Goal: Task Accomplishment & Management: Manage account settings

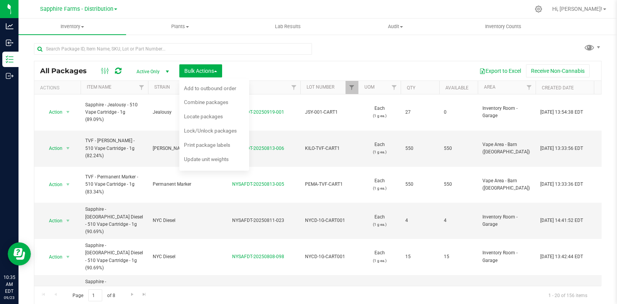
click at [404, 44] on div "All Packages Active Only Active Only Lab Samples Locked All Bulk Actions Add to…" at bounding box center [317, 170] width 567 height 269
click at [209, 69] on span "Bulk Actions" at bounding box center [200, 71] width 33 height 6
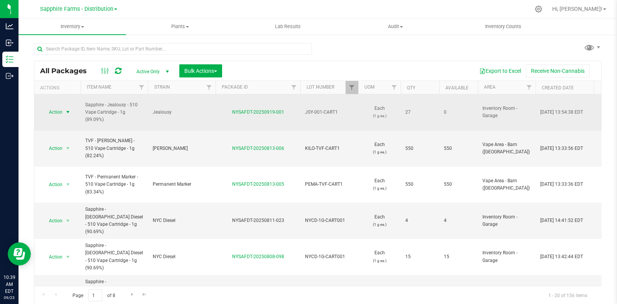
click at [64, 109] on span "select" at bounding box center [68, 112] width 10 height 11
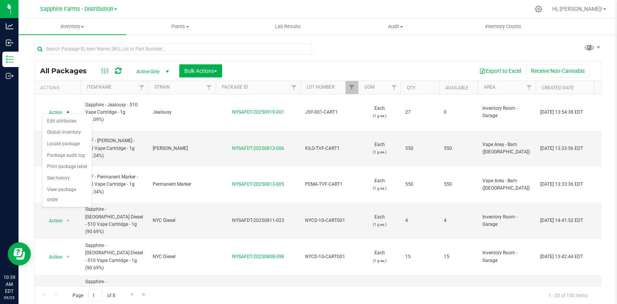
click at [362, 49] on div "All Packages Active Only Active Only Lab Samples Locked All Bulk Actions Add to…" at bounding box center [317, 170] width 567 height 269
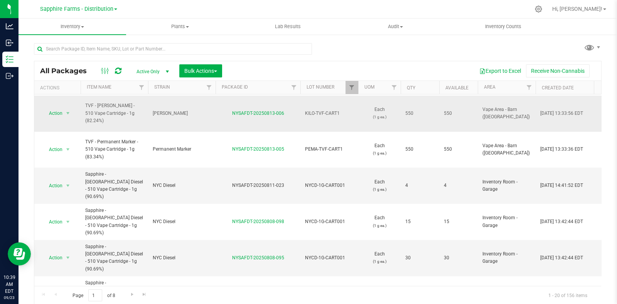
scroll to position [48, 0]
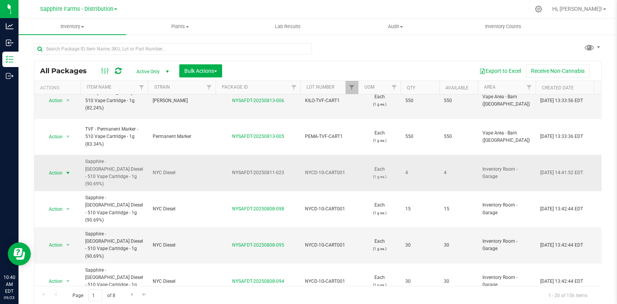
click at [56, 168] on span "Action" at bounding box center [52, 173] width 21 height 11
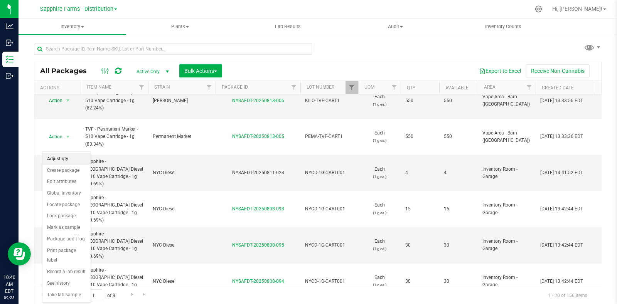
click at [62, 157] on li "Adjust qty" at bounding box center [66, 159] width 48 height 12
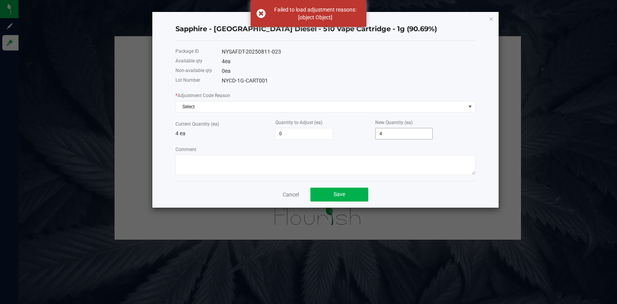
click at [405, 138] on input "4" at bounding box center [403, 133] width 57 height 11
type input "-4"
type input "0"
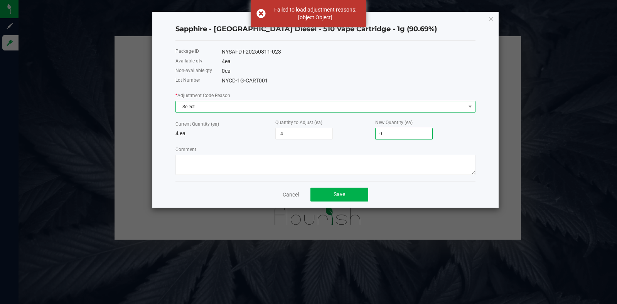
click at [298, 108] on span "Select" at bounding box center [320, 106] width 289 height 11
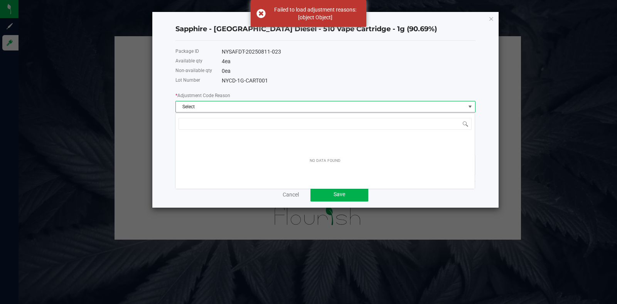
scroll to position [11, 300]
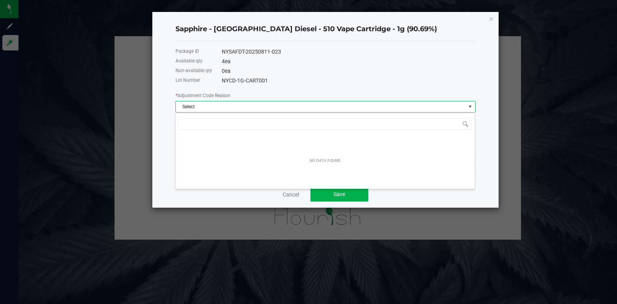
click at [287, 201] on div "Cancel Save" at bounding box center [325, 194] width 300 height 27
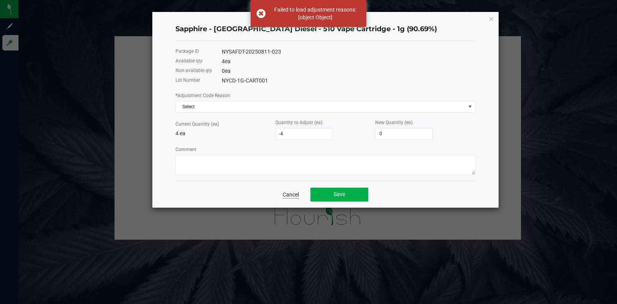
click at [288, 197] on link "Cancel" at bounding box center [291, 195] width 16 height 8
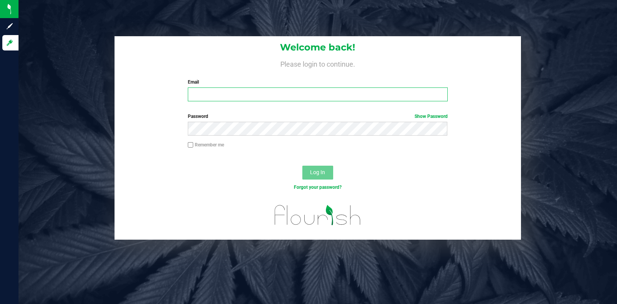
click at [247, 89] on input "Email" at bounding box center [317, 94] width 259 height 14
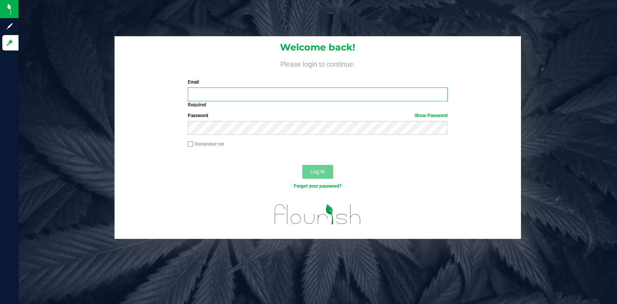
type input "[PERSON_NAME][EMAIL_ADDRESS][PERSON_NAME][DOMAIN_NAME]"
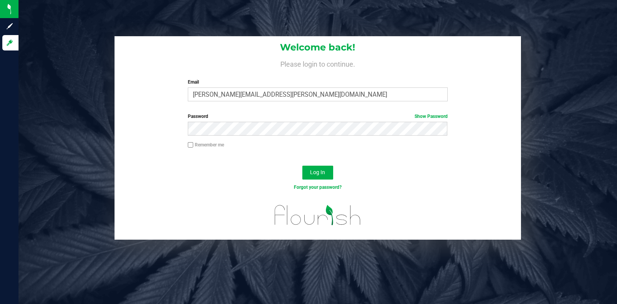
click at [200, 144] on label "Remember me" at bounding box center [206, 144] width 36 height 7
click at [193, 144] on input "Remember me" at bounding box center [190, 144] width 5 height 5
checkbox input "true"
click at [332, 172] on button "Log In" at bounding box center [317, 173] width 31 height 14
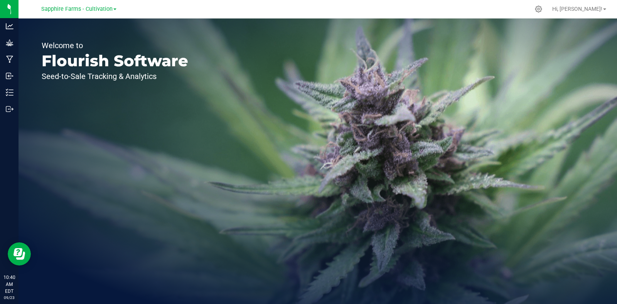
click at [0, 220] on div at bounding box center [9, 187] width 19 height 138
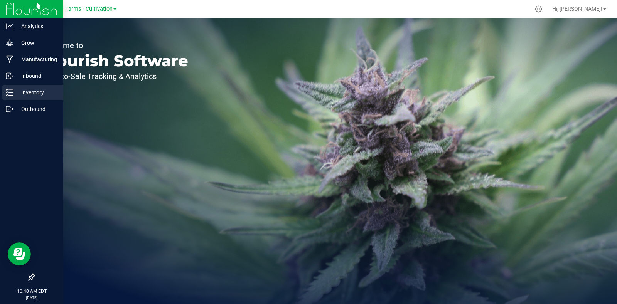
click at [31, 93] on p "Inventory" at bounding box center [36, 92] width 46 height 9
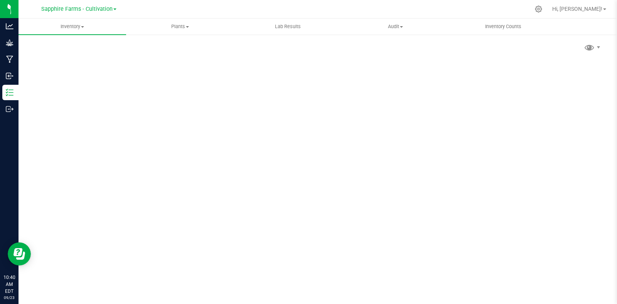
click at [116, 7] on div "Sapphire Farms - Cultivation" at bounding box center [78, 9] width 113 height 12
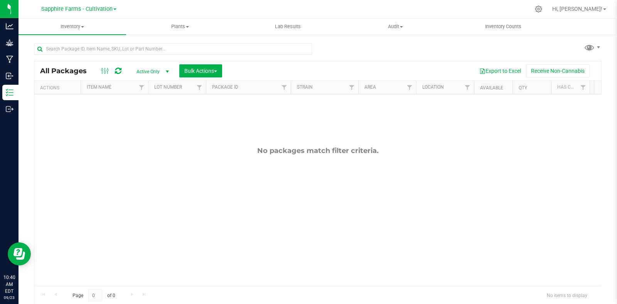
click at [114, 10] on span at bounding box center [114, 9] width 3 height 2
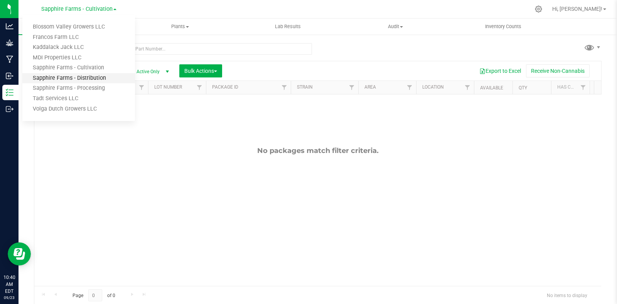
click at [99, 80] on link "Sapphire Farms - Distribution" at bounding box center [78, 78] width 113 height 10
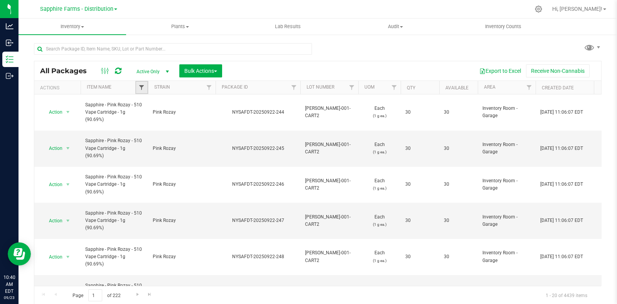
click at [141, 86] on span "Filter" at bounding box center [141, 87] width 6 height 6
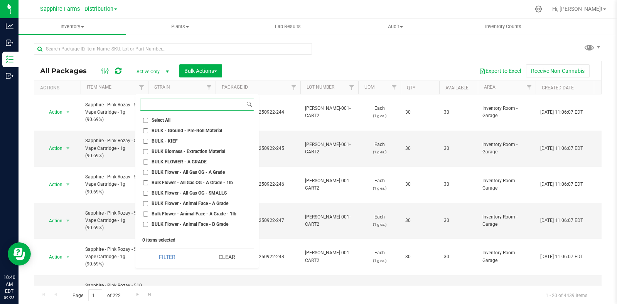
scroll to position [48, 0]
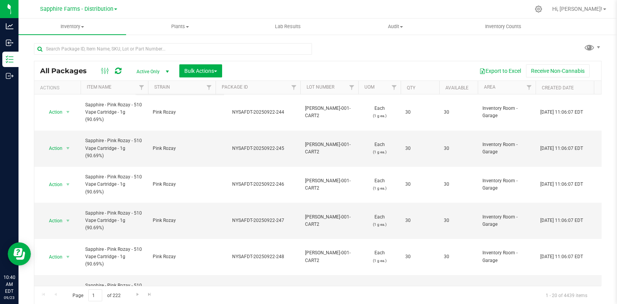
click at [371, 59] on div "All Packages Active Only Active Only Lab Samples Locked All Bulk Actions Add to…" at bounding box center [317, 170] width 567 height 269
click at [354, 89] on span "Filter" at bounding box center [351, 87] width 6 height 6
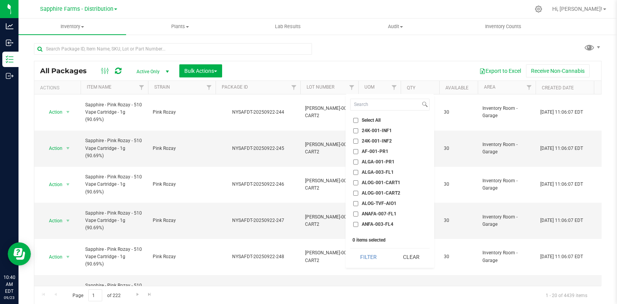
click at [369, 183] on span "ALOG-001-CART1" at bounding box center [381, 182] width 39 height 5
click at [358, 183] on input "ALOG-001-CART1" at bounding box center [355, 182] width 5 height 5
checkbox input "true"
click at [368, 254] on button "Filter" at bounding box center [368, 257] width 37 height 17
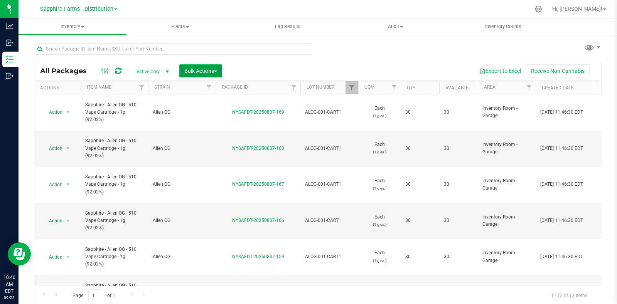
click at [220, 72] on button "Bulk Actions" at bounding box center [200, 70] width 43 height 13
click at [347, 58] on div "All Packages Active Only Active Only Lab Samples Locked All Bulk Actions Add to…" at bounding box center [317, 170] width 567 height 269
click at [326, 64] on div "Export to Excel Receive Non-Cannabis" at bounding box center [411, 70] width 367 height 13
click at [272, 64] on div "Export to Excel Receive Non-Cannabis" at bounding box center [411, 70] width 367 height 13
click at [224, 69] on div "Bulk Actions" at bounding box center [203, 70] width 49 height 13
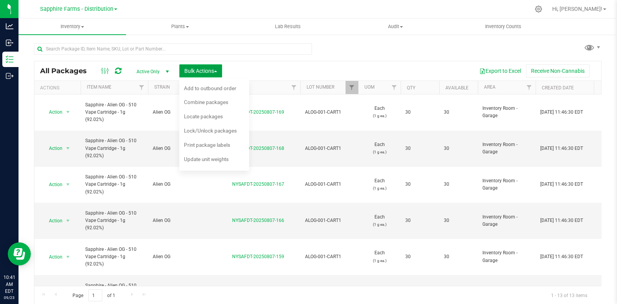
click at [218, 69] on button "Bulk Actions" at bounding box center [200, 70] width 43 height 13
click at [317, 53] on div "All Packages Active Only Active Only Lab Samples Locked All Bulk Actions Add to…" at bounding box center [317, 170] width 567 height 269
click at [336, 57] on div "All Packages Active Only Active Only Lab Samples Locked All Bulk Actions Add to…" at bounding box center [317, 170] width 567 height 269
click at [287, 67] on div "Export to Excel Receive Non-Cannabis" at bounding box center [411, 70] width 367 height 13
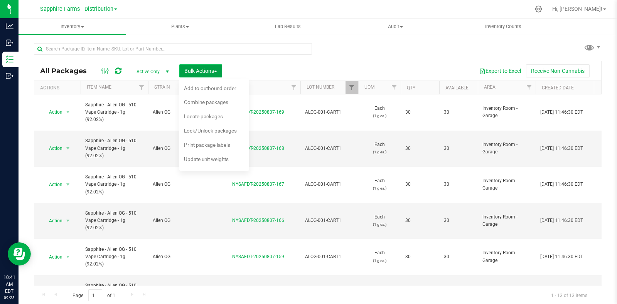
click at [212, 66] on button "Bulk Actions" at bounding box center [200, 70] width 43 height 13
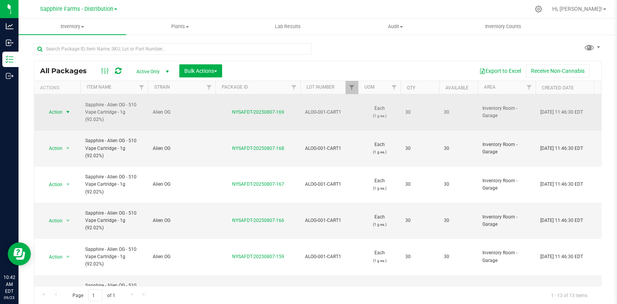
click at [67, 111] on span "select" at bounding box center [68, 112] width 6 height 6
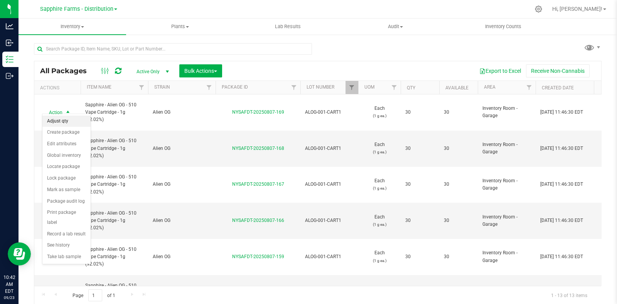
click at [68, 122] on li "Adjust qty" at bounding box center [66, 122] width 48 height 12
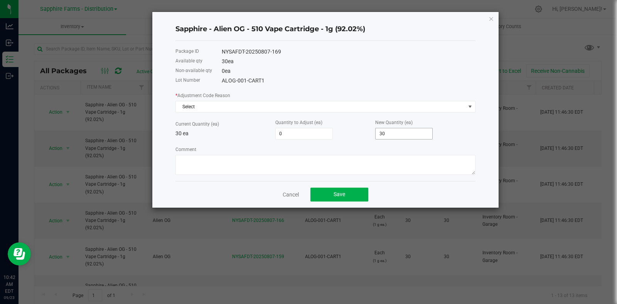
click at [387, 132] on input "30" at bounding box center [403, 133] width 57 height 11
type input "-30"
type input "0"
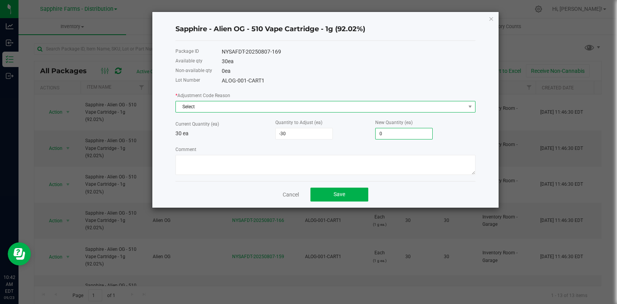
click at [219, 110] on span "Select" at bounding box center [320, 106] width 289 height 11
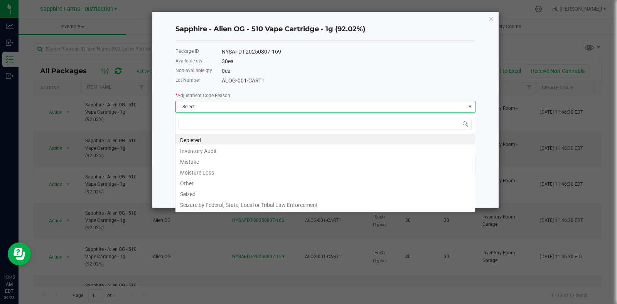
scroll to position [11, 300]
click at [219, 104] on span "Select" at bounding box center [320, 106] width 289 height 11
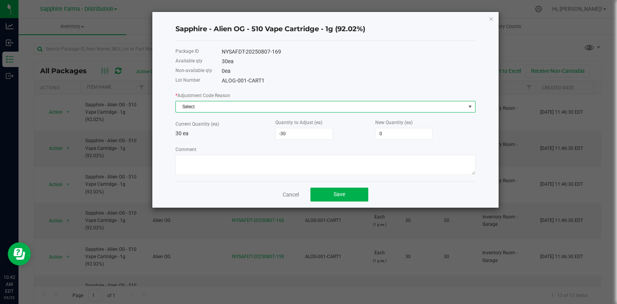
drag, startPoint x: 219, startPoint y: 104, endPoint x: 218, endPoint y: 111, distance: 7.5
click at [219, 104] on span "Select" at bounding box center [320, 106] width 289 height 11
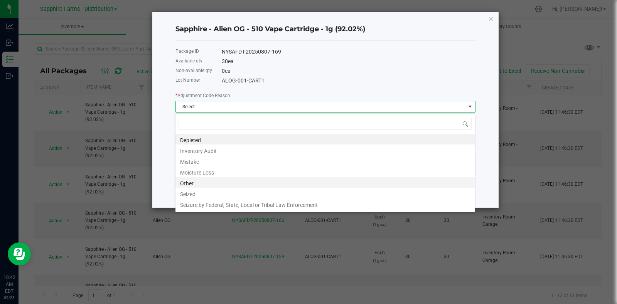
click at [213, 186] on li "Other" at bounding box center [324, 182] width 299 height 11
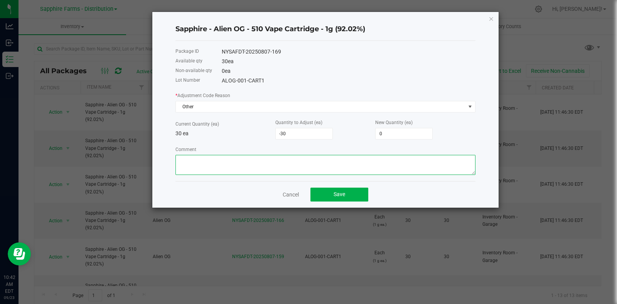
click at [232, 164] on textarea "Comment" at bounding box center [325, 165] width 300 height 20
paste textarea "Moved on to new lot"
type textarea "Moved on to new lot"
click at [341, 196] on span "Save" at bounding box center [339, 194] width 12 height 6
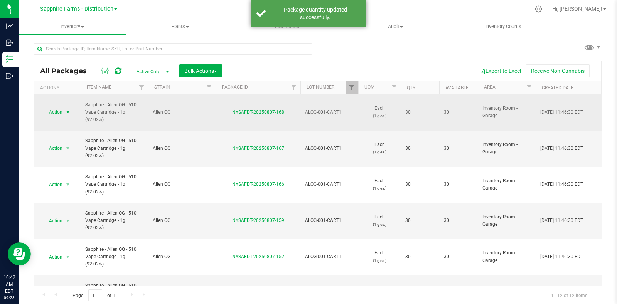
click at [52, 107] on span "Action" at bounding box center [52, 112] width 21 height 11
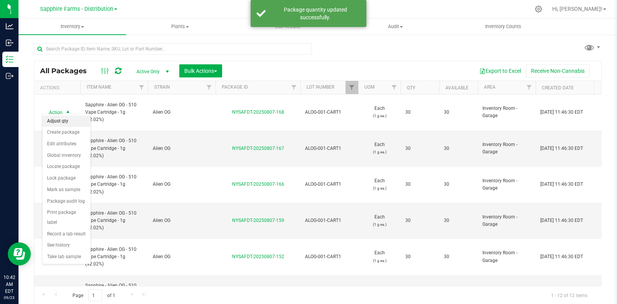
click at [66, 119] on li "Adjust qty" at bounding box center [66, 122] width 48 height 12
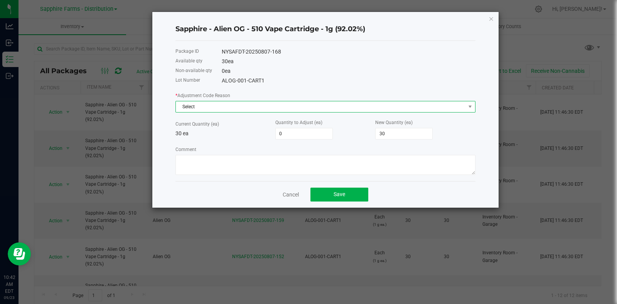
click at [205, 105] on span "Select" at bounding box center [320, 106] width 289 height 11
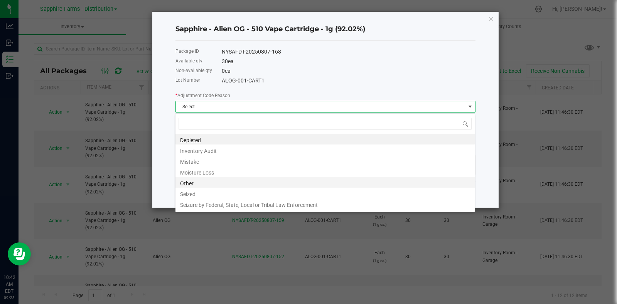
click at [205, 186] on li "Other" at bounding box center [324, 182] width 299 height 11
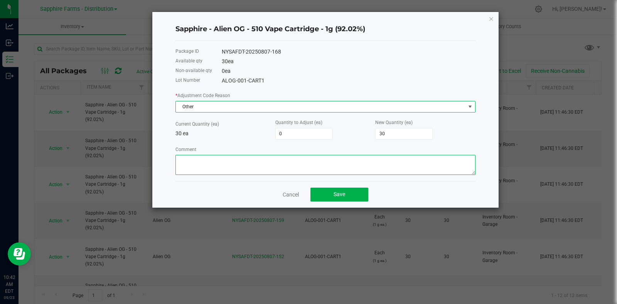
click at [225, 164] on textarea "Comment" at bounding box center [325, 165] width 300 height 20
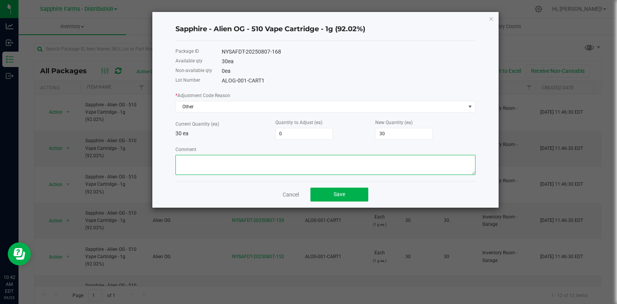
paste textarea "Moved on to new lot"
type textarea "Moved on to new lot"
click at [400, 131] on input "30" at bounding box center [403, 133] width 57 height 11
type input "-30"
type input "0"
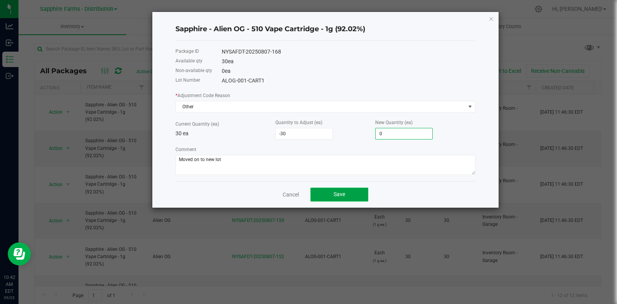
click at [358, 194] on button "Save" at bounding box center [339, 195] width 58 height 14
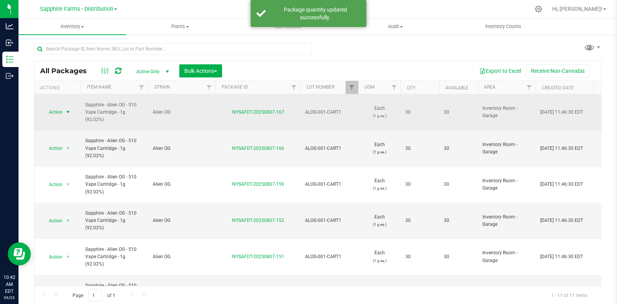
click at [65, 107] on span "select" at bounding box center [68, 112] width 10 height 11
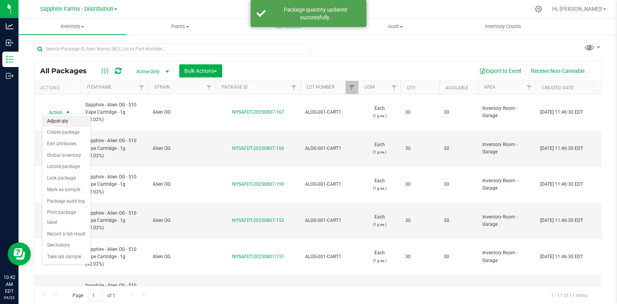
click at [73, 122] on li "Adjust qty" at bounding box center [66, 122] width 48 height 12
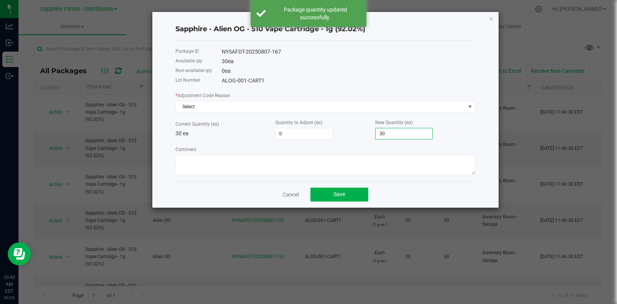
click at [421, 132] on input "30" at bounding box center [403, 133] width 57 height 11
type input "-30"
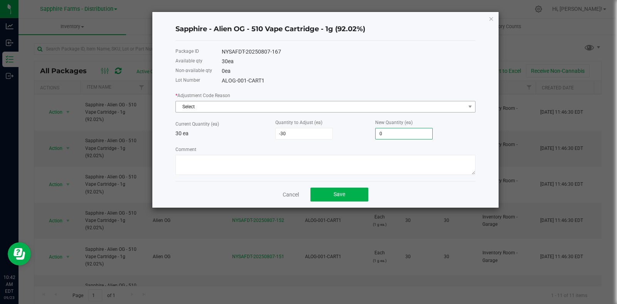
type input "0"
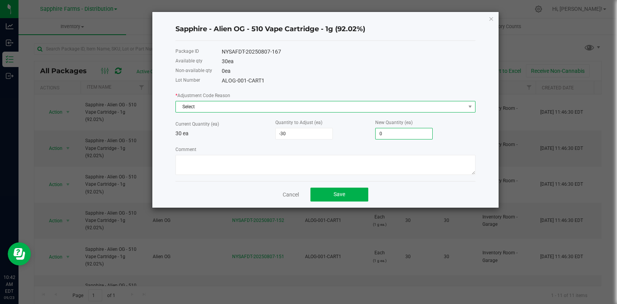
click at [218, 105] on span "Select" at bounding box center [320, 106] width 289 height 11
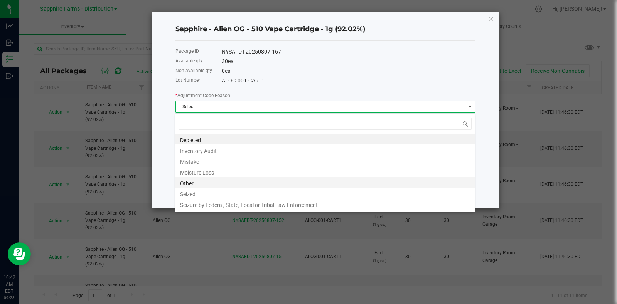
click at [214, 179] on li "Other" at bounding box center [324, 182] width 299 height 11
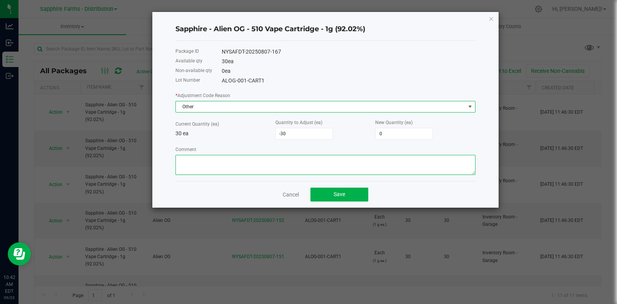
click at [223, 172] on textarea "Comment" at bounding box center [325, 165] width 300 height 20
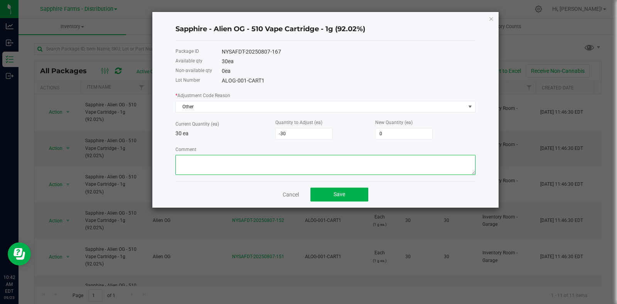
paste textarea "Moved on to new lot"
type textarea "Moved on to new lot"
click at [333, 193] on button "Save" at bounding box center [339, 195] width 58 height 14
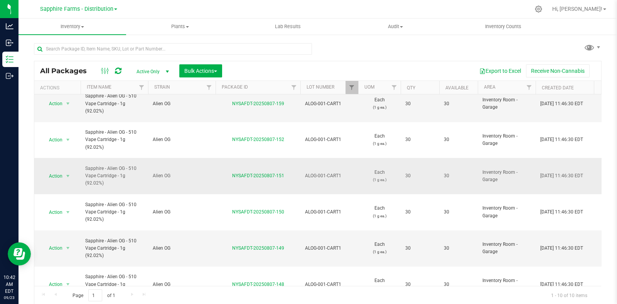
scroll to position [0, 0]
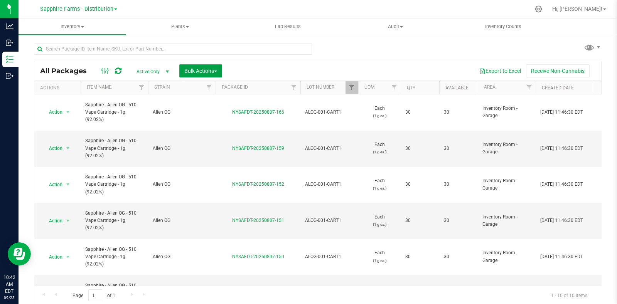
click at [216, 69] on span "Bulk Actions" at bounding box center [200, 71] width 33 height 6
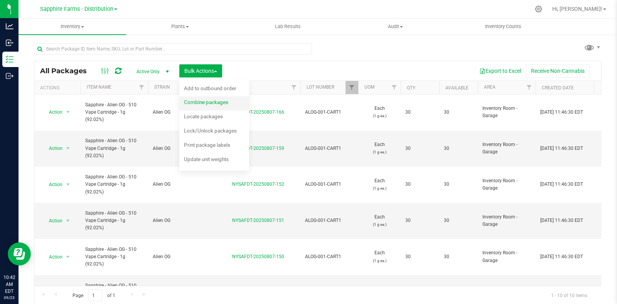
click at [229, 106] on div "Combine packages" at bounding box center [211, 103] width 55 height 12
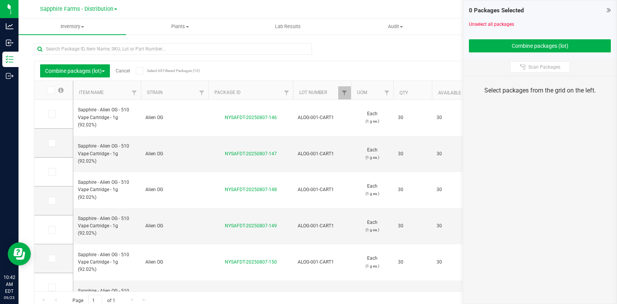
click at [140, 71] on icon at bounding box center [139, 71] width 5 height 0
click at [0, 0] on input "Select All Filtered Packages (10)" at bounding box center [0, 0] width 0 height 0
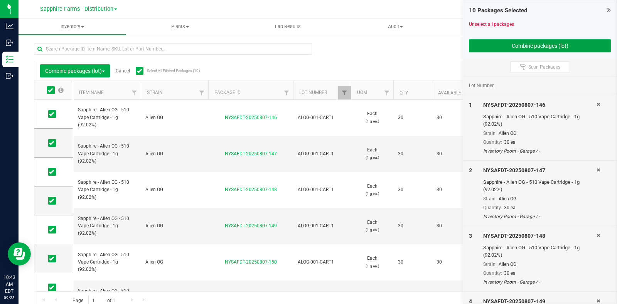
click at [500, 45] on button "Combine packages (lot)" at bounding box center [540, 45] width 142 height 13
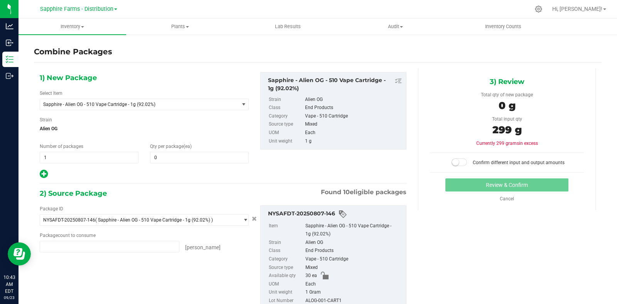
type input "30 ea"
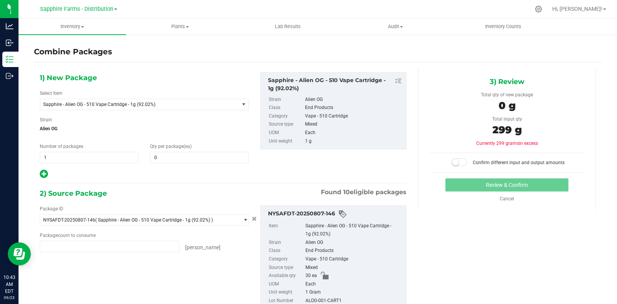
type input "30 ea"
type input "29 ea"
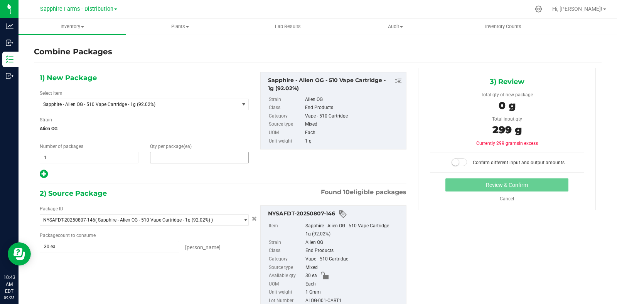
click at [195, 159] on span at bounding box center [199, 158] width 99 height 12
type input "299"
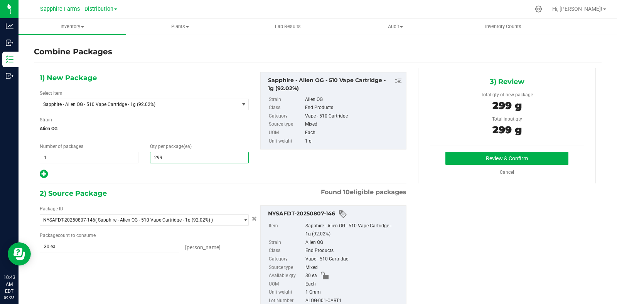
type input "299"
click at [330, 170] on div "1) New Package Select Item Sapphire - Alien OG - 510 Vape Cartridge - 1g (92.02…" at bounding box center [223, 125] width 378 height 107
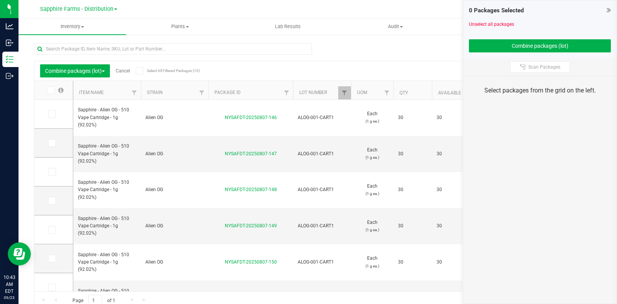
click at [124, 71] on link "Cancel" at bounding box center [123, 70] width 14 height 5
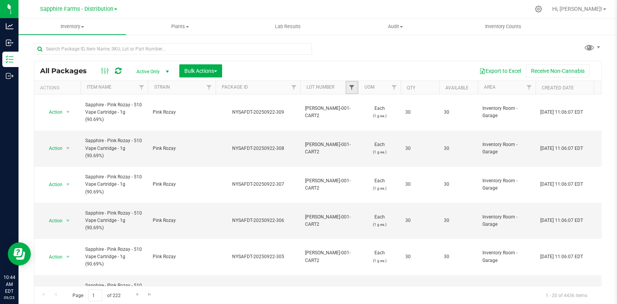
click at [352, 87] on span "Filter" at bounding box center [351, 87] width 6 height 6
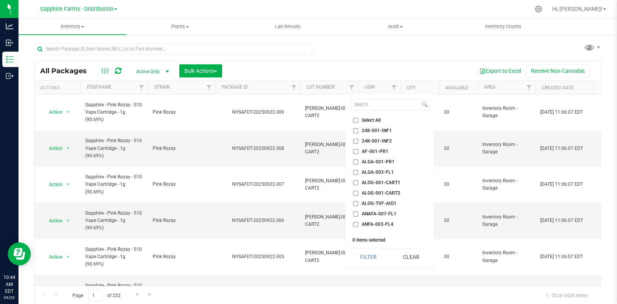
click at [383, 182] on span "ALOG-001-CART1" at bounding box center [381, 182] width 39 height 5
click at [358, 182] on input "ALOG-001-CART1" at bounding box center [355, 182] width 5 height 5
checkbox input "true"
click at [366, 256] on button "Filter" at bounding box center [368, 257] width 37 height 17
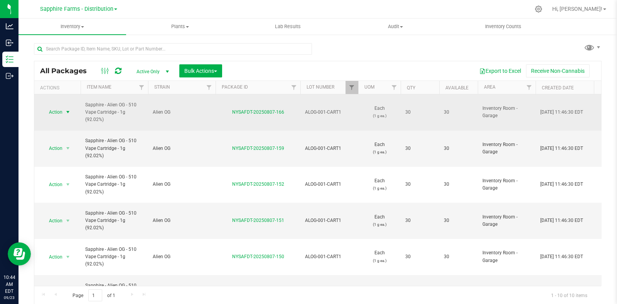
click at [68, 109] on span "select" at bounding box center [68, 112] width 6 height 6
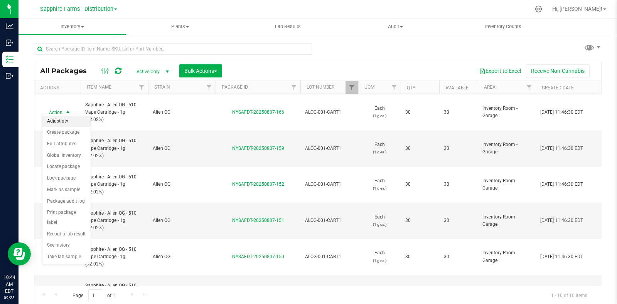
click at [71, 120] on li "Adjust qty" at bounding box center [66, 122] width 48 height 12
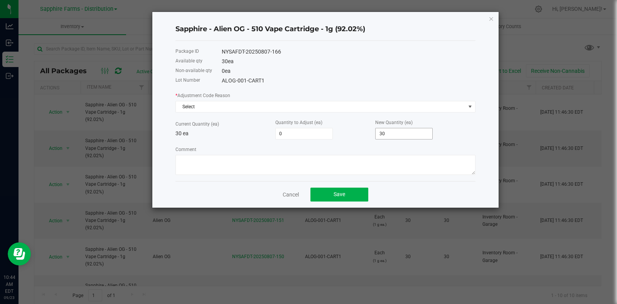
click at [397, 137] on input "30" at bounding box center [403, 133] width 57 height 11
type input "-30"
type input "0"
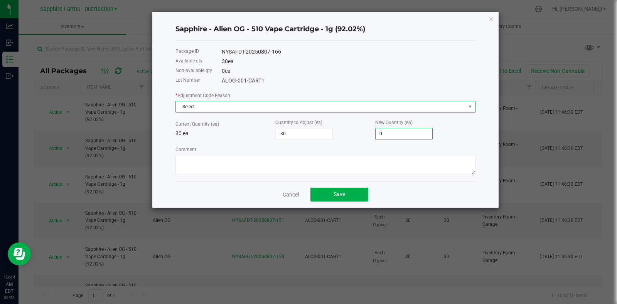
click at [262, 105] on span "Select" at bounding box center [320, 106] width 289 height 11
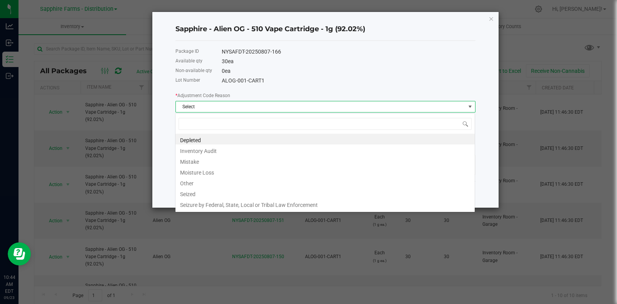
scroll to position [11, 300]
click at [255, 175] on li "Moisture Loss" at bounding box center [324, 171] width 299 height 11
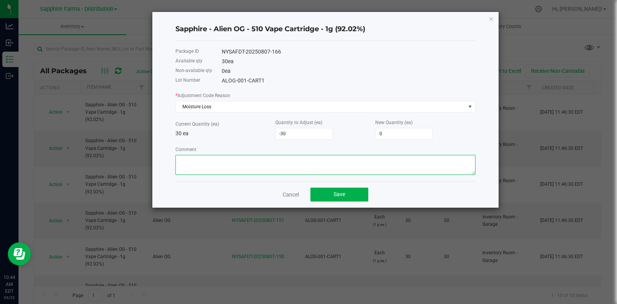
click at [255, 175] on textarea "Comment" at bounding box center [325, 165] width 300 height 20
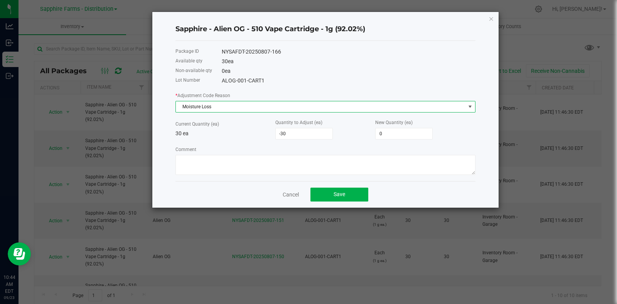
click at [252, 109] on span "Moisture Loss" at bounding box center [320, 106] width 289 height 11
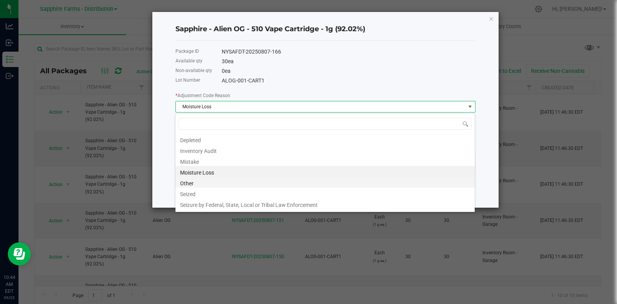
click at [239, 183] on li "Other" at bounding box center [324, 182] width 299 height 11
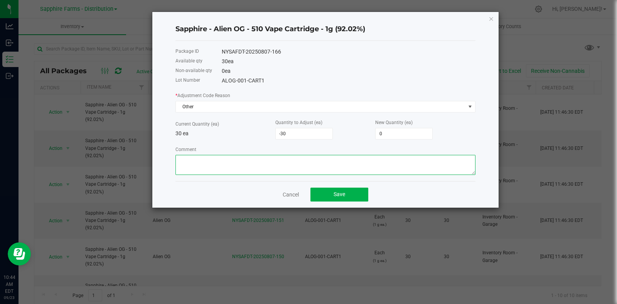
click at [247, 170] on textarea "Comment" at bounding box center [325, 165] width 300 height 20
paste textarea "Moved on to new lot"
type textarea "Moved on to new lot"
click at [337, 194] on span "Save" at bounding box center [339, 194] width 12 height 6
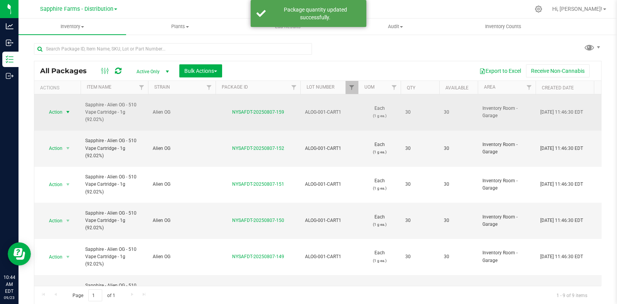
click at [65, 110] on span "select" at bounding box center [68, 112] width 6 height 6
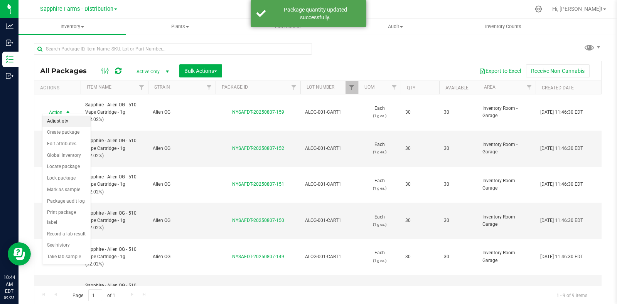
click at [67, 123] on li "Adjust qty" at bounding box center [66, 122] width 48 height 12
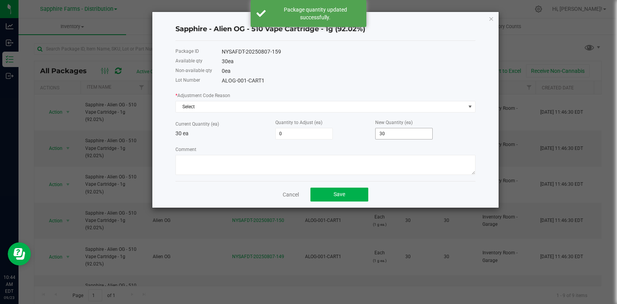
click at [399, 136] on input "30" at bounding box center [403, 133] width 57 height 11
type input "-30"
type input "0"
click at [286, 168] on textarea "Comment" at bounding box center [325, 165] width 300 height 20
paste textarea "Moved on to new lot"
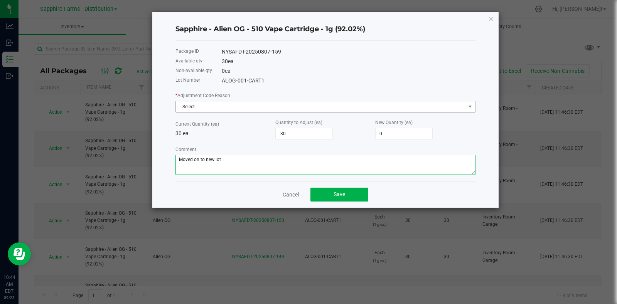
type textarea "Moved on to new lot"
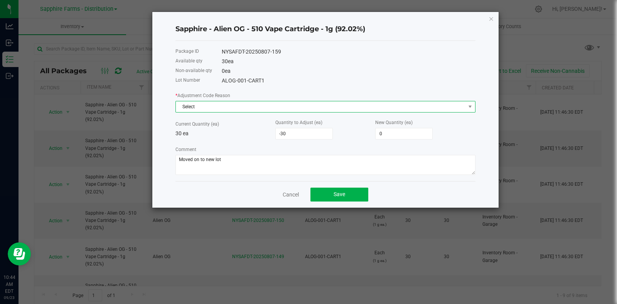
click at [208, 107] on span "Select" at bounding box center [320, 106] width 289 height 11
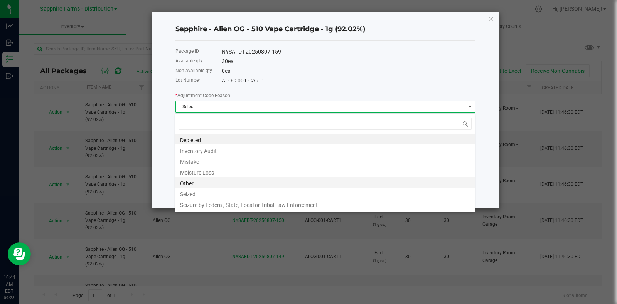
click at [202, 184] on li "Other" at bounding box center [324, 182] width 299 height 11
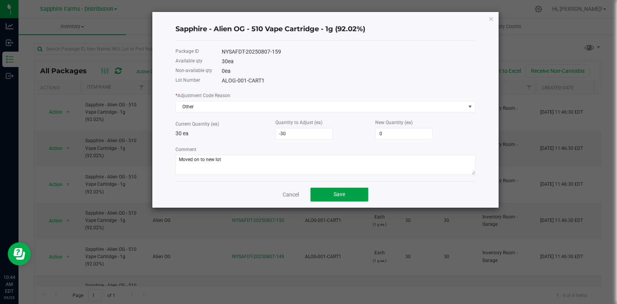
click at [365, 193] on button "Save" at bounding box center [339, 195] width 58 height 14
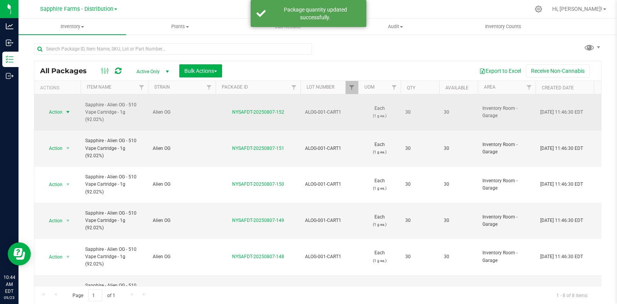
click at [67, 109] on span "select" at bounding box center [68, 112] width 6 height 6
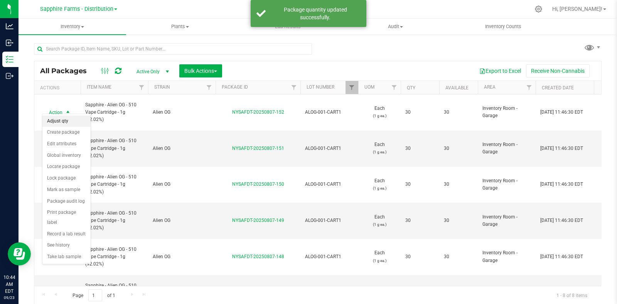
click at [67, 120] on li "Adjust qty" at bounding box center [66, 122] width 48 height 12
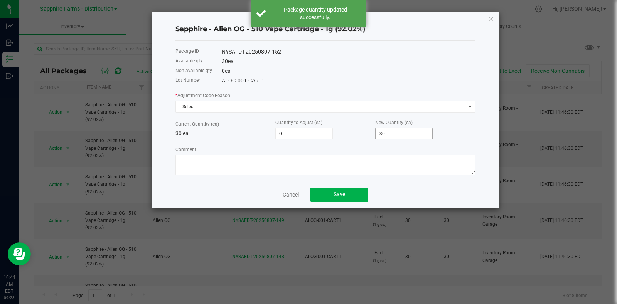
click at [391, 135] on input "30" at bounding box center [403, 133] width 57 height 11
type input "-30"
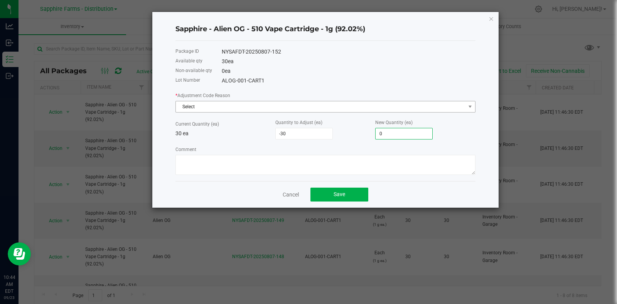
type input "0"
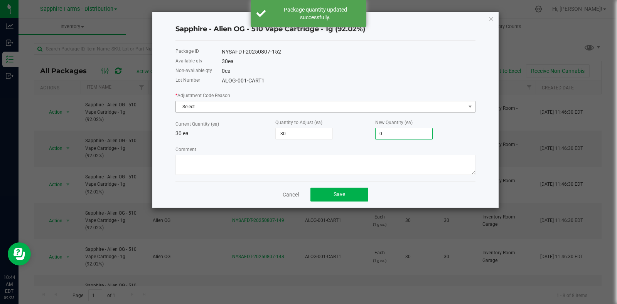
click at [220, 102] on div "* Adjustment Code Reason Select" at bounding box center [325, 101] width 300 height 21
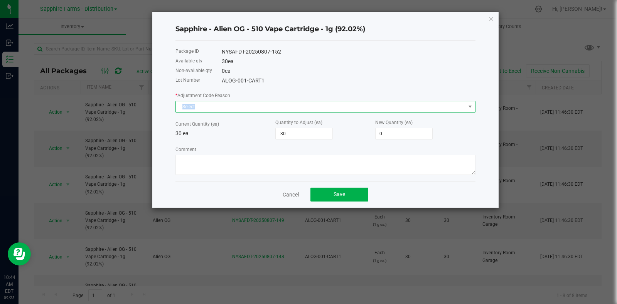
click at [220, 109] on span "Select" at bounding box center [320, 106] width 289 height 11
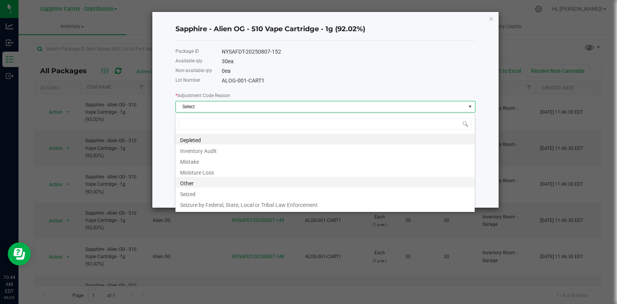
click at [222, 185] on li "Other" at bounding box center [324, 182] width 299 height 11
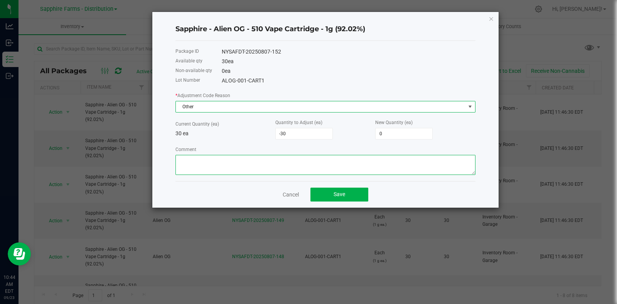
click at [251, 163] on textarea "Comment" at bounding box center [325, 165] width 300 height 20
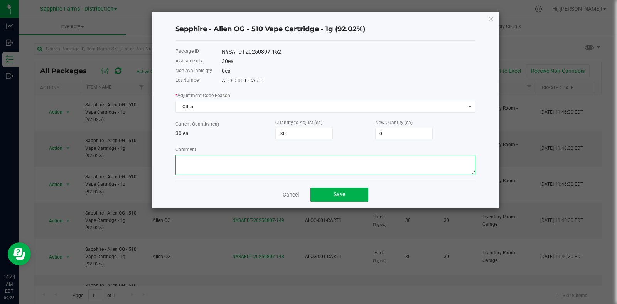
paste textarea "Moved on to new lot"
type textarea "Moved on to new lot"
click at [328, 188] on div "Cancel Save" at bounding box center [325, 194] width 300 height 27
click at [328, 195] on button "Save" at bounding box center [339, 195] width 58 height 14
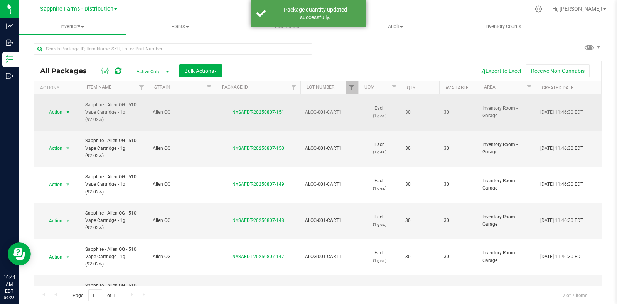
click at [67, 109] on span "select" at bounding box center [68, 112] width 6 height 6
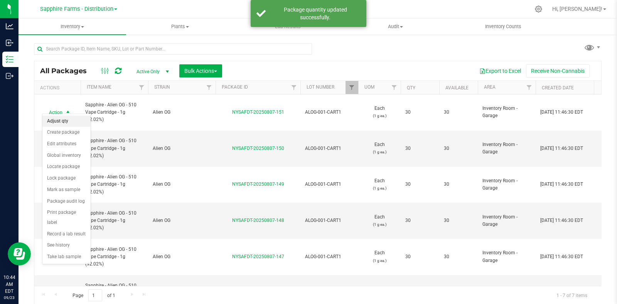
click at [74, 122] on li "Adjust qty" at bounding box center [66, 122] width 48 height 12
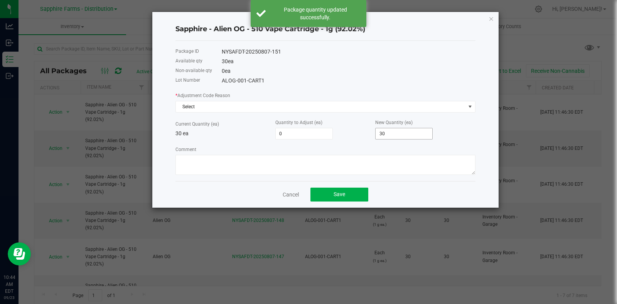
click at [414, 132] on input "30" at bounding box center [403, 133] width 57 height 11
type input "-30"
type input "0"
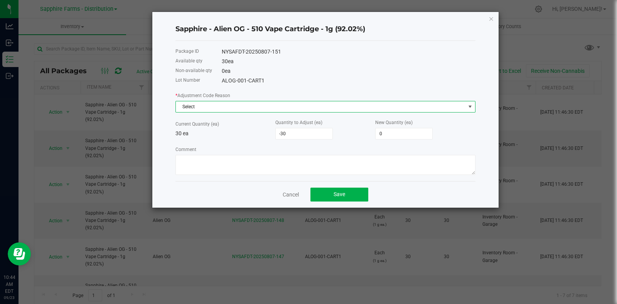
click at [251, 105] on span "Select" at bounding box center [320, 106] width 289 height 11
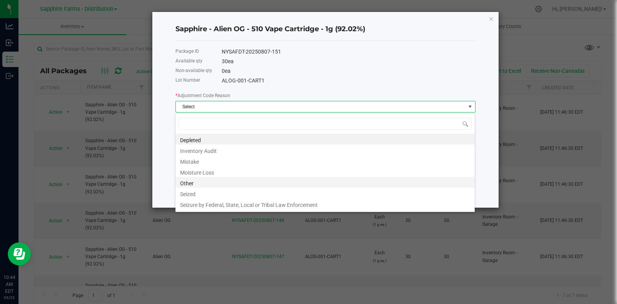
click at [246, 185] on li "Other" at bounding box center [324, 182] width 299 height 11
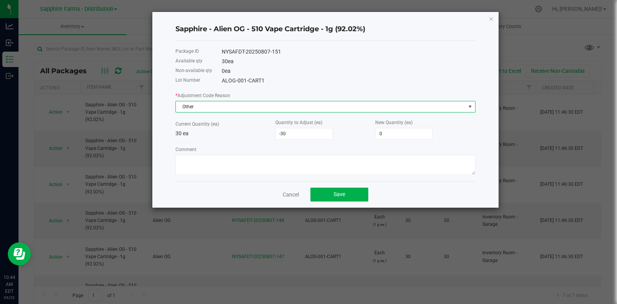
click at [260, 177] on div "Package ID NYSAFDT-20250807-151 Available qty 30 ea Non-available qty 0 ea Lot …" at bounding box center [325, 111] width 300 height 140
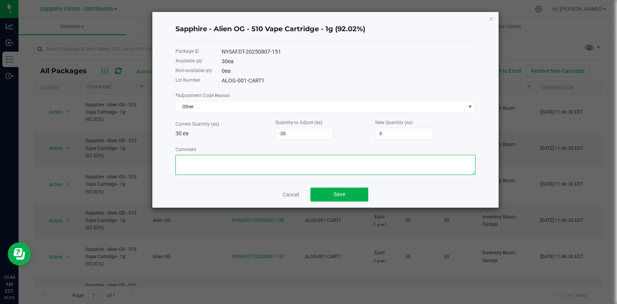
click at [265, 169] on textarea "Comment" at bounding box center [325, 165] width 300 height 20
paste textarea "Moved on to new lot"
type textarea "Moved on to new lot"
click at [346, 195] on button "Save" at bounding box center [339, 195] width 58 height 14
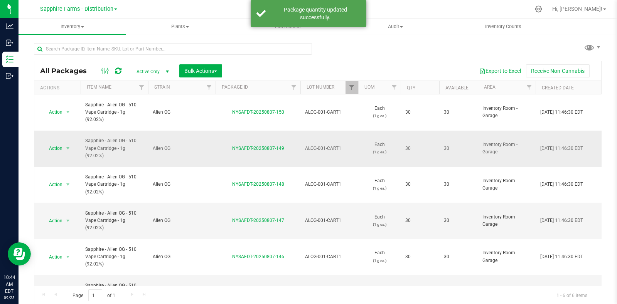
scroll to position [0, 0]
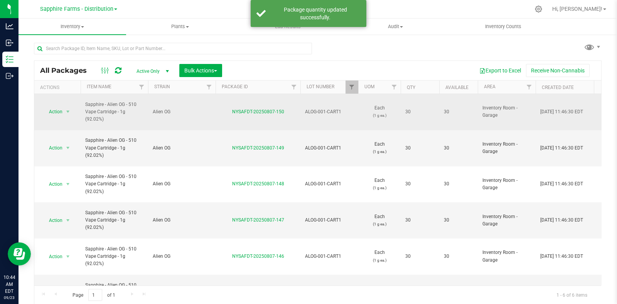
click at [61, 107] on span "Action" at bounding box center [52, 111] width 21 height 11
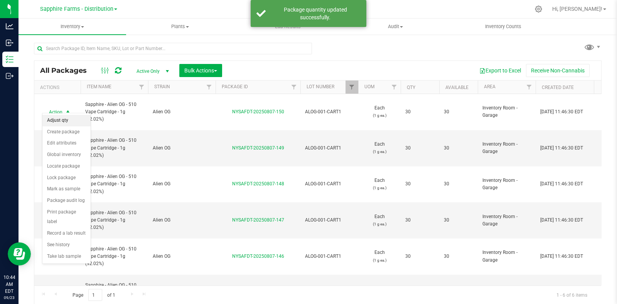
click at [71, 121] on li "Adjust qty" at bounding box center [66, 121] width 48 height 12
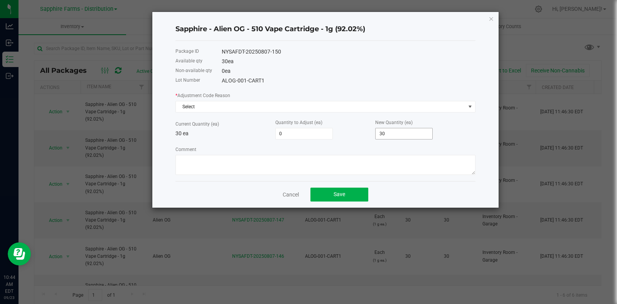
click at [397, 135] on input "30" at bounding box center [403, 133] width 57 height 11
type input "-30"
type input "0"
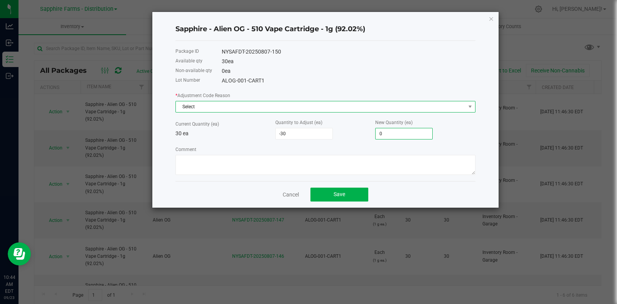
click at [213, 112] on span "Select" at bounding box center [320, 106] width 289 height 11
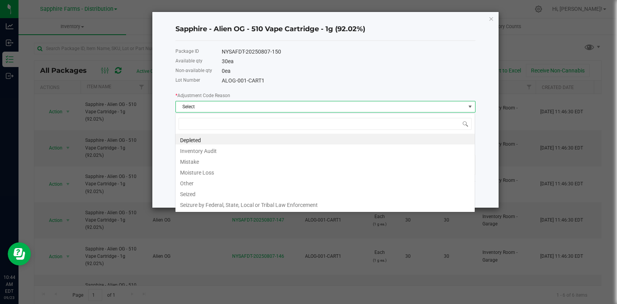
scroll to position [11, 300]
click at [204, 179] on li "Other" at bounding box center [324, 182] width 299 height 11
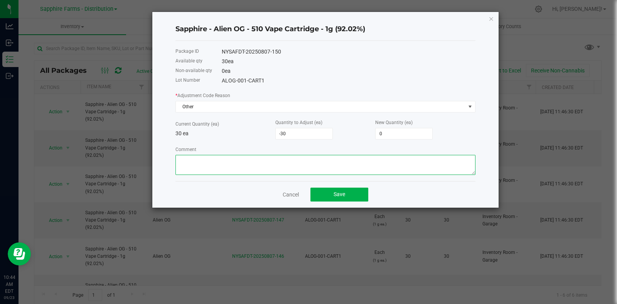
click at [229, 166] on textarea "Comment" at bounding box center [325, 165] width 300 height 20
paste textarea "Moved on to new lot"
type textarea "Moved on to new lot"
click at [355, 200] on button "Save" at bounding box center [339, 195] width 58 height 14
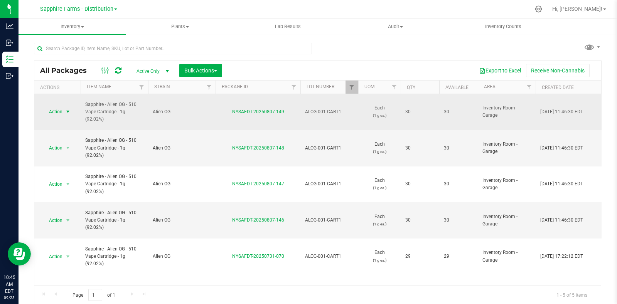
click at [62, 111] on span "Action" at bounding box center [52, 111] width 21 height 11
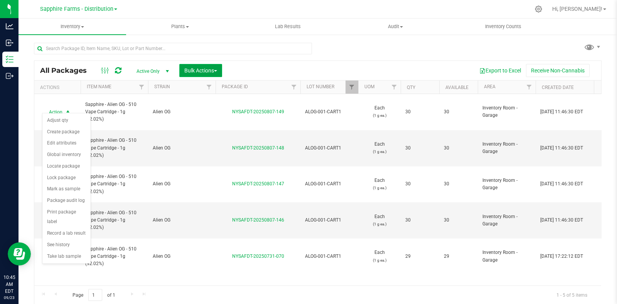
click at [191, 70] on span "Bulk Actions" at bounding box center [200, 70] width 33 height 6
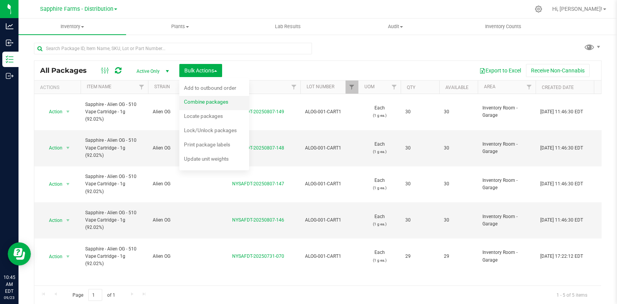
click at [217, 104] on span "Combine packages" at bounding box center [206, 102] width 44 height 6
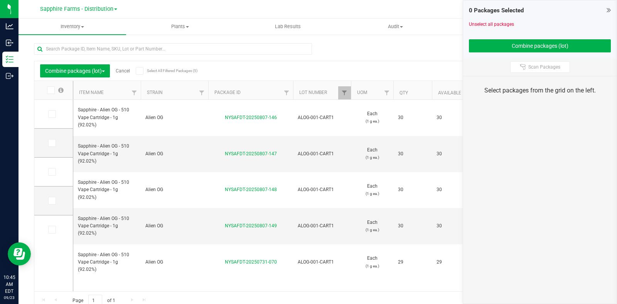
click at [50, 90] on icon at bounding box center [50, 90] width 5 height 0
click at [0, 0] on input "checkbox" at bounding box center [0, 0] width 0 height 0
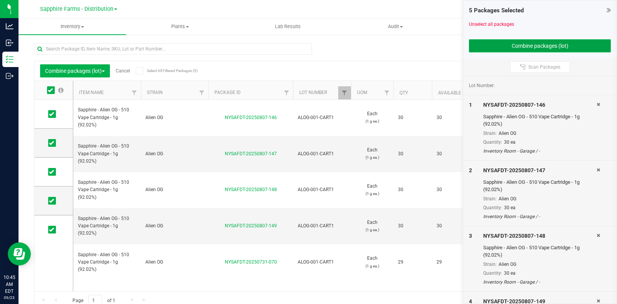
click at [503, 45] on button "Combine packages (lot)" at bounding box center [540, 45] width 142 height 13
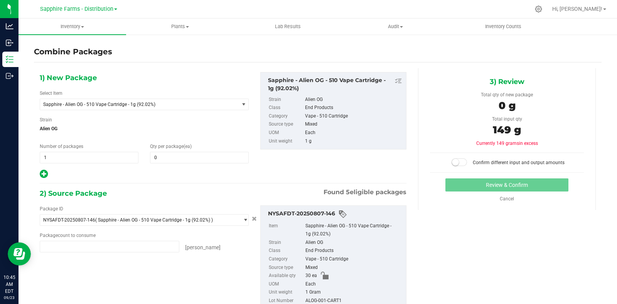
type input "30 ea"
type input "29 ea"
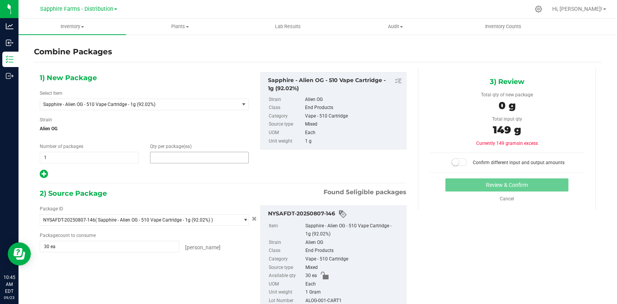
click at [193, 154] on span at bounding box center [199, 158] width 99 height 12
type input "149"
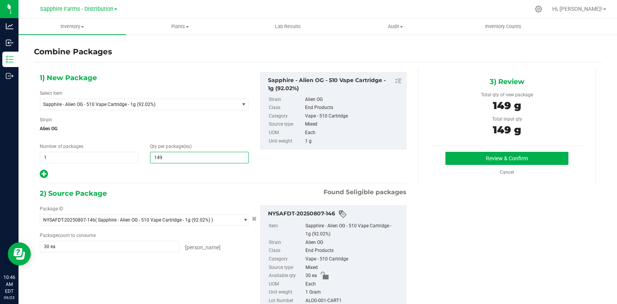
type input "149"
click at [347, 172] on div "1) New Package Select Item Sapphire - Alien OG - 510 Vape Cartridge - 1g (92.02…" at bounding box center [223, 125] width 378 height 107
click at [480, 155] on button "Review & Confirm" at bounding box center [506, 158] width 123 height 13
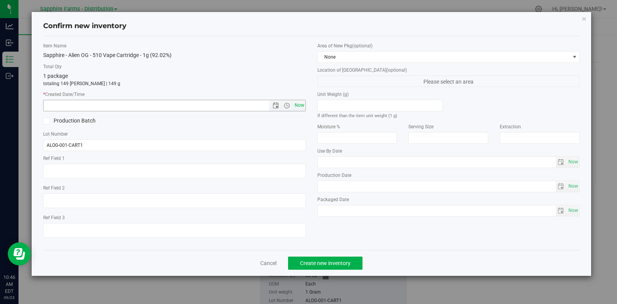
click at [301, 108] on span "Now" at bounding box center [299, 105] width 13 height 11
type input "9/23/2025 10:46 AM"
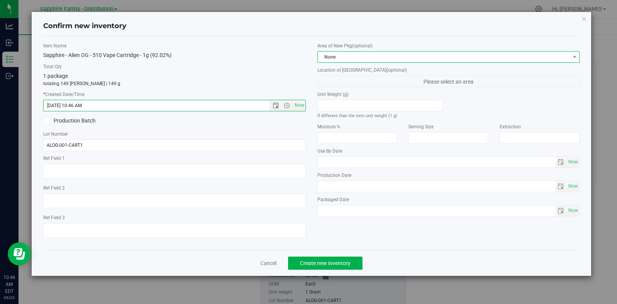
click at [353, 56] on span "None" at bounding box center [444, 57] width 252 height 11
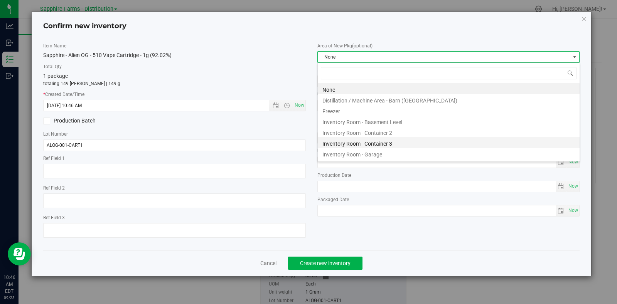
scroll to position [11, 262]
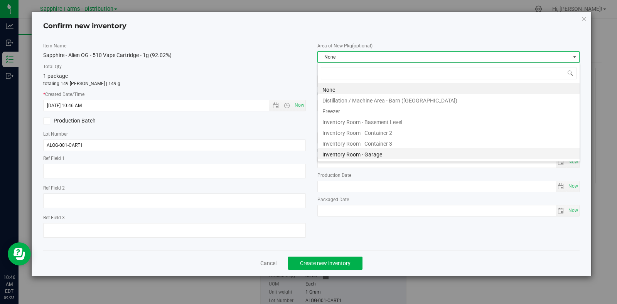
click at [367, 154] on li "Inventory Room - Garage" at bounding box center [449, 153] width 262 height 11
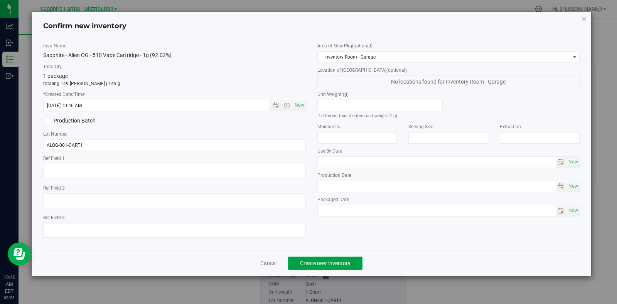
drag, startPoint x: 320, startPoint y: 265, endPoint x: 289, endPoint y: 256, distance: 31.7
click at [320, 265] on span "Create new inventory" at bounding box center [325, 263] width 50 height 6
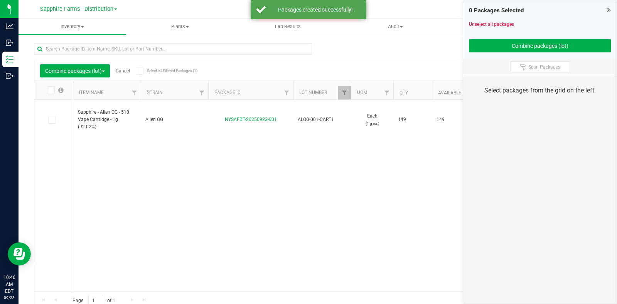
click at [124, 69] on link "Cancel" at bounding box center [123, 70] width 14 height 5
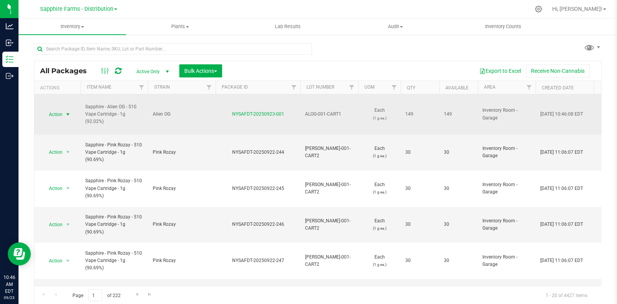
click at [59, 115] on span "Action" at bounding box center [52, 114] width 21 height 11
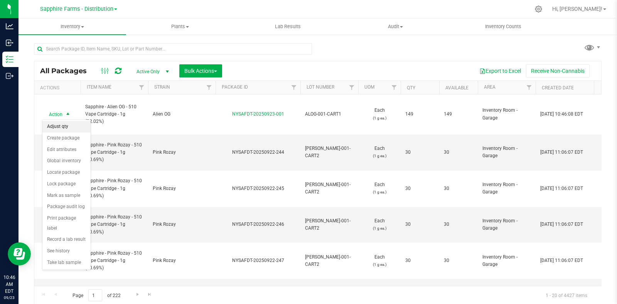
click at [73, 128] on li "Adjust qty" at bounding box center [66, 127] width 48 height 12
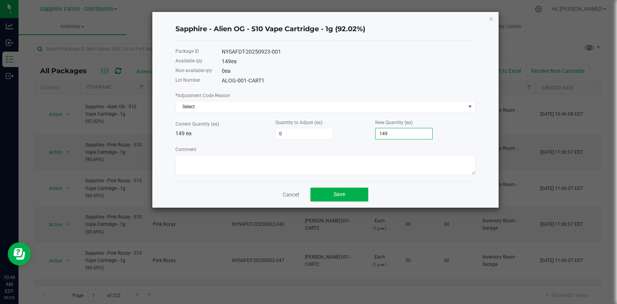
click at [414, 134] on input "149" at bounding box center [403, 133] width 57 height 11
type input "-149"
type input "0"
click at [234, 159] on textarea "Comment" at bounding box center [325, 165] width 300 height 20
paste textarea "Moved on to new lot"
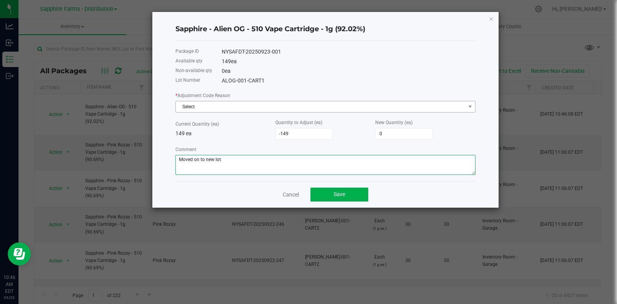
type textarea "Moved on to new lot"
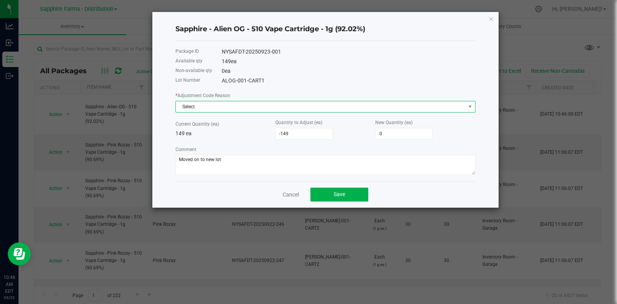
click at [201, 106] on span "Select" at bounding box center [320, 106] width 289 height 11
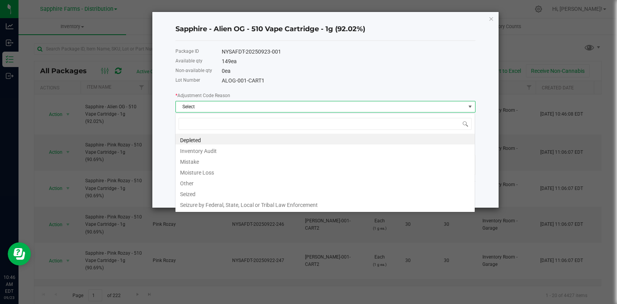
scroll to position [11, 300]
click at [198, 177] on li "Other" at bounding box center [324, 182] width 299 height 11
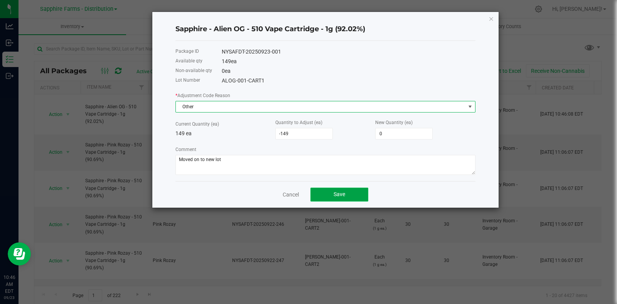
click at [352, 198] on button "Save" at bounding box center [339, 195] width 58 height 14
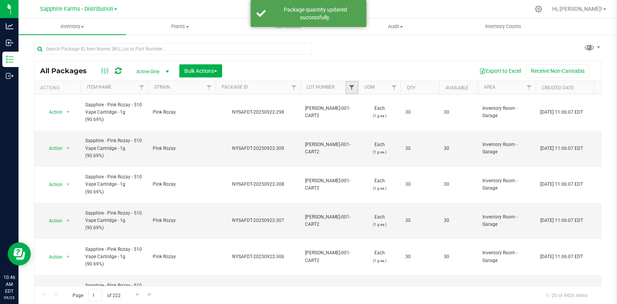
click at [350, 86] on span "Filter" at bounding box center [351, 87] width 6 height 6
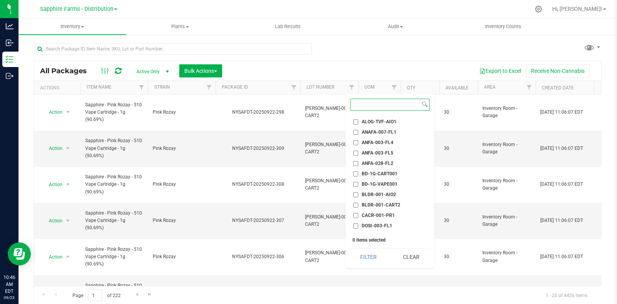
scroll to position [96, 0]
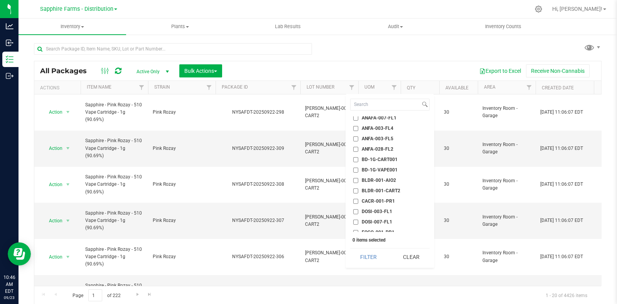
click at [390, 156] on li "BD-1G-CART001" at bounding box center [389, 160] width 79 height 8
click at [376, 157] on span "BD-1G-CART001" at bounding box center [380, 159] width 36 height 5
click at [358, 157] on input "BD-1G-CART001" at bounding box center [355, 159] width 5 height 5
checkbox input "true"
click at [374, 168] on span "BD-1G-VAPE001" at bounding box center [380, 170] width 36 height 5
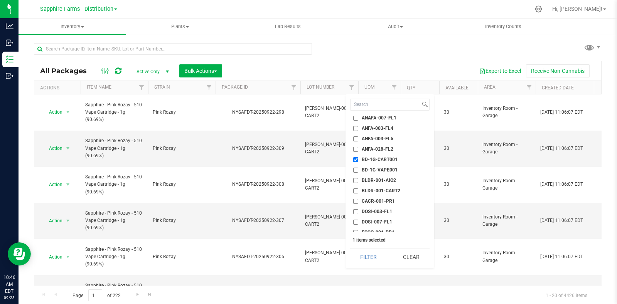
click at [358, 168] on input "BD-1G-VAPE001" at bounding box center [355, 170] width 5 height 5
checkbox input "true"
click at [368, 251] on button "Filter" at bounding box center [368, 257] width 37 height 17
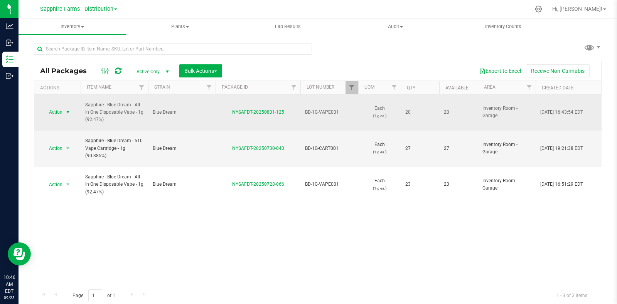
click at [68, 109] on span "select" at bounding box center [68, 112] width 6 height 6
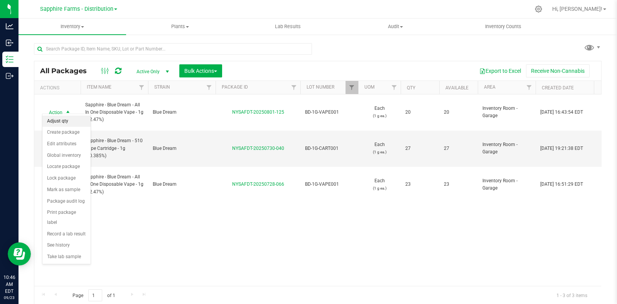
click at [63, 123] on li "Adjust qty" at bounding box center [66, 122] width 48 height 12
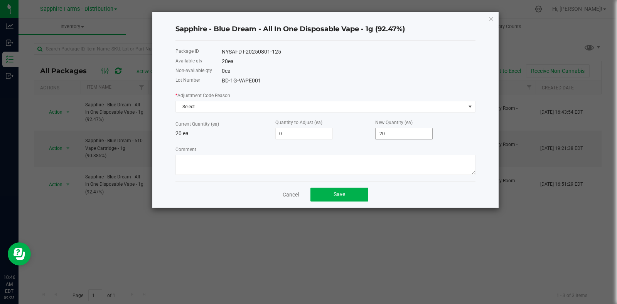
click at [389, 132] on input "20" at bounding box center [403, 133] width 57 height 11
type input "-20"
type input "0"
click at [322, 163] on textarea "Comment" at bounding box center [325, 165] width 300 height 20
paste textarea "Moved on to new lot"
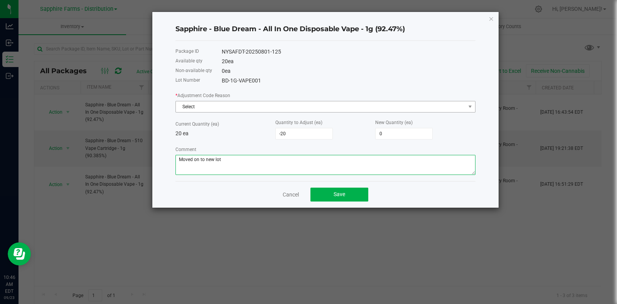
type textarea "Moved on to new lot"
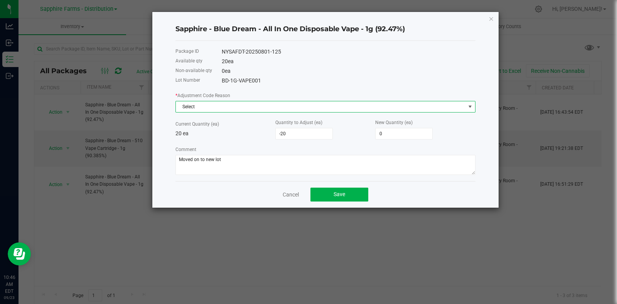
click at [222, 107] on span "Select" at bounding box center [320, 106] width 289 height 11
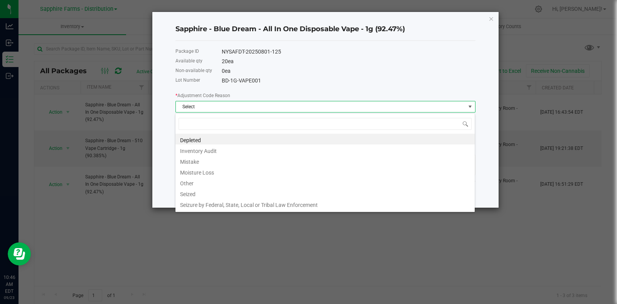
scroll to position [11, 300]
click at [187, 183] on li "Other" at bounding box center [324, 182] width 299 height 11
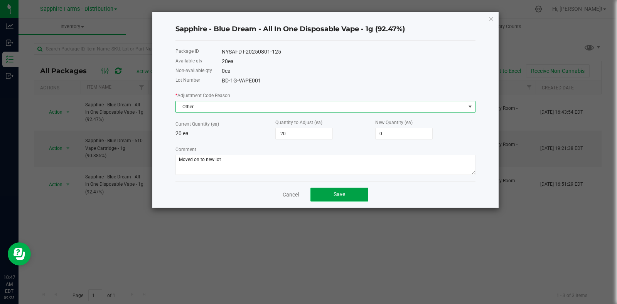
click at [350, 193] on button "Save" at bounding box center [339, 195] width 58 height 14
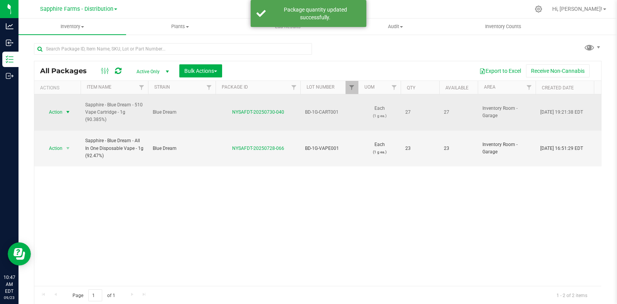
click at [64, 107] on span "select" at bounding box center [68, 112] width 10 height 11
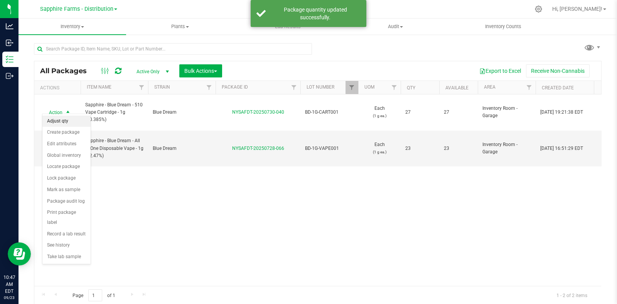
click at [61, 124] on li "Adjust qty" at bounding box center [66, 122] width 48 height 12
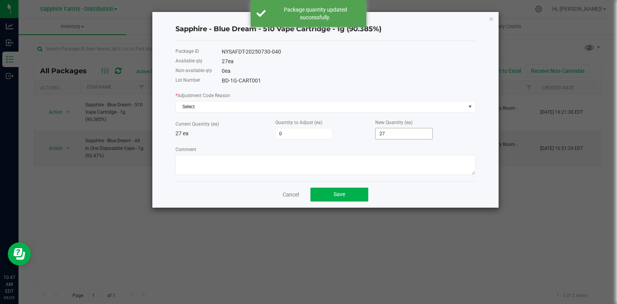
click at [404, 135] on input "27" at bounding box center [403, 133] width 57 height 11
type input "-27"
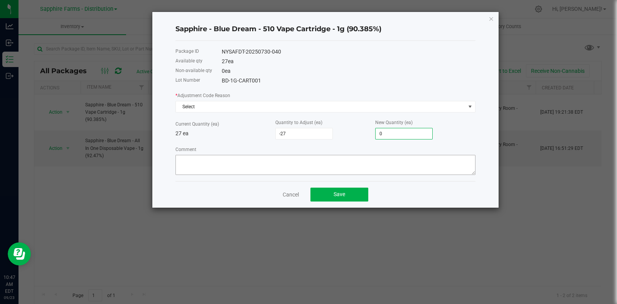
type input "0"
click at [367, 165] on textarea "Comment" at bounding box center [325, 165] width 300 height 20
paste textarea "Moved on to new lot"
type textarea "Moved on to new lot"
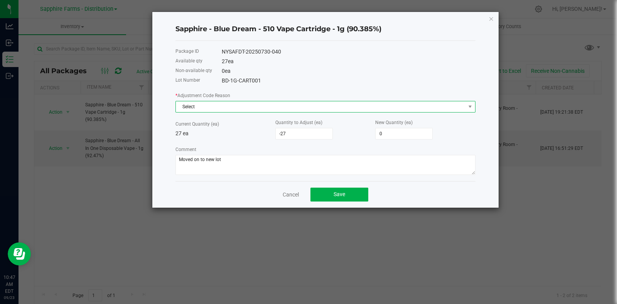
click at [232, 102] on span "Select" at bounding box center [320, 106] width 289 height 11
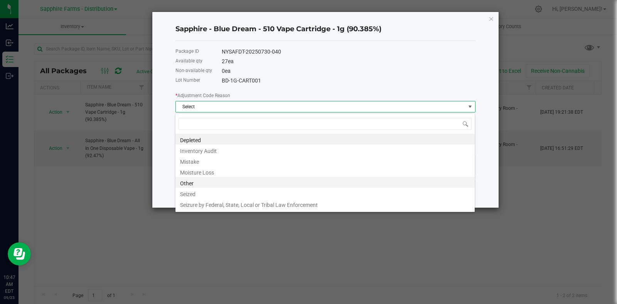
click at [188, 182] on li "Other" at bounding box center [324, 182] width 299 height 11
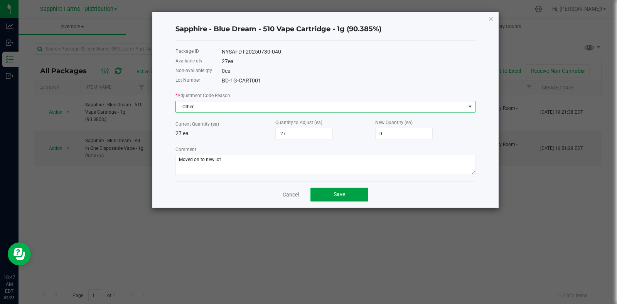
click at [357, 193] on button "Save" at bounding box center [339, 195] width 58 height 14
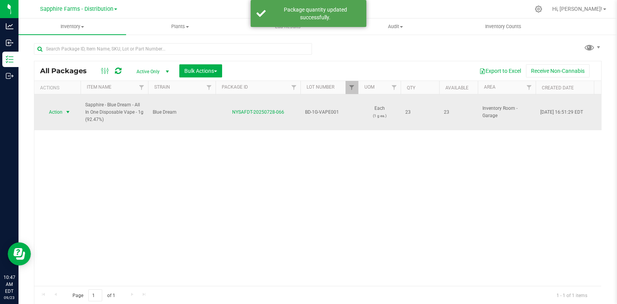
click at [60, 107] on span "Action" at bounding box center [52, 112] width 21 height 11
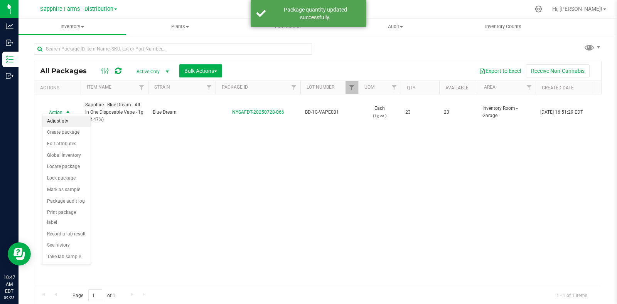
click at [58, 122] on li "Adjust qty" at bounding box center [66, 122] width 48 height 12
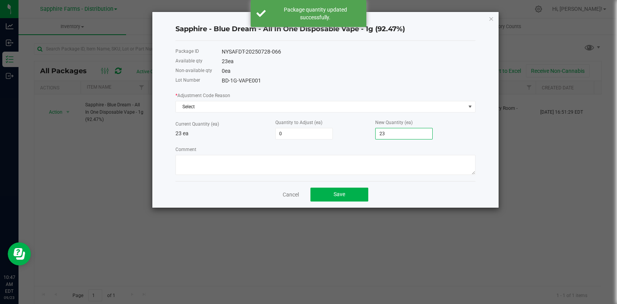
click at [402, 136] on input "23" at bounding box center [403, 133] width 57 height 11
type input "-23"
type input "0"
click at [333, 165] on textarea "Comment" at bounding box center [325, 165] width 300 height 20
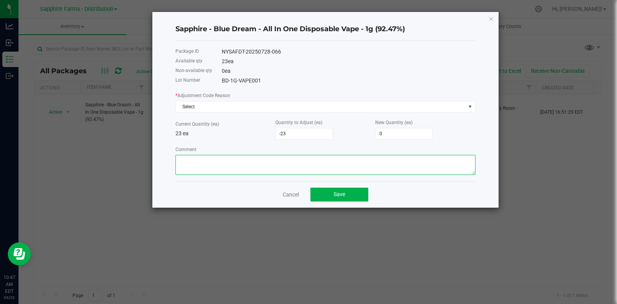
paste textarea "Moved on to new lot"
type textarea "Moved on to new lot"
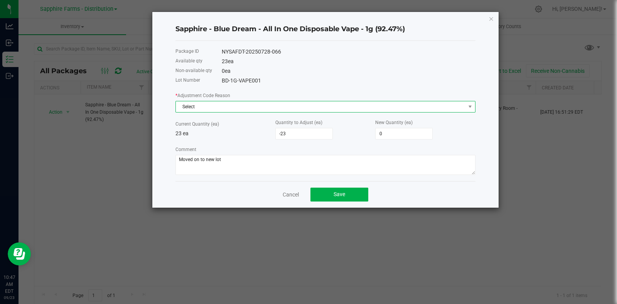
click at [208, 107] on span "Select" at bounding box center [320, 106] width 289 height 11
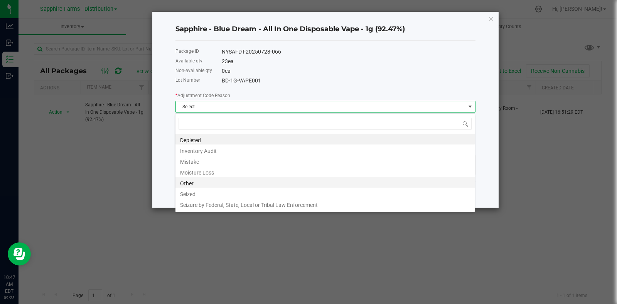
click at [187, 182] on li "Other" at bounding box center [324, 182] width 299 height 11
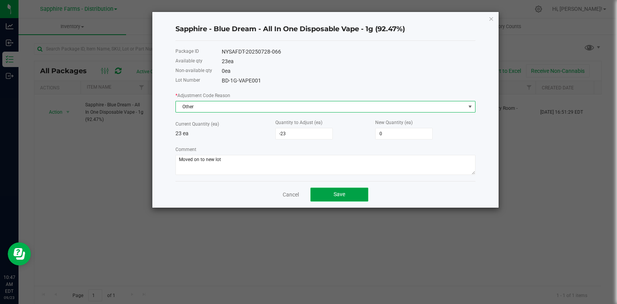
click at [356, 195] on button "Save" at bounding box center [339, 195] width 58 height 14
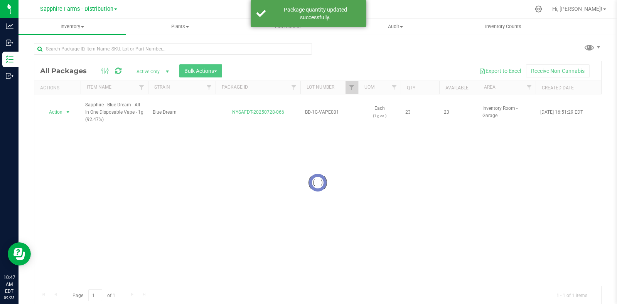
checkbox input "true"
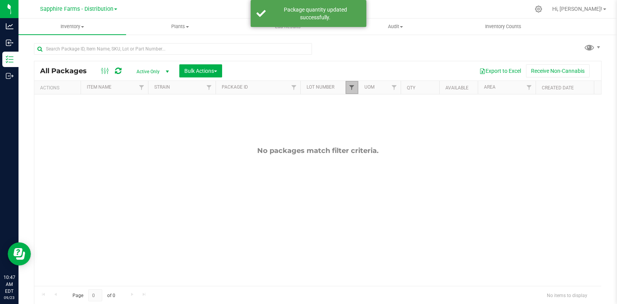
click at [355, 88] on span "Filter" at bounding box center [351, 87] width 6 height 6
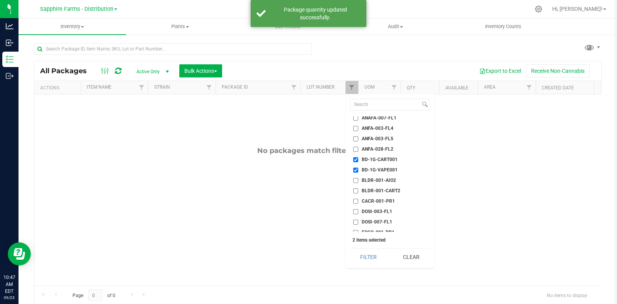
click at [354, 160] on input "BD-1G-CART001" at bounding box center [355, 159] width 5 height 5
checkbox input "false"
click at [354, 168] on input "BD-1G-VAPE001" at bounding box center [355, 170] width 5 height 5
checkbox input "false"
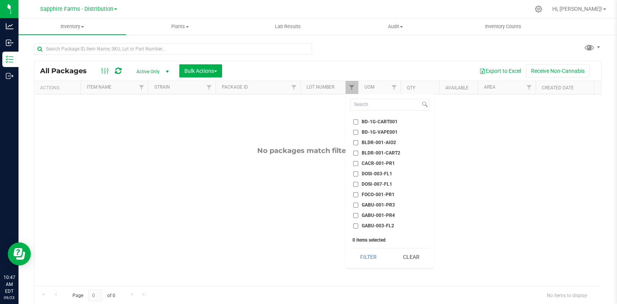
scroll to position [145, 0]
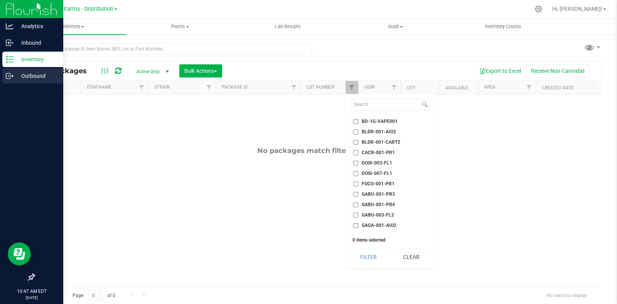
click at [9, 74] on icon at bounding box center [10, 76] width 8 height 8
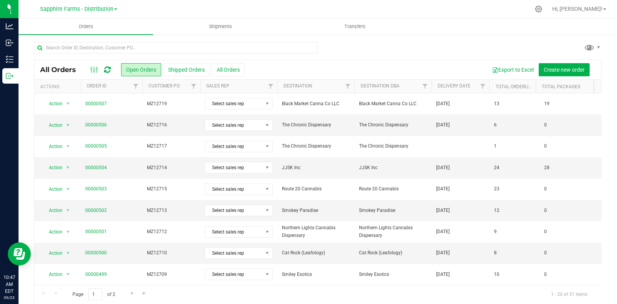
click at [434, 86] on th "Delivery Date" at bounding box center [460, 86] width 58 height 13
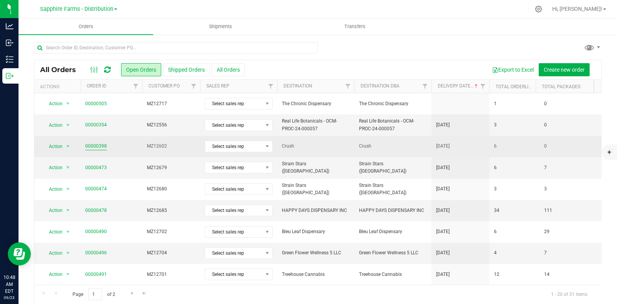
click at [99, 146] on link "00000398" at bounding box center [96, 146] width 22 height 7
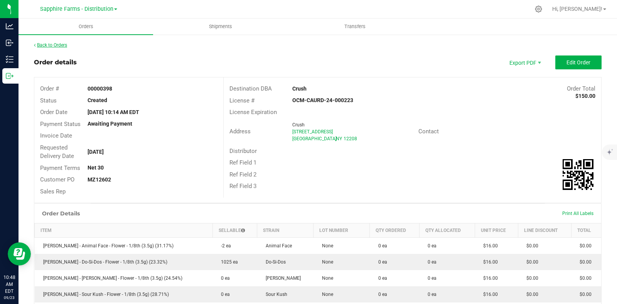
click at [44, 44] on link "Back to Orders" at bounding box center [50, 44] width 33 height 5
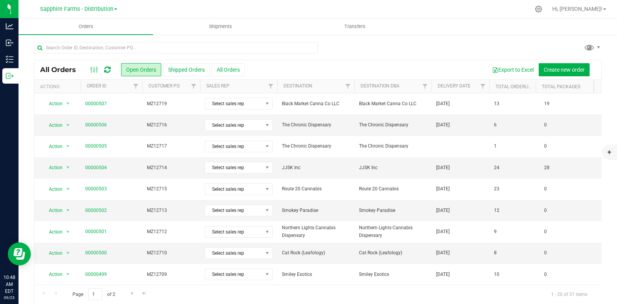
click at [433, 85] on th "Delivery Date" at bounding box center [460, 86] width 58 height 13
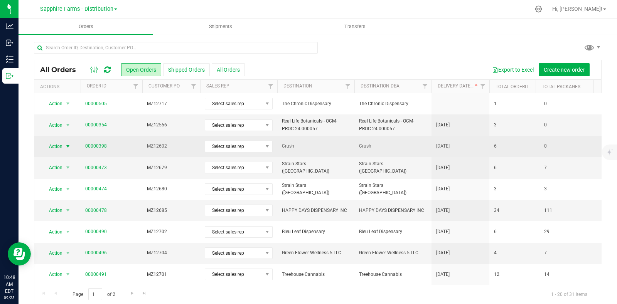
click at [69, 143] on span "select" at bounding box center [68, 146] width 6 height 6
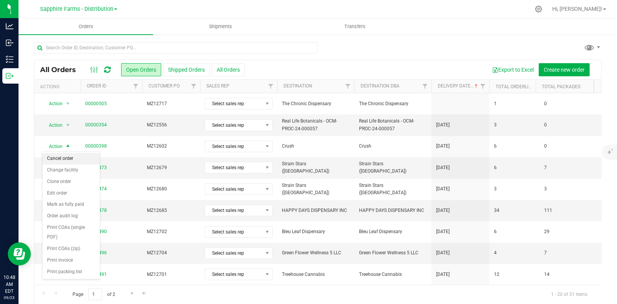
click at [76, 161] on li "Cancel order" at bounding box center [70, 159] width 57 height 12
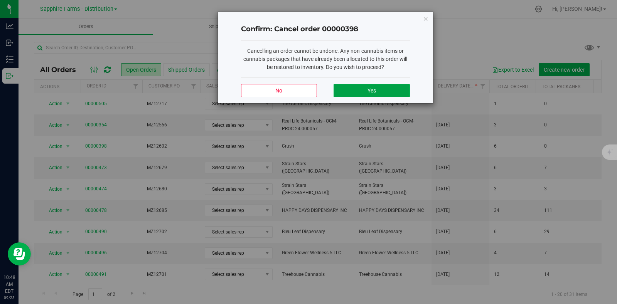
click at [343, 89] on button "Yes" at bounding box center [371, 90] width 76 height 13
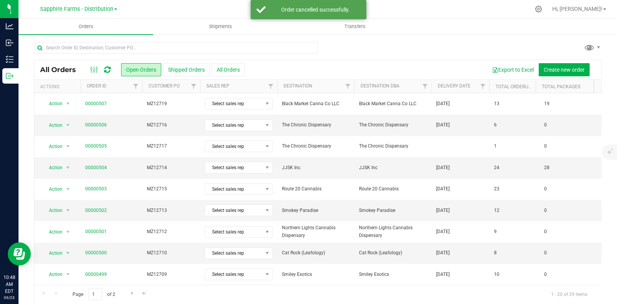
click at [436, 84] on th "Delivery Date" at bounding box center [460, 86] width 58 height 13
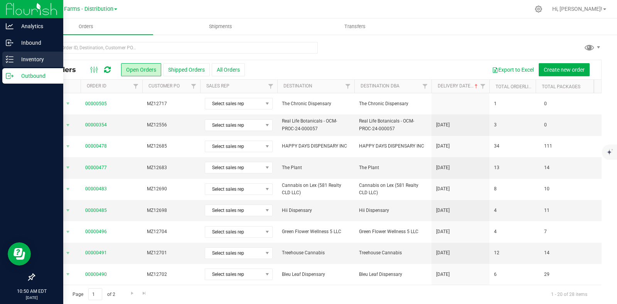
click at [13, 58] on icon at bounding box center [10, 60] width 8 height 8
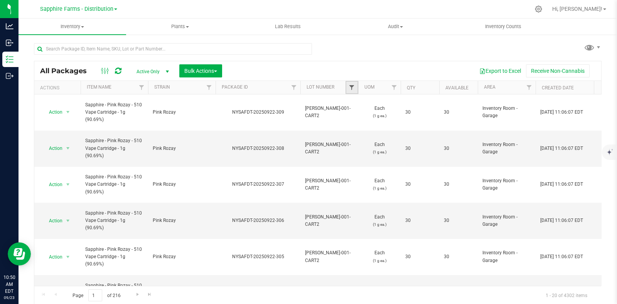
click at [349, 87] on span "Filter" at bounding box center [351, 87] width 6 height 6
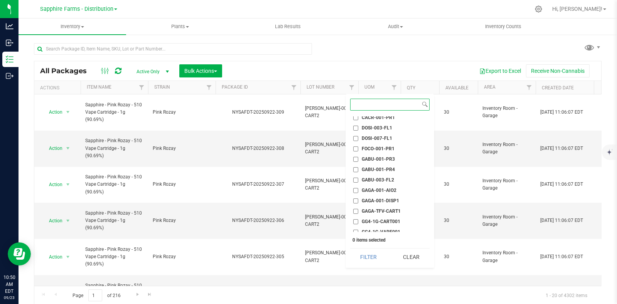
scroll to position [192, 0]
click at [380, 186] on span "GAGA-001-DISP1" at bounding box center [380, 188] width 37 height 5
click at [358, 186] on input "GAGA-001-DISP1" at bounding box center [355, 188] width 5 height 5
checkbox input "true"
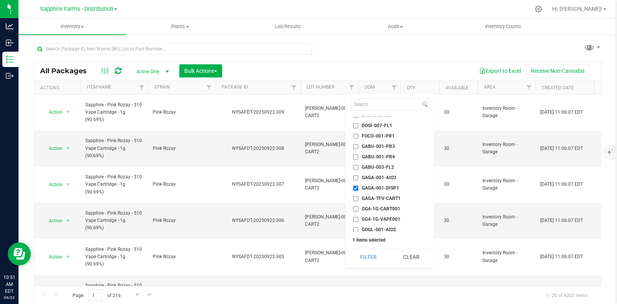
click at [371, 193] on ul "Select All 24K-001-INF1 24K-001-INF2 AF-001-PR1 ALGA-001-PR1 ALGA-003-FL1 ALOG-…" at bounding box center [389, 174] width 79 height 116
click at [372, 198] on span "GAGA-TFV-CART1" at bounding box center [381, 198] width 39 height 5
click at [358, 198] on input "GAGA-TFV-CART1" at bounding box center [355, 198] width 5 height 5
click at [389, 196] on span "GAGA-TFV-CART1" at bounding box center [381, 198] width 39 height 5
click at [358, 196] on input "GAGA-TFV-CART1" at bounding box center [355, 198] width 5 height 5
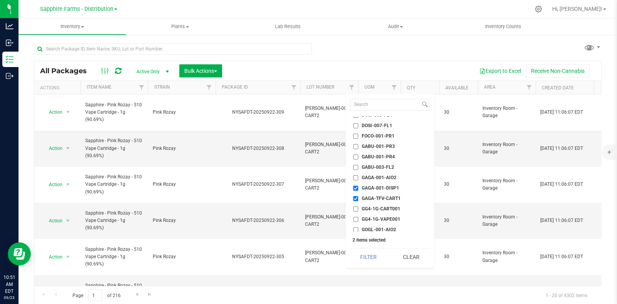
checkbox input "false"
click at [371, 262] on button "Filter" at bounding box center [368, 257] width 37 height 17
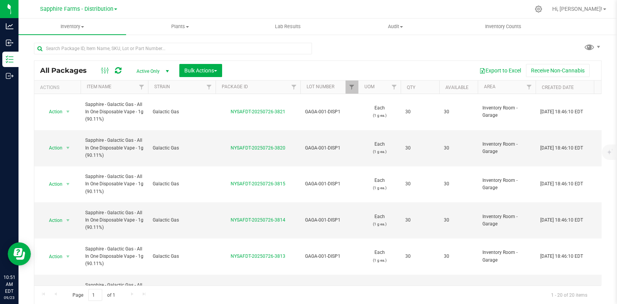
click at [441, 84] on th "Available" at bounding box center [458, 87] width 39 height 13
click at [205, 72] on span "Bulk Actions" at bounding box center [200, 71] width 33 height 6
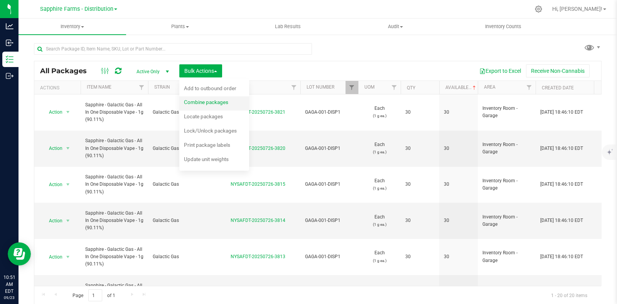
click at [209, 100] on span "Combine packages" at bounding box center [206, 102] width 44 height 6
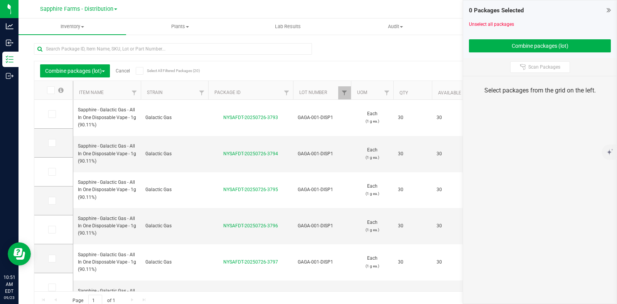
click at [143, 77] on div "Combine packages (lot) Cancel Select All Filtered Packages (20)" at bounding box center [112, 70] width 145 height 13
click at [142, 71] on icon at bounding box center [139, 71] width 5 height 0
click at [0, 0] on input "Select All Filtered Packages (20)" at bounding box center [0, 0] width 0 height 0
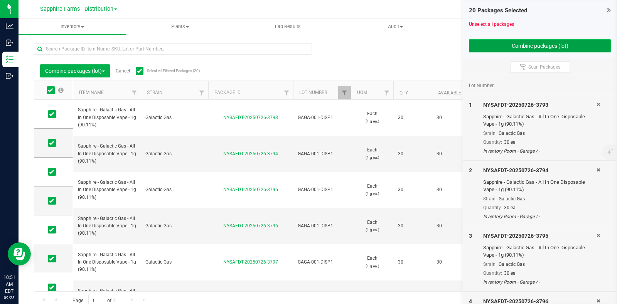
click at [522, 45] on button "Combine packages (lot)" at bounding box center [540, 45] width 142 height 13
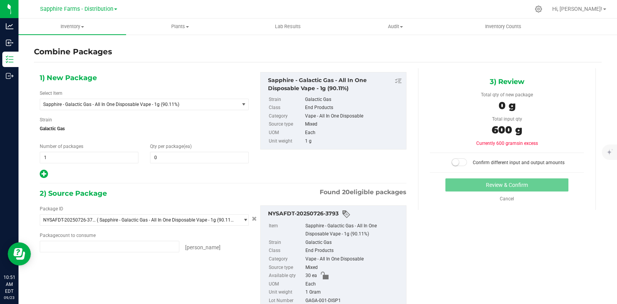
type input "30 ea"
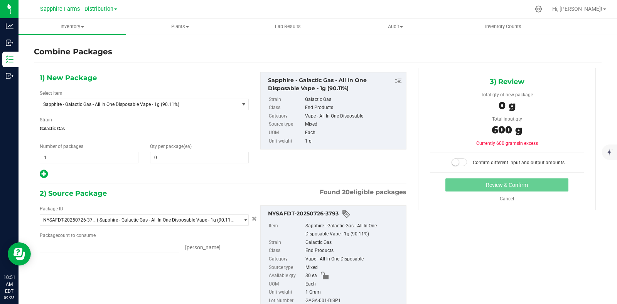
type input "30 ea"
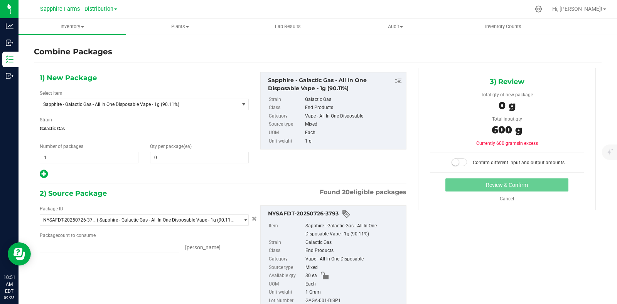
type input "30 ea"
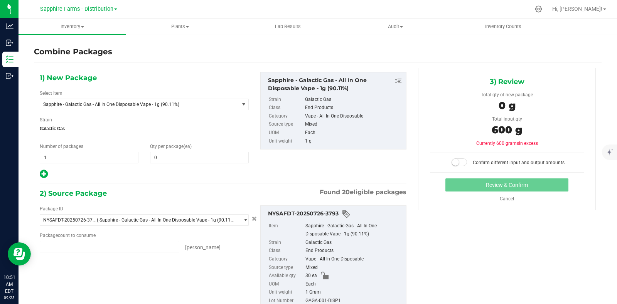
type input "30 ea"
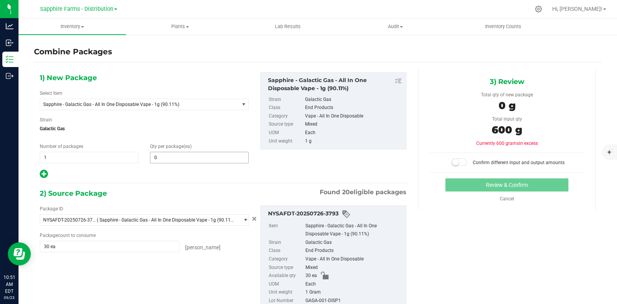
click at [215, 161] on span "0 0" at bounding box center [199, 158] width 99 height 12
type input "600"
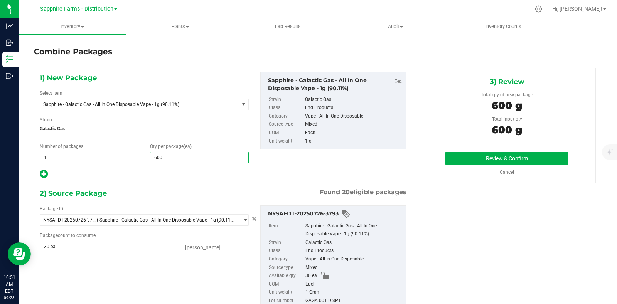
type input "600"
click at [197, 178] on div at bounding box center [144, 174] width 209 height 10
click at [448, 156] on button "Review & Confirm" at bounding box center [506, 158] width 123 height 13
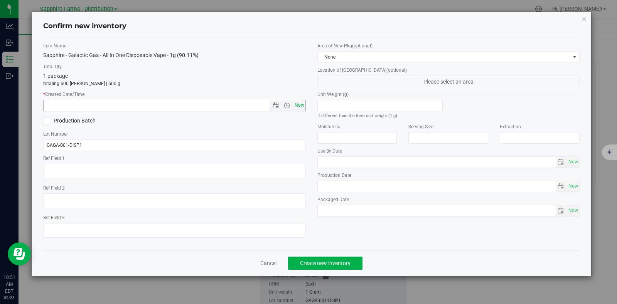
click at [298, 103] on span "Now" at bounding box center [299, 105] width 13 height 11
type input "9/23/2025 10:51 AM"
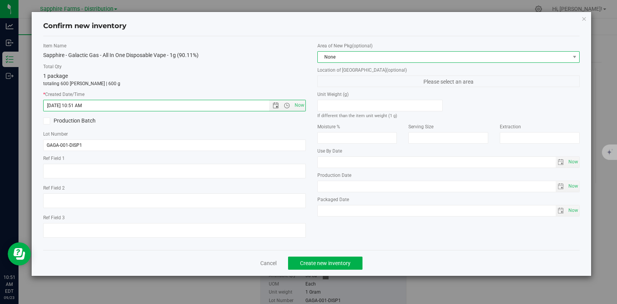
click at [341, 60] on span "None" at bounding box center [444, 57] width 252 height 11
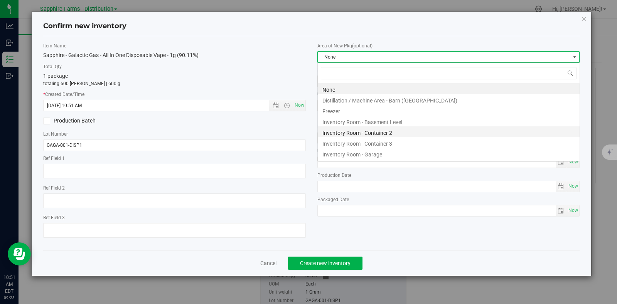
scroll to position [11, 262]
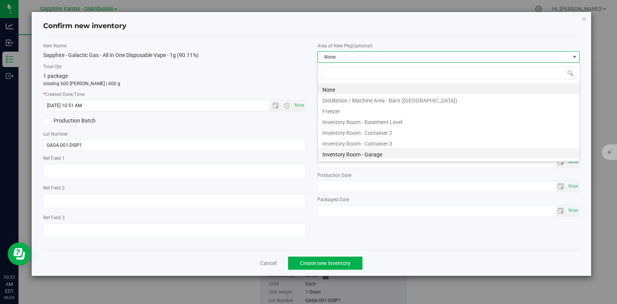
click at [356, 155] on li "Inventory Room - Garage" at bounding box center [449, 153] width 262 height 11
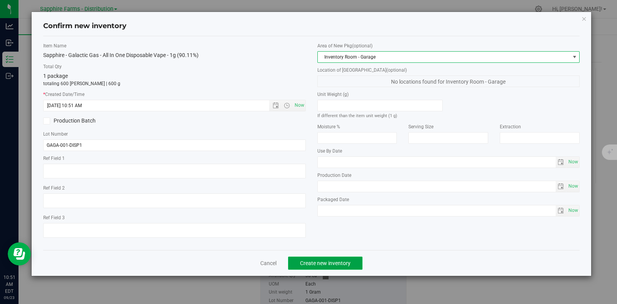
click at [324, 259] on button "Create new inventory" at bounding box center [325, 263] width 74 height 13
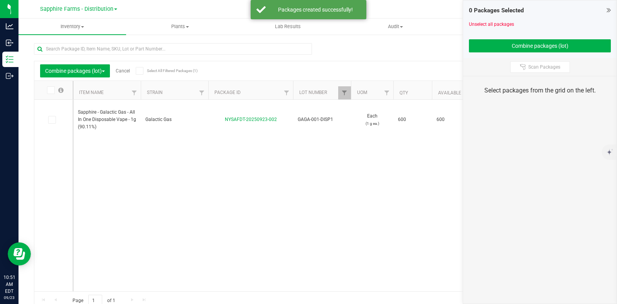
click at [125, 68] on link "Cancel" at bounding box center [123, 70] width 14 height 5
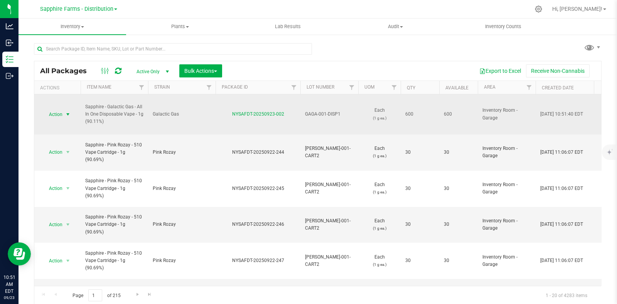
click at [62, 112] on span "Action" at bounding box center [52, 114] width 21 height 11
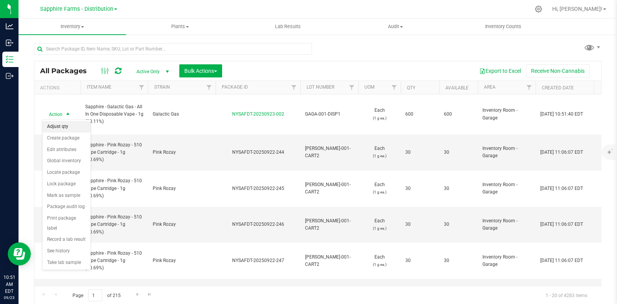
click at [64, 128] on li "Adjust qty" at bounding box center [66, 127] width 48 height 12
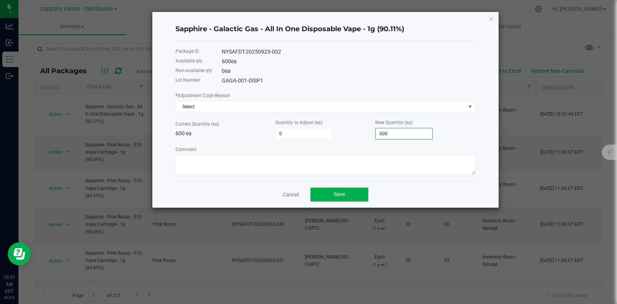
click at [407, 135] on input "600" at bounding box center [403, 133] width 57 height 11
type input "-600"
type input "0"
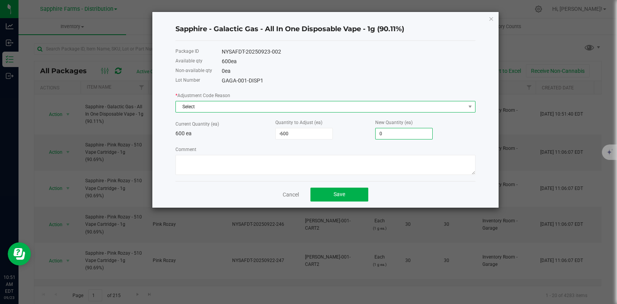
click at [237, 106] on span "Select" at bounding box center [320, 106] width 289 height 11
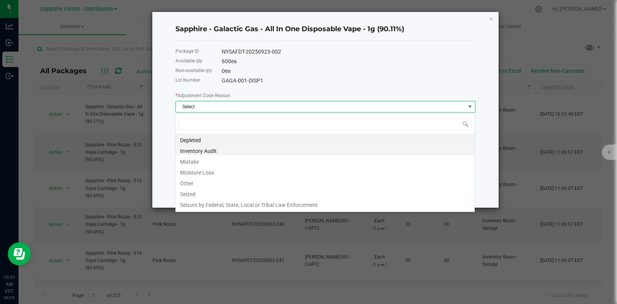
scroll to position [11, 300]
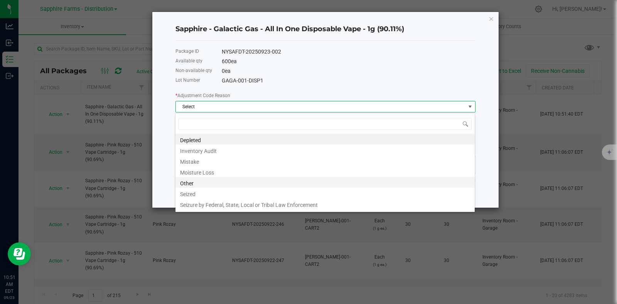
click at [202, 185] on li "Other" at bounding box center [324, 182] width 299 height 11
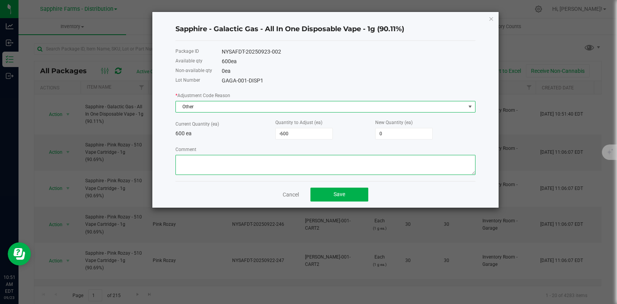
click at [233, 167] on textarea "Comment" at bounding box center [325, 165] width 300 height 20
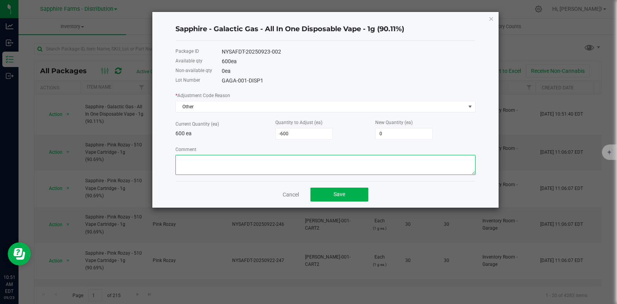
paste textarea "Moved on to new lot"
type textarea "Moved on to new lot"
click at [341, 195] on span "Save" at bounding box center [339, 194] width 12 height 6
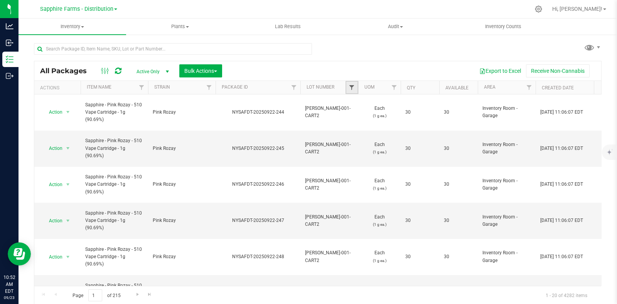
click at [350, 86] on span "Filter" at bounding box center [351, 87] width 6 height 6
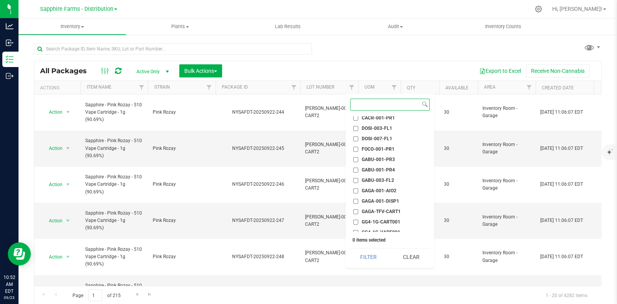
scroll to position [192, 0]
click at [389, 186] on span "GAGA-001-DISP1" at bounding box center [380, 188] width 37 height 5
click at [358, 186] on input "GAGA-001-DISP1" at bounding box center [355, 188] width 5 height 5
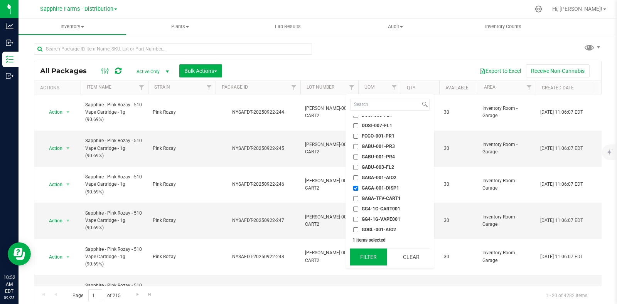
click at [364, 254] on button "Filter" at bounding box center [368, 257] width 37 height 17
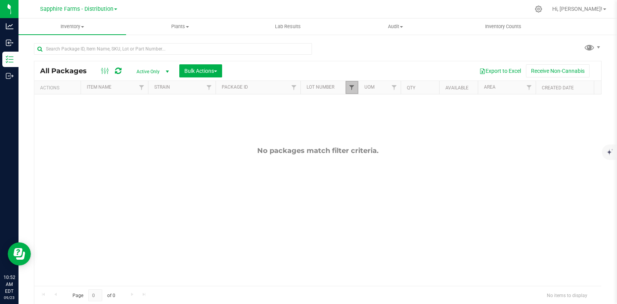
click at [345, 88] on link "Filter" at bounding box center [351, 87] width 13 height 13
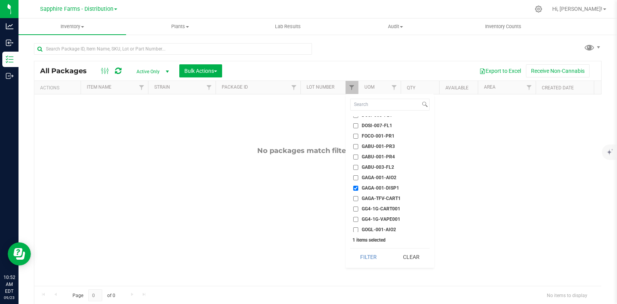
click at [360, 186] on label "GAGA-001-DISP1" at bounding box center [376, 188] width 46 height 5
click at [358, 186] on input "GAGA-001-DISP1" at bounding box center [355, 188] width 5 height 5
checkbox input "false"
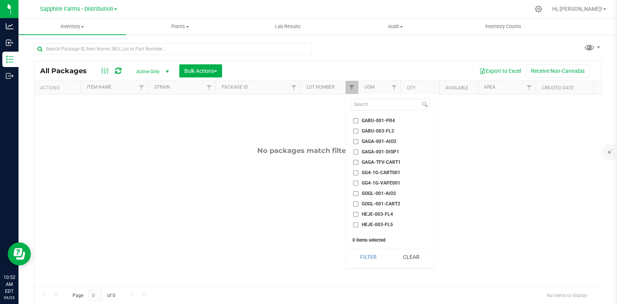
scroll to position [241, 0]
click at [384, 158] on span "GG4-1G-CART001" at bounding box center [381, 160] width 39 height 5
click at [358, 158] on input "GG4-1G-CART001" at bounding box center [355, 160] width 5 height 5
checkbox input "true"
click at [368, 252] on button "Filter" at bounding box center [368, 257] width 37 height 17
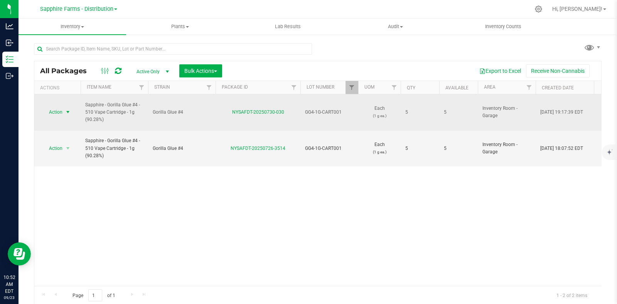
click at [66, 109] on span "select" at bounding box center [68, 112] width 6 height 6
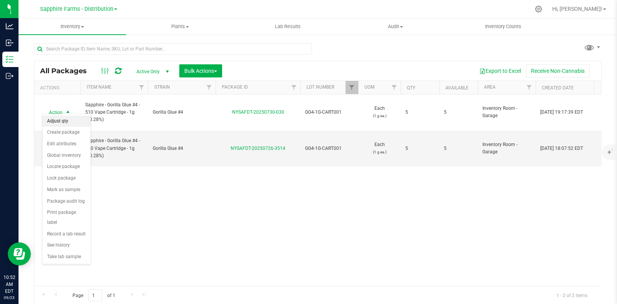
click at [69, 123] on li "Adjust qty" at bounding box center [66, 122] width 48 height 12
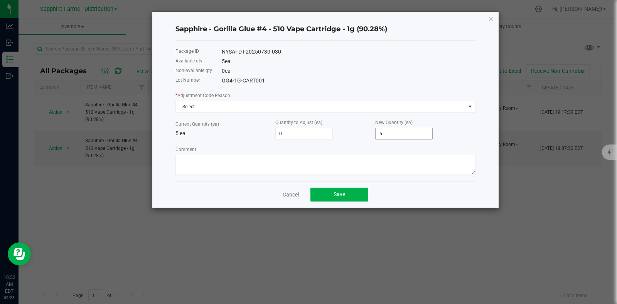
click at [419, 132] on input "5" at bounding box center [403, 133] width 57 height 11
type input "-5"
type input "0"
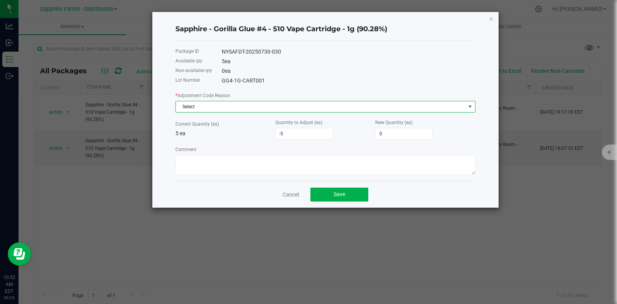
click at [283, 109] on span "Select" at bounding box center [320, 106] width 289 height 11
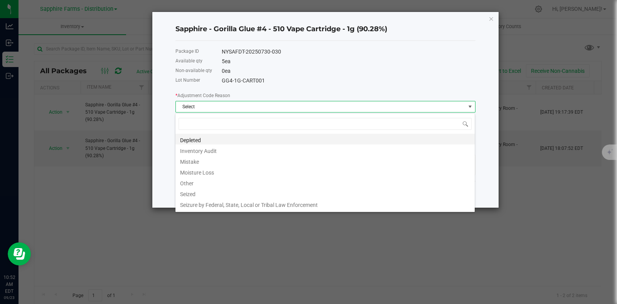
scroll to position [11, 300]
click at [224, 182] on li "Other" at bounding box center [324, 182] width 299 height 11
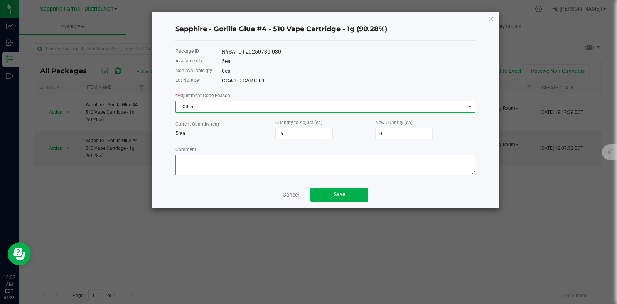
click at [230, 162] on textarea "Comment" at bounding box center [325, 165] width 300 height 20
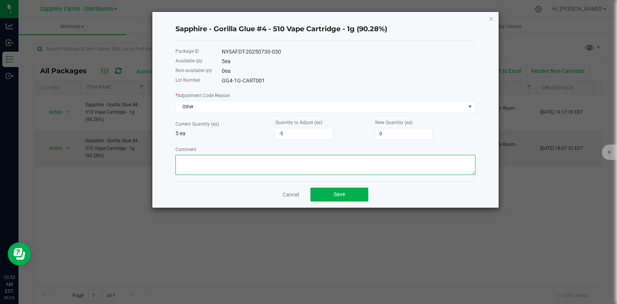
paste textarea "Moved on to new lot"
type textarea "Moved on to new lot"
click at [333, 196] on span "Save" at bounding box center [339, 194] width 12 height 6
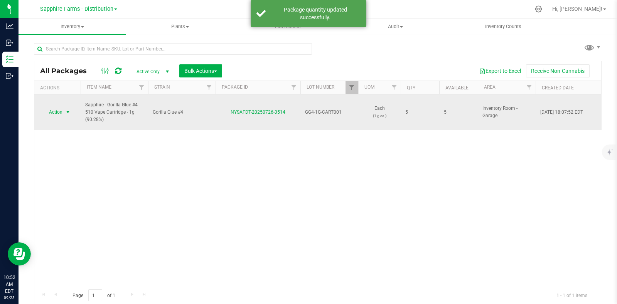
click at [65, 109] on span "select" at bounding box center [68, 112] width 6 height 6
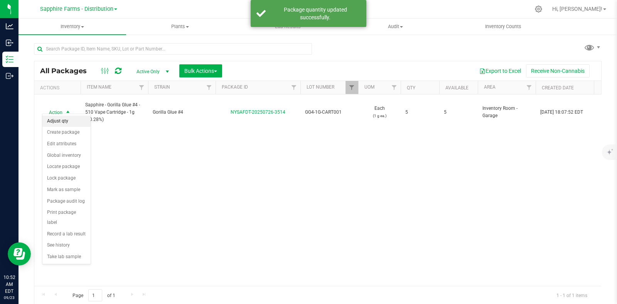
click at [64, 123] on li "Adjust qty" at bounding box center [66, 122] width 48 height 12
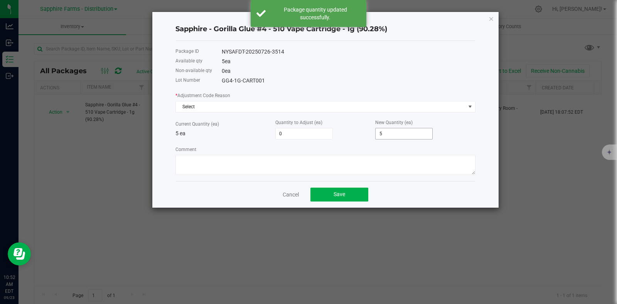
click at [411, 134] on input "5" at bounding box center [403, 133] width 57 height 11
type input "-5"
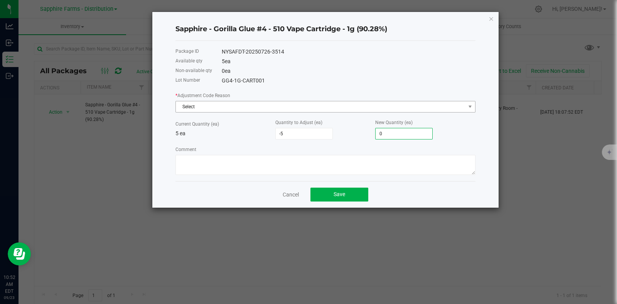
type input "0"
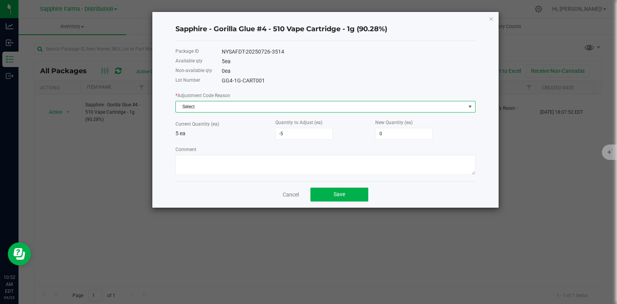
click at [207, 107] on span "Select" at bounding box center [320, 106] width 289 height 11
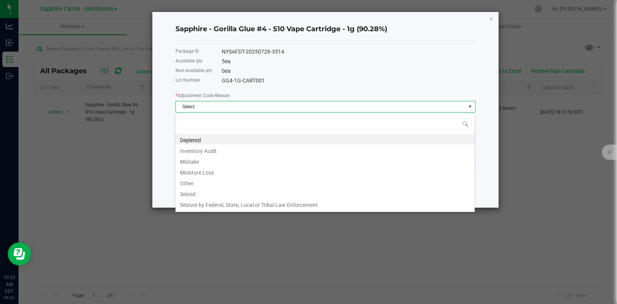
click at [201, 180] on li "Other" at bounding box center [324, 182] width 299 height 11
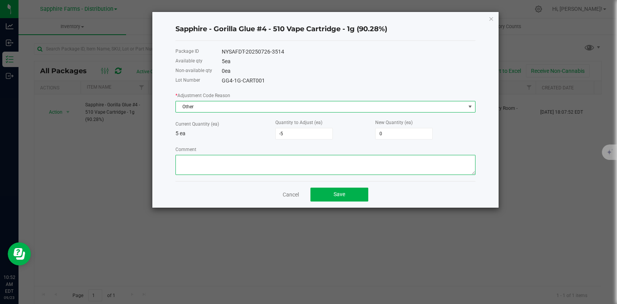
click at [222, 163] on textarea "Comment" at bounding box center [325, 165] width 300 height 20
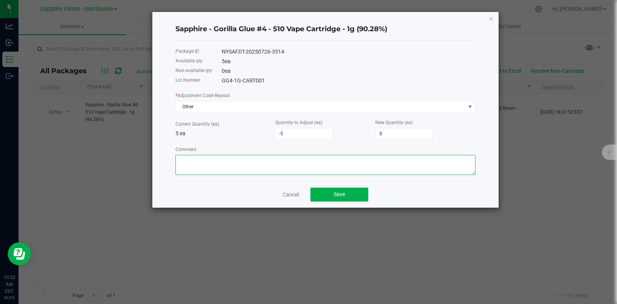
paste textarea "Moved on to new lot"
type textarea "Moved on to new lot"
click at [343, 200] on button "Save" at bounding box center [339, 195] width 58 height 14
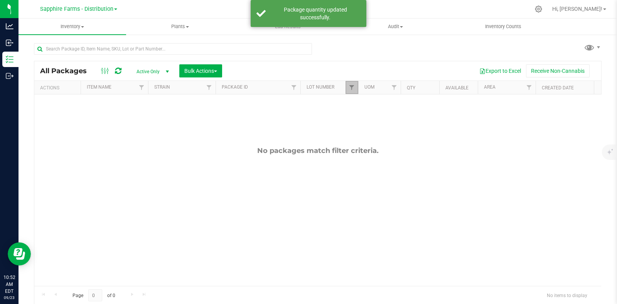
click at [346, 87] on link "Filter" at bounding box center [351, 87] width 13 height 13
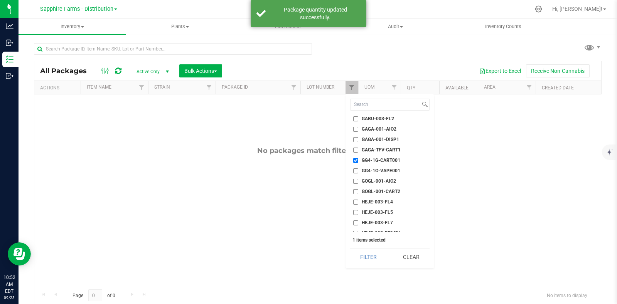
click at [370, 158] on span "GG4-1G-CART001" at bounding box center [381, 160] width 39 height 5
click at [358, 158] on input "GG4-1G-CART001" at bounding box center [355, 160] width 5 height 5
checkbox input "false"
click at [372, 168] on span "GG4-1G-VAPE001" at bounding box center [381, 170] width 39 height 5
click at [358, 168] on input "GG4-1G-VAPE001" at bounding box center [355, 170] width 5 height 5
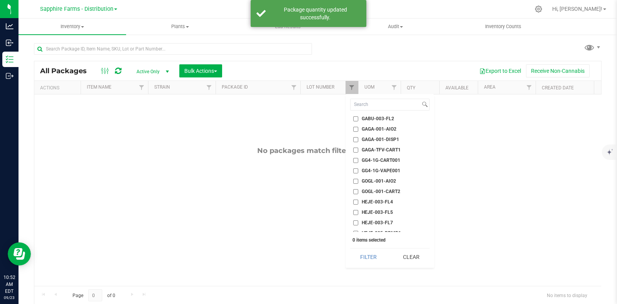
checkbox input "true"
click at [368, 252] on button "Filter" at bounding box center [368, 257] width 37 height 17
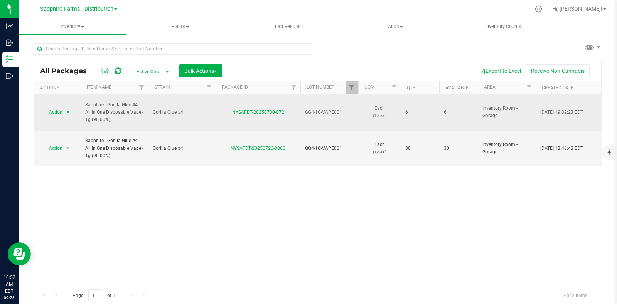
click at [69, 113] on span "select" at bounding box center [68, 112] width 10 height 11
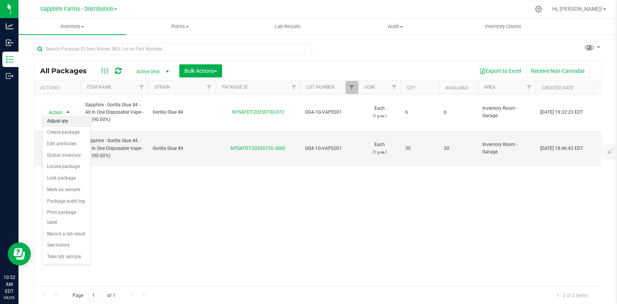
click at [67, 123] on li "Adjust qty" at bounding box center [66, 122] width 48 height 12
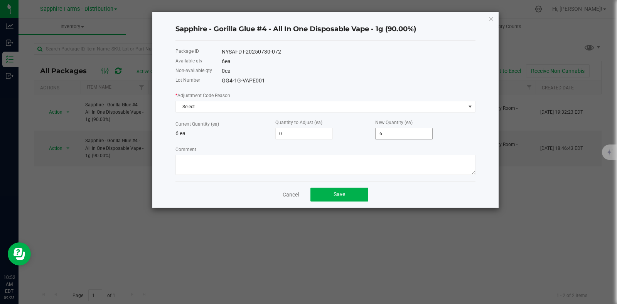
click at [410, 131] on input "6" at bounding box center [403, 133] width 57 height 11
type input "-6"
type input "0"
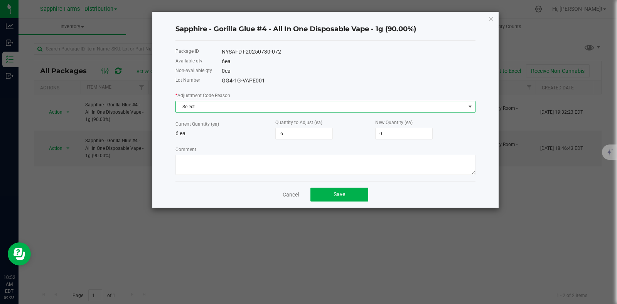
click at [235, 107] on span "Select" at bounding box center [320, 106] width 289 height 11
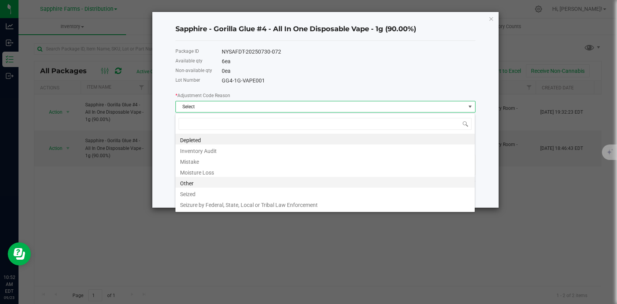
scroll to position [11, 300]
click at [227, 181] on li "Other" at bounding box center [324, 182] width 299 height 11
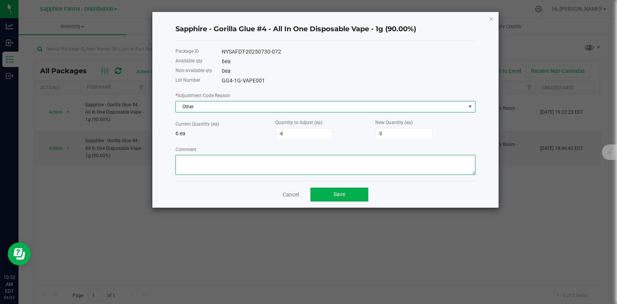
click at [247, 165] on textarea "Comment" at bounding box center [325, 165] width 300 height 20
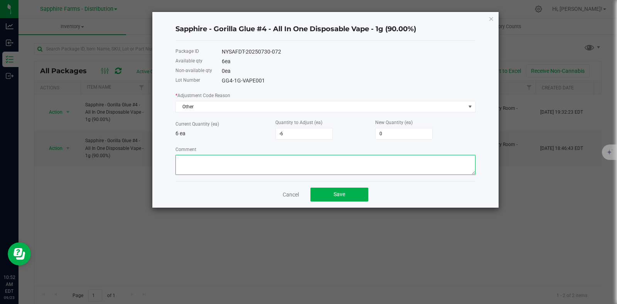
paste textarea "Moved on to new lot"
type textarea "Moved on to new lot"
click at [323, 192] on button "Save" at bounding box center [339, 195] width 58 height 14
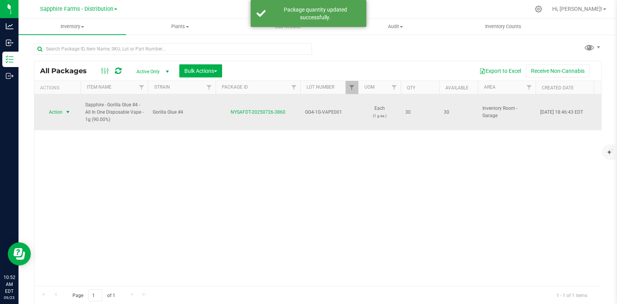
click at [69, 109] on span "select" at bounding box center [68, 112] width 6 height 6
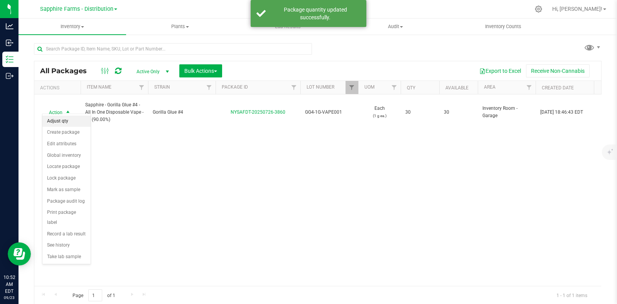
click at [68, 123] on li "Adjust qty" at bounding box center [66, 122] width 48 height 12
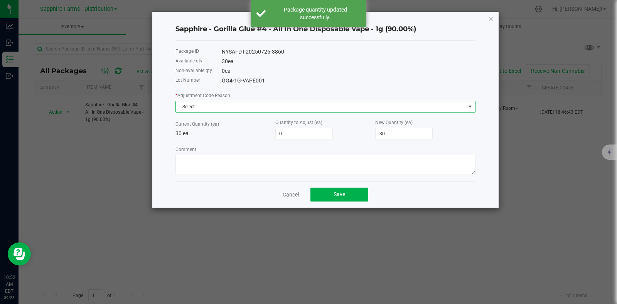
click at [224, 109] on span "Select" at bounding box center [320, 106] width 289 height 11
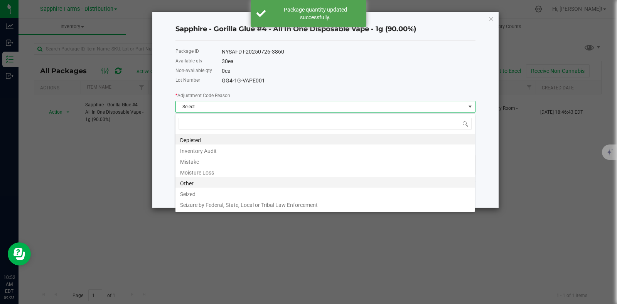
click at [211, 181] on li "Other" at bounding box center [324, 182] width 299 height 11
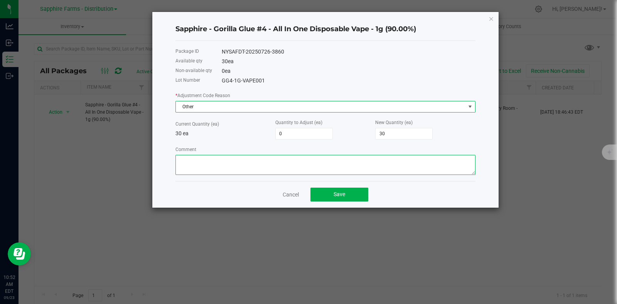
click at [232, 161] on textarea "Comment" at bounding box center [325, 165] width 300 height 20
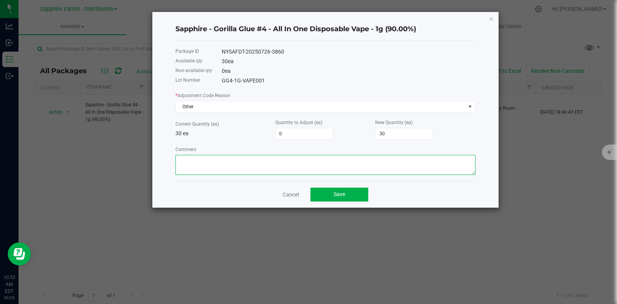
paste textarea "Moved on to new lot"
type textarea "Moved on to new lot"
click at [390, 130] on input "30" at bounding box center [403, 133] width 57 height 11
type input "-30"
type input "0"
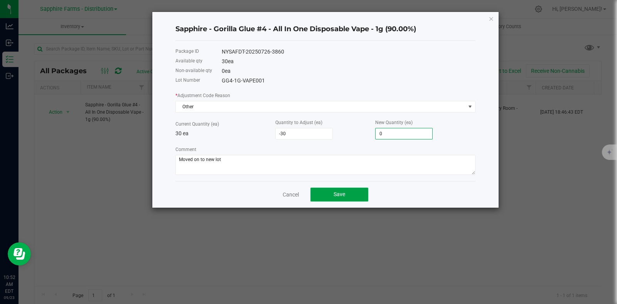
click at [335, 197] on span "Save" at bounding box center [339, 194] width 12 height 6
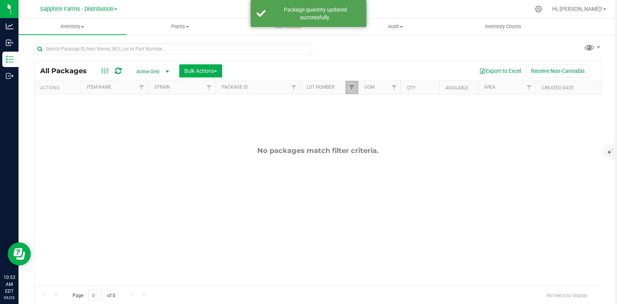
click at [349, 81] on link "Filter" at bounding box center [351, 87] width 13 height 13
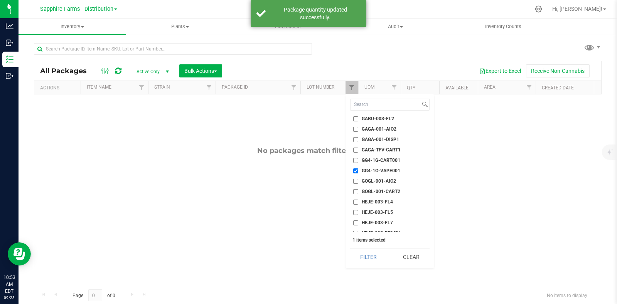
click at [356, 172] on input "GG4-1G-VAPE001" at bounding box center [355, 170] width 5 height 5
checkbox input "false"
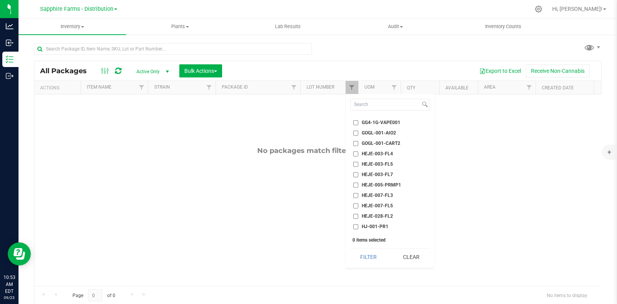
scroll to position [337, 0]
click at [382, 185] on li "JSY-001-CART1" at bounding box center [389, 189] width 79 height 8
click at [364, 188] on span "JSY-001-CART1" at bounding box center [379, 189] width 34 height 5
click at [358, 188] on input "JSY-001-CART1" at bounding box center [355, 189] width 5 height 5
checkbox input "true"
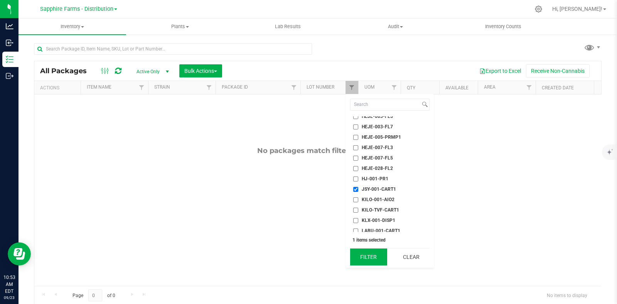
click at [362, 251] on button "Filter" at bounding box center [368, 257] width 37 height 17
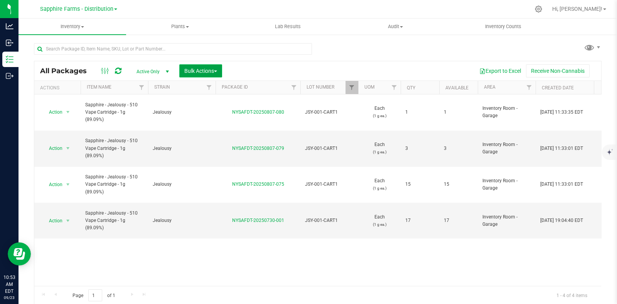
click at [198, 73] on button "Bulk Actions" at bounding box center [200, 70] width 43 height 13
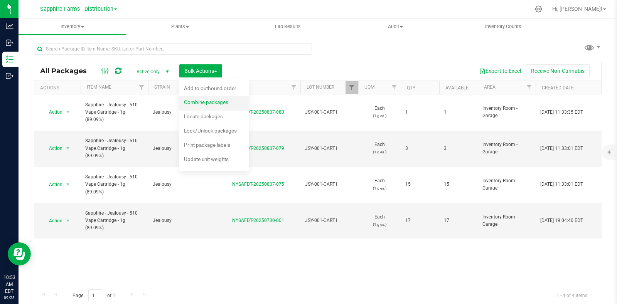
click at [217, 104] on span "Combine packages" at bounding box center [206, 102] width 44 height 6
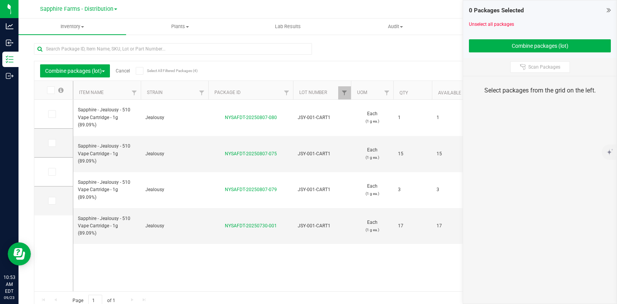
click at [141, 71] on icon at bounding box center [139, 71] width 5 height 0
click at [0, 0] on input "Select All Filtered Packages (4)" at bounding box center [0, 0] width 0 height 0
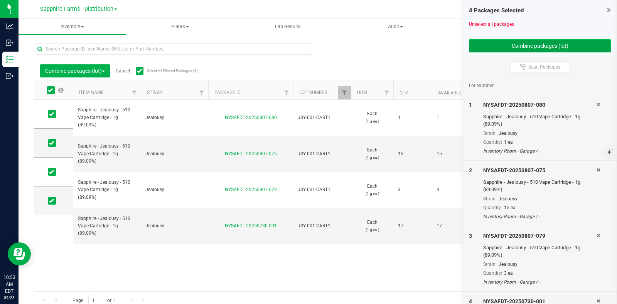
click at [505, 48] on button "Combine packages (lot)" at bounding box center [540, 45] width 142 height 13
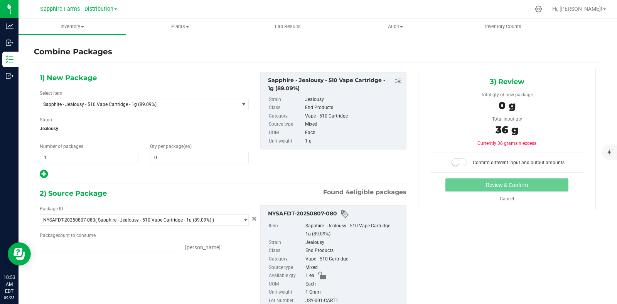
type input "1 ea"
type input "15 ea"
type input "3 ea"
type input "17 ea"
click at [179, 161] on span at bounding box center [199, 158] width 99 height 12
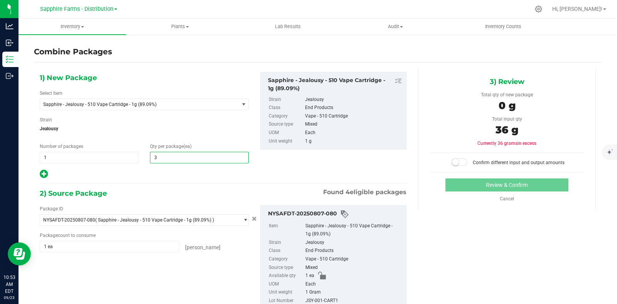
type input "36"
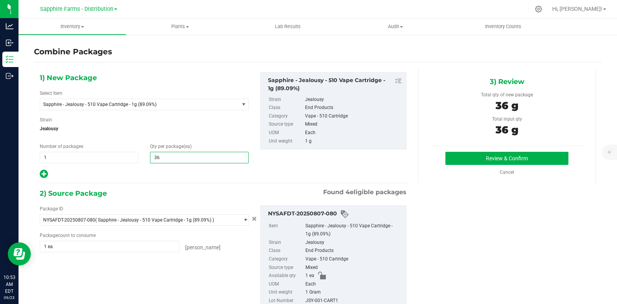
type input "36"
click at [483, 151] on div "3) Review Total qty of new package 36 g Total input qty 36 g Review & Confirm" at bounding box center [507, 125] width 178 height 115
click at [476, 158] on button "Review & Confirm" at bounding box center [506, 158] width 123 height 13
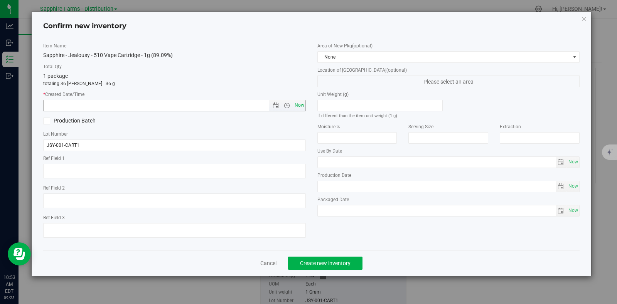
click at [303, 107] on span "Now" at bounding box center [299, 105] width 13 height 11
type input "9/23/2025 10:53 AM"
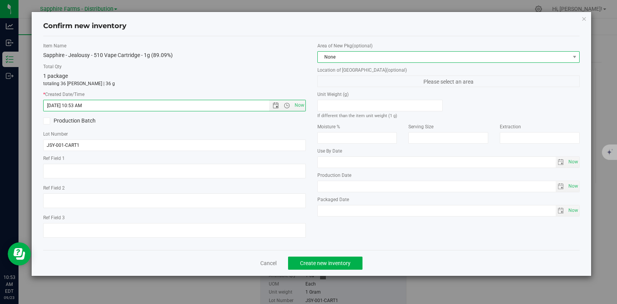
click at [339, 55] on span "None" at bounding box center [444, 57] width 252 height 11
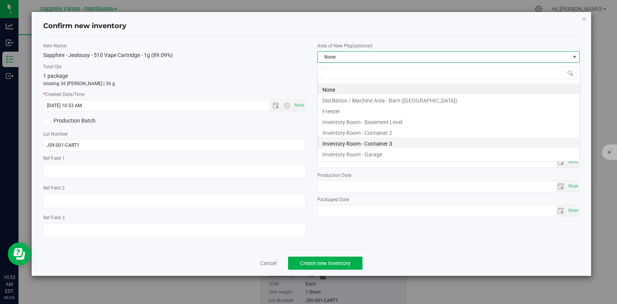
scroll to position [11, 262]
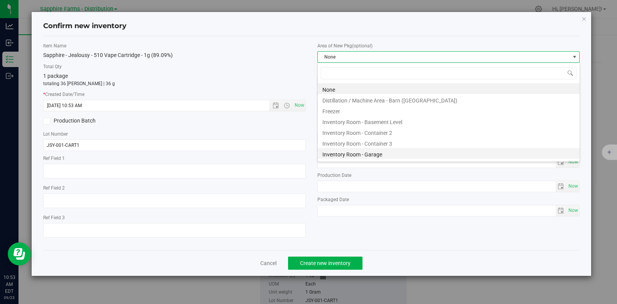
click at [386, 157] on li "Inventory Room - Garage" at bounding box center [449, 153] width 262 height 11
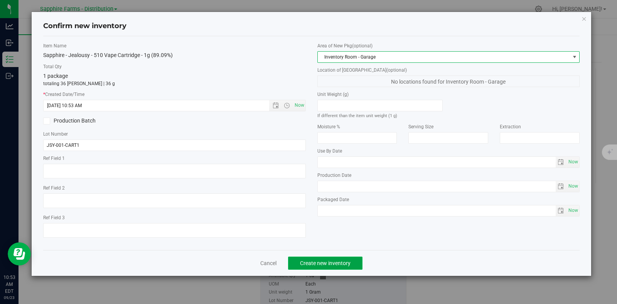
click at [332, 260] on button "Create new inventory" at bounding box center [325, 263] width 74 height 13
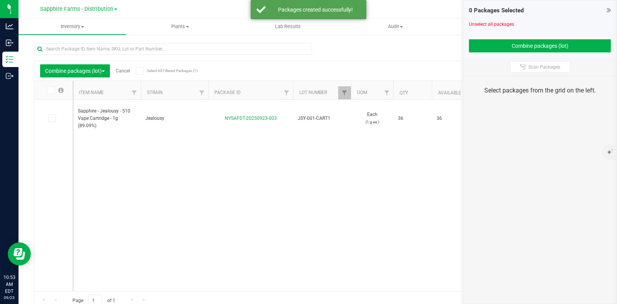
click at [124, 72] on link "Cancel" at bounding box center [123, 70] width 14 height 5
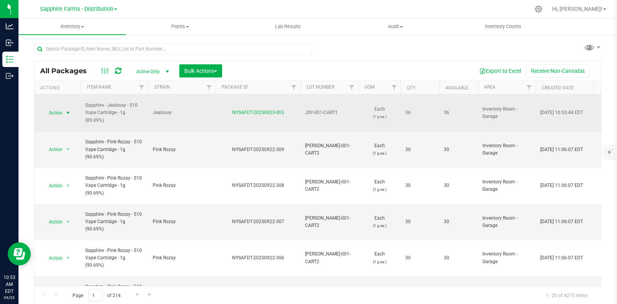
click at [61, 112] on span "Action" at bounding box center [52, 113] width 21 height 11
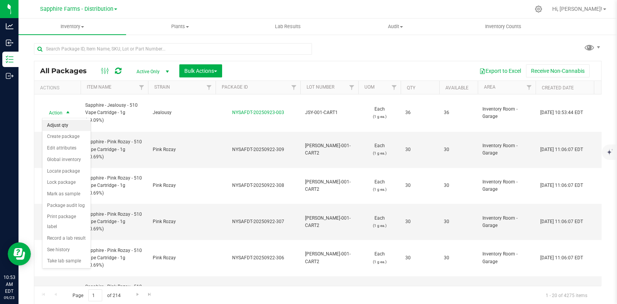
click at [60, 128] on li "Adjust qty" at bounding box center [66, 126] width 48 height 12
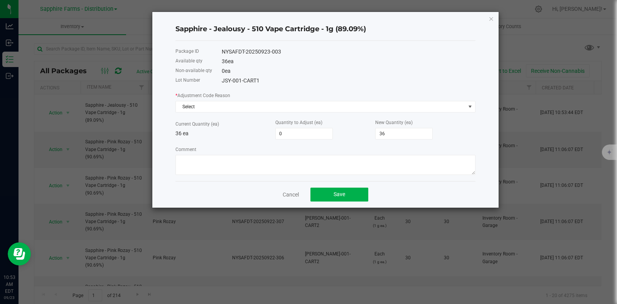
click at [421, 141] on div "* Adjustment Code Reason Select Current Quantity (ea) 36 ea Quantity to Adjust …" at bounding box center [325, 133] width 300 height 84
click at [415, 134] on input "36" at bounding box center [403, 133] width 57 height 11
type input "-36"
type input "0"
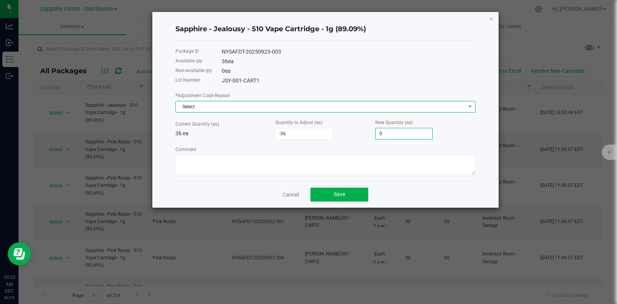
click at [273, 110] on span "Select" at bounding box center [320, 106] width 289 height 11
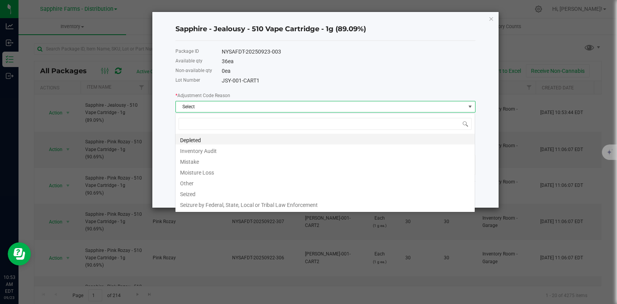
scroll to position [11, 300]
click at [206, 188] on li "Seized" at bounding box center [324, 193] width 299 height 11
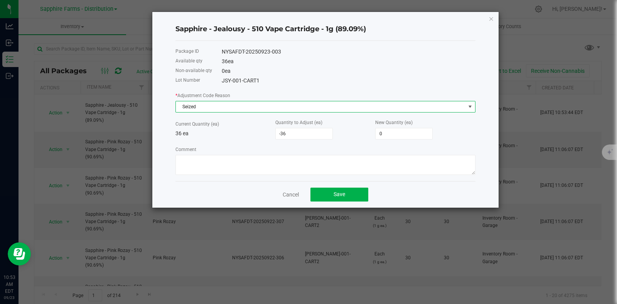
click at [201, 108] on span "Seized" at bounding box center [320, 106] width 289 height 11
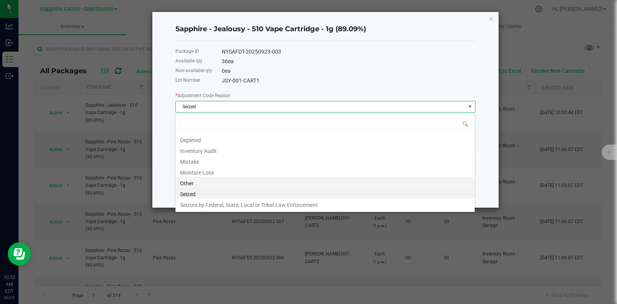
click at [195, 181] on li "Other" at bounding box center [324, 182] width 299 height 11
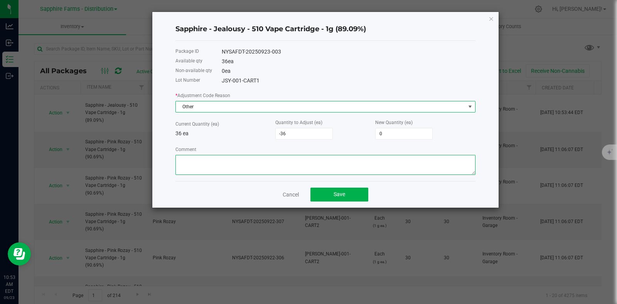
click at [224, 161] on textarea "Comment" at bounding box center [325, 165] width 300 height 20
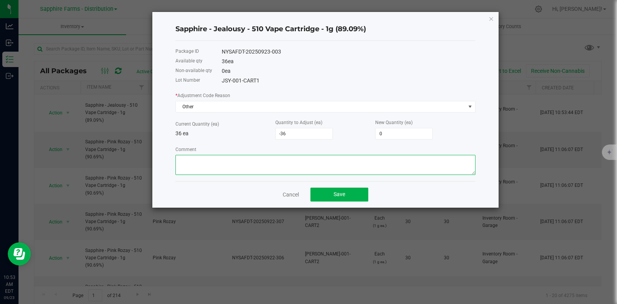
paste textarea "Moved on to new lot"
type textarea "Moved on to new lot"
click at [343, 196] on span "Save" at bounding box center [339, 194] width 12 height 6
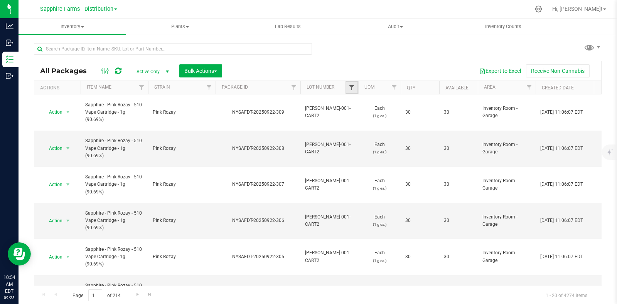
click at [351, 86] on span "Filter" at bounding box center [351, 87] width 6 height 6
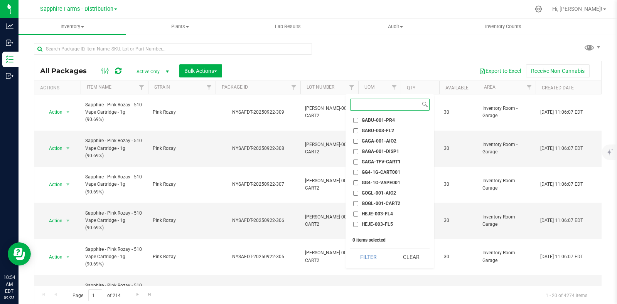
scroll to position [241, 0]
click at [384, 158] on span "GG4-1G-CART001" at bounding box center [381, 160] width 39 height 5
click at [358, 158] on input "GG4-1G-CART001" at bounding box center [355, 160] width 5 height 5
checkbox input "true"
click at [387, 168] on span "GG4-1G-VAPE001" at bounding box center [381, 170] width 39 height 5
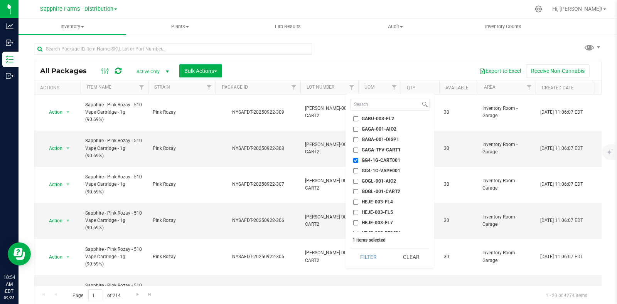
click at [358, 168] on input "GG4-1G-VAPE001" at bounding box center [355, 170] width 5 height 5
checkbox input "true"
click at [367, 255] on button "Filter" at bounding box center [368, 257] width 37 height 17
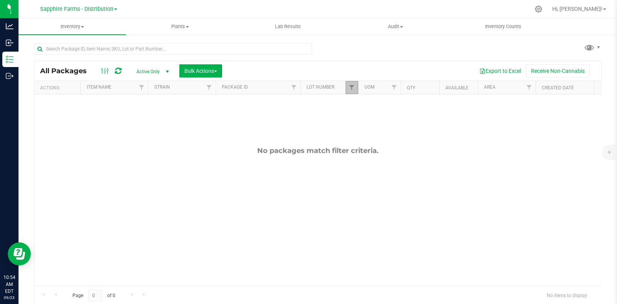
click at [345, 84] on link "Filter" at bounding box center [351, 87] width 13 height 13
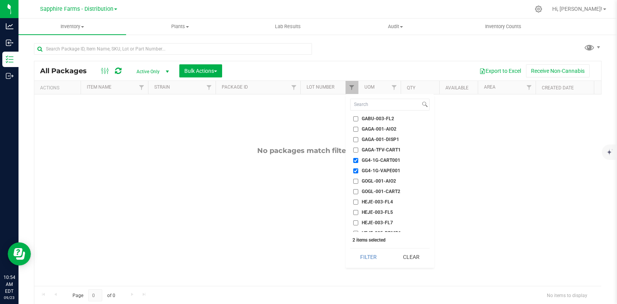
click at [385, 159] on span "GG4-1G-CART001" at bounding box center [381, 160] width 39 height 5
click at [358, 159] on input "GG4-1G-CART001" at bounding box center [355, 160] width 5 height 5
checkbox input "false"
click at [380, 259] on button "Filter" at bounding box center [368, 257] width 37 height 17
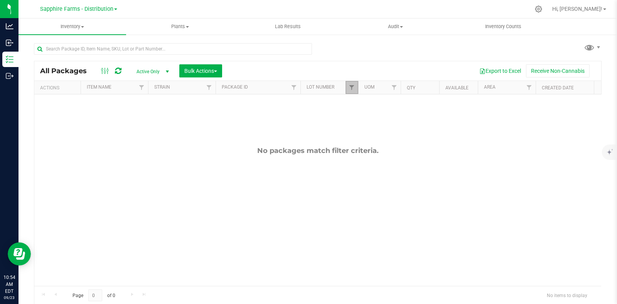
click at [348, 83] on link "Filter" at bounding box center [351, 87] width 13 height 13
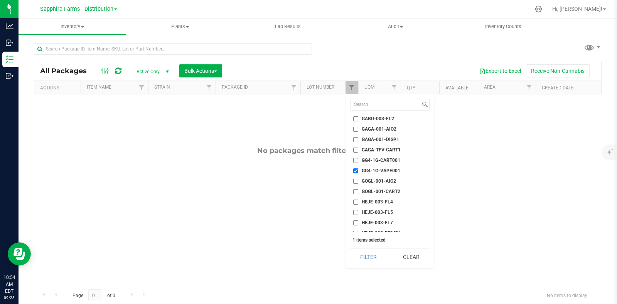
click at [375, 168] on span "GG4-1G-VAPE001" at bounding box center [381, 170] width 39 height 5
click at [358, 168] on input "GG4-1G-VAPE001" at bounding box center [355, 170] width 5 height 5
checkbox input "false"
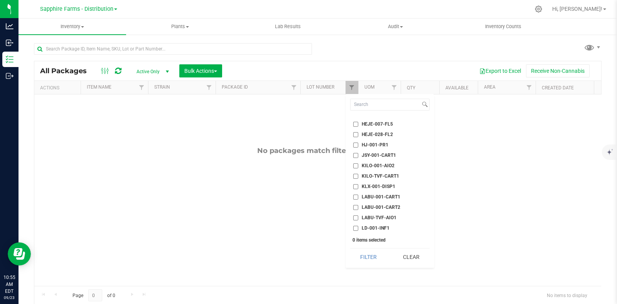
scroll to position [385, 0]
click at [387, 137] on li "JSY-001-CART1" at bounding box center [389, 141] width 79 height 8
click at [370, 140] on span "JSY-001-CART1" at bounding box center [379, 141] width 34 height 5
click at [358, 140] on input "JSY-001-CART1" at bounding box center [355, 141] width 5 height 5
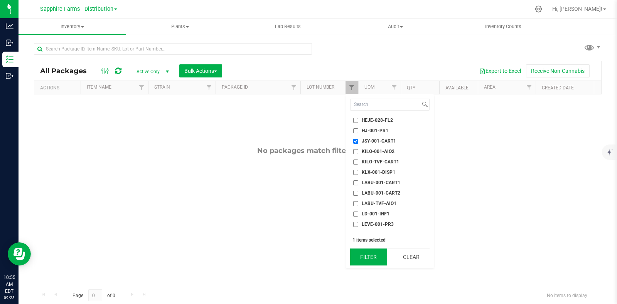
click at [368, 258] on button "Filter" at bounding box center [368, 257] width 37 height 17
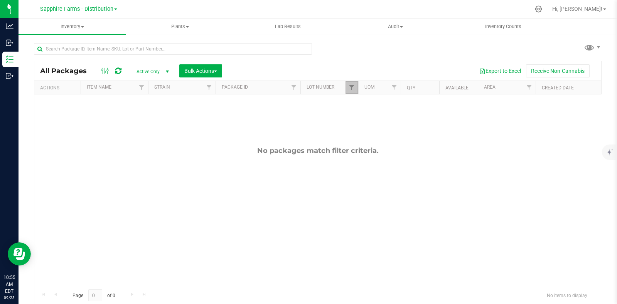
click at [347, 84] on link "Filter" at bounding box center [351, 87] width 13 height 13
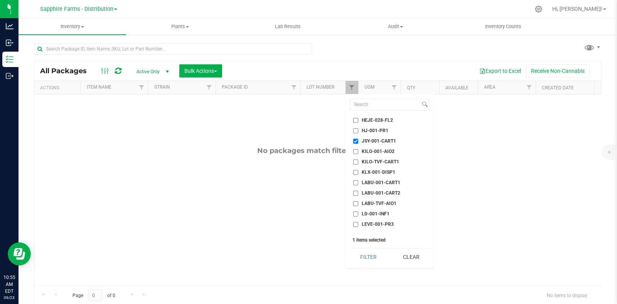
click at [369, 137] on li "JSY-001-CART1" at bounding box center [389, 141] width 79 height 8
click at [363, 141] on span "JSY-001-CART1" at bounding box center [379, 141] width 34 height 5
click at [358, 141] on input "JSY-001-CART1" at bounding box center [355, 141] width 5 height 5
checkbox input "false"
click at [382, 160] on span "KILO-TVF-CART1" at bounding box center [380, 162] width 37 height 5
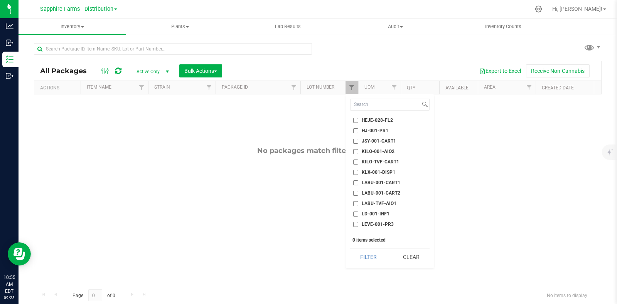
click at [358, 160] on input "KILO-TVF-CART1" at bounding box center [355, 162] width 5 height 5
click at [384, 160] on span "KILO-TVF-CART1" at bounding box center [380, 162] width 37 height 5
click at [358, 160] on input "KILO-TVF-CART1" at bounding box center [355, 162] width 5 height 5
checkbox input "false"
click at [384, 171] on span "KLX-001-DISP1" at bounding box center [379, 172] width 34 height 5
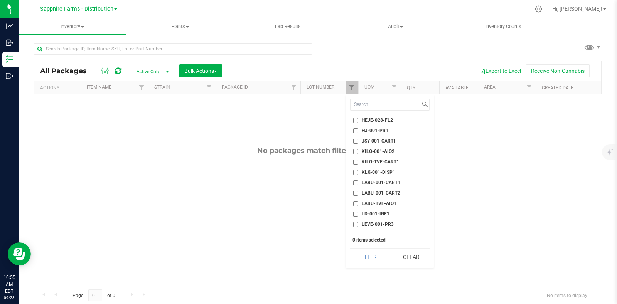
click at [358, 171] on input "KLX-001-DISP1" at bounding box center [355, 172] width 5 height 5
checkbox input "true"
click at [372, 255] on button "Filter" at bounding box center [368, 257] width 37 height 17
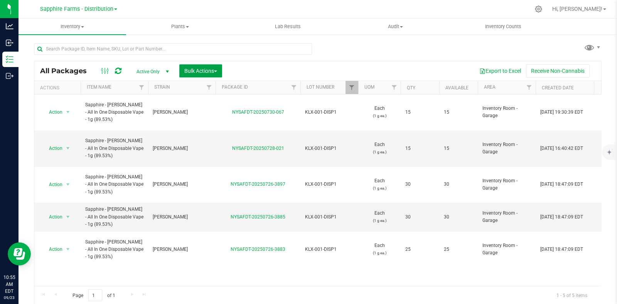
click at [219, 74] on button "Bulk Actions" at bounding box center [200, 70] width 43 height 13
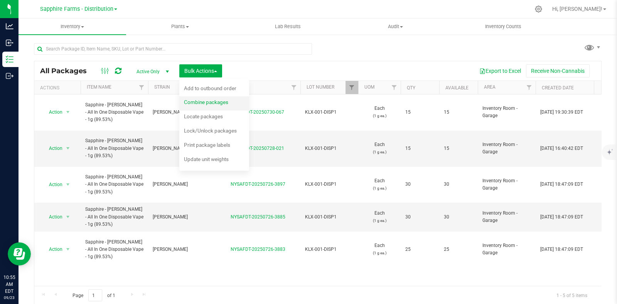
click at [209, 101] on span "Combine packages" at bounding box center [206, 102] width 44 height 6
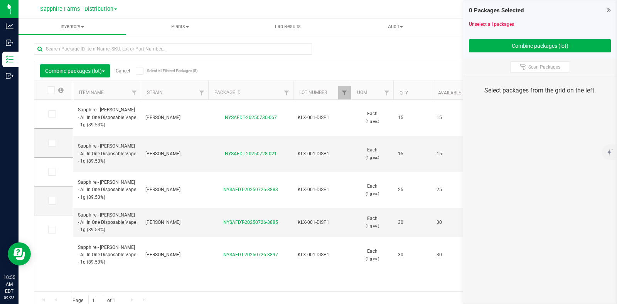
click at [145, 70] on label "Select All Filtered Packages (5)" at bounding box center [161, 71] width 50 height 8
click at [0, 0] on input "Select All Filtered Packages (5)" at bounding box center [0, 0] width 0 height 0
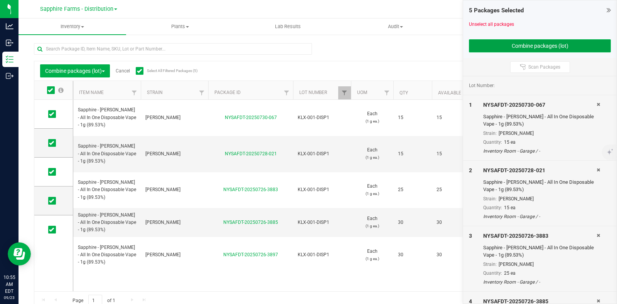
click at [497, 45] on button "Combine packages (lot)" at bounding box center [540, 45] width 142 height 13
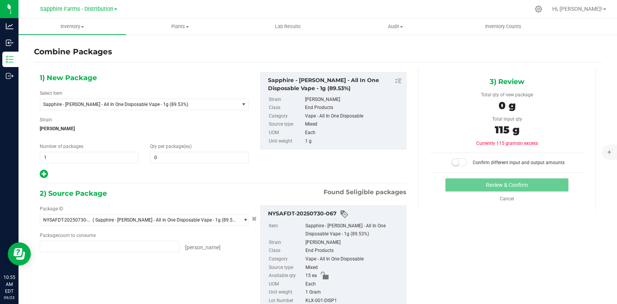
type input "15 ea"
type input "25 ea"
type input "30 ea"
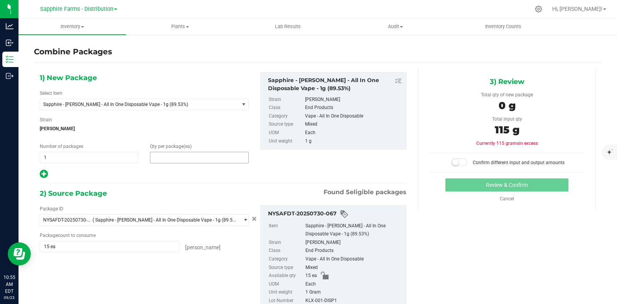
click at [178, 157] on span at bounding box center [199, 158] width 99 height 12
type input "115"
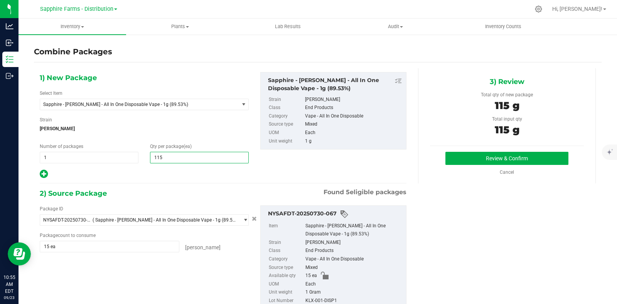
type input "115"
click at [201, 163] on div "1) New Package Select Item Sapphire - King Louis XIII - All In One Disposable V…" at bounding box center [144, 125] width 220 height 107
click at [446, 156] on button "Review & Confirm" at bounding box center [506, 158] width 123 height 13
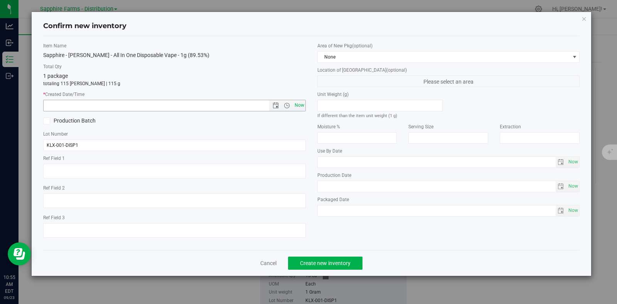
click at [296, 100] on span "Now" at bounding box center [299, 105] width 13 height 11
type input "9/23/2025 10:55 AM"
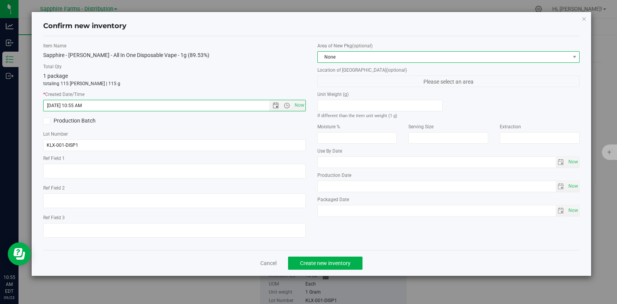
click at [380, 57] on span "None" at bounding box center [444, 57] width 252 height 11
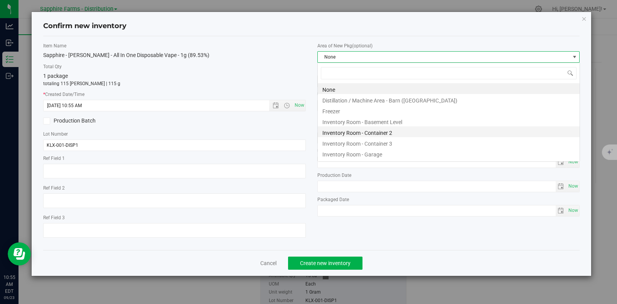
scroll to position [11, 262]
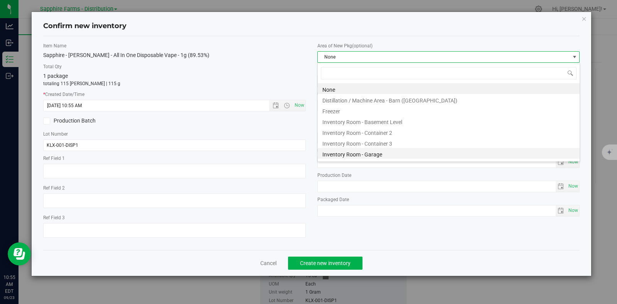
click at [370, 153] on li "Inventory Room - Garage" at bounding box center [449, 153] width 262 height 11
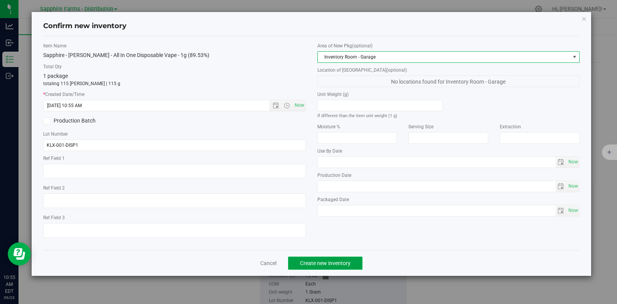
click at [343, 263] on span "Create new inventory" at bounding box center [325, 263] width 50 height 6
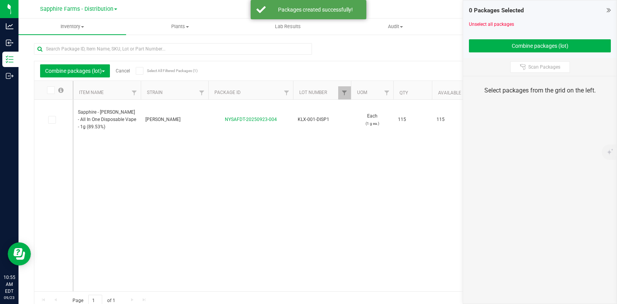
click at [129, 72] on link "Cancel" at bounding box center [123, 70] width 14 height 5
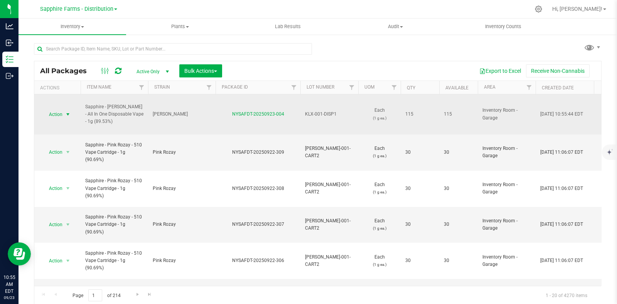
click at [66, 113] on span "select" at bounding box center [68, 114] width 6 height 6
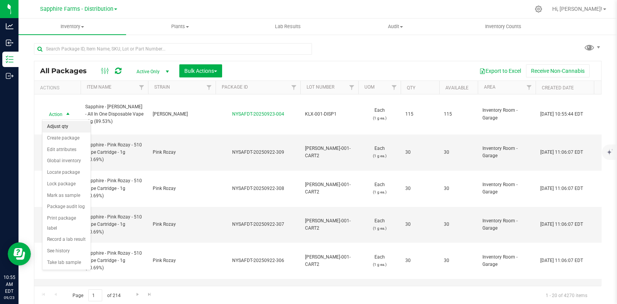
click at [69, 131] on li "Adjust qty" at bounding box center [66, 127] width 48 height 12
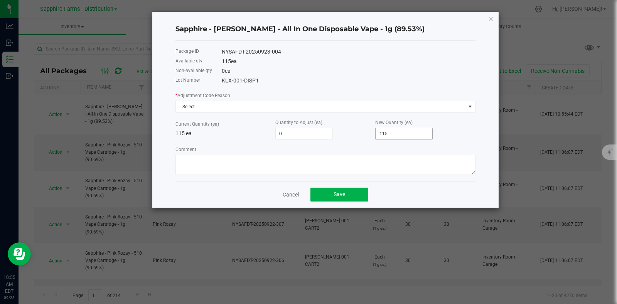
click at [414, 135] on input "115" at bounding box center [403, 133] width 57 height 11
type input "-115"
type input "0"
click at [298, 99] on div "* Adjustment Code Reason Select" at bounding box center [325, 101] width 300 height 21
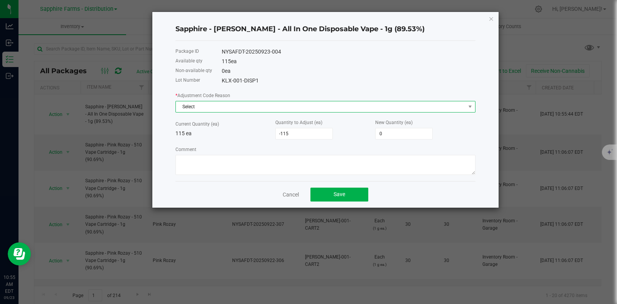
click at [293, 108] on span "Select" at bounding box center [320, 106] width 289 height 11
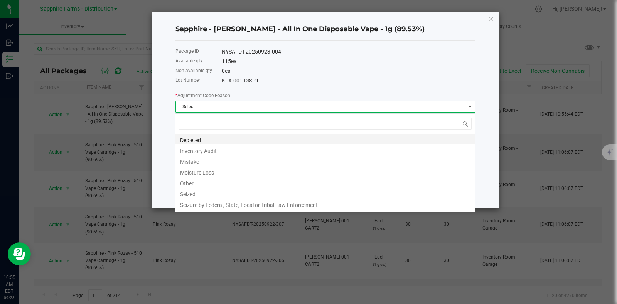
scroll to position [11, 300]
click at [205, 186] on li "Other" at bounding box center [324, 182] width 299 height 11
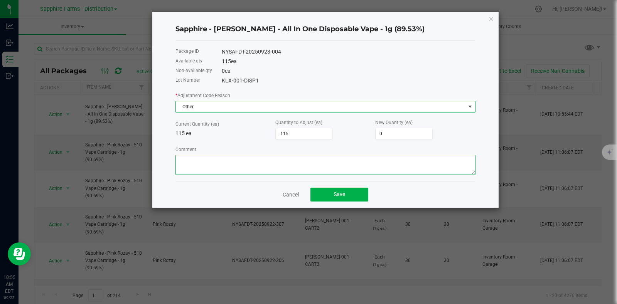
click at [241, 170] on textarea "Comment" at bounding box center [325, 165] width 300 height 20
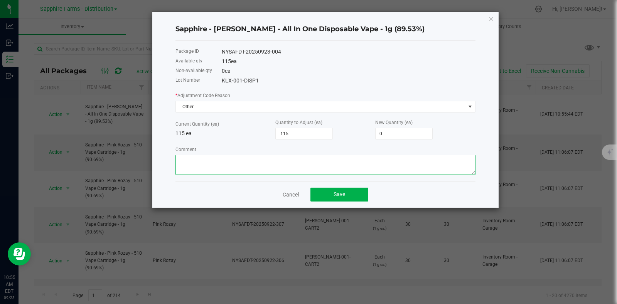
paste textarea "Moved on to new lot"
type textarea "Moved on to new lot"
click at [327, 199] on button "Save" at bounding box center [339, 195] width 58 height 14
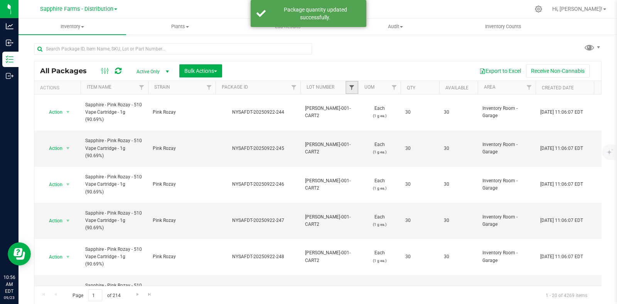
click at [354, 86] on span "Filter" at bounding box center [351, 87] width 6 height 6
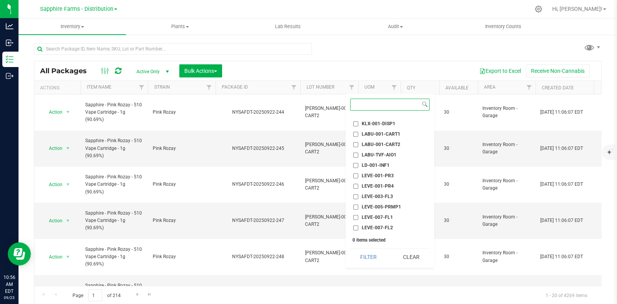
scroll to position [385, 0]
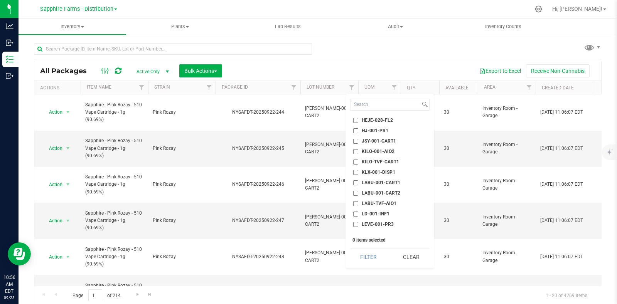
click at [382, 171] on span "KLX-001-DISP1" at bounding box center [379, 172] width 34 height 5
click at [358, 171] on input "KLX-001-DISP1" at bounding box center [355, 172] width 5 height 5
click at [372, 258] on button "Filter" at bounding box center [368, 257] width 37 height 17
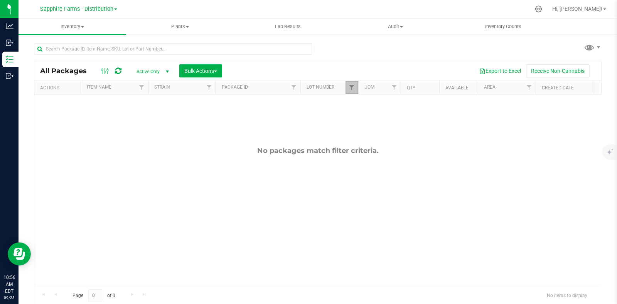
click at [345, 86] on link "Filter" at bounding box center [351, 87] width 13 height 13
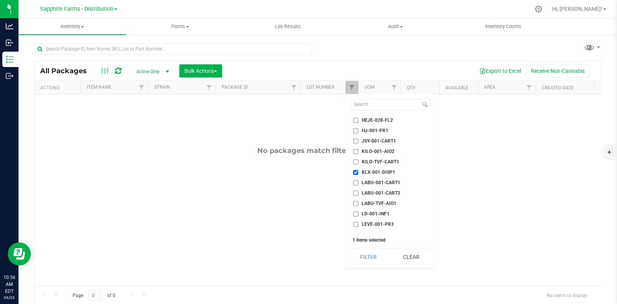
click at [356, 172] on input "KLX-001-DISP1" at bounding box center [355, 172] width 5 height 5
checkbox input "false"
click at [390, 134] on span "LABU-001-CART1" at bounding box center [381, 134] width 39 height 5
click at [358, 134] on input "LABU-001-CART1" at bounding box center [355, 134] width 5 height 5
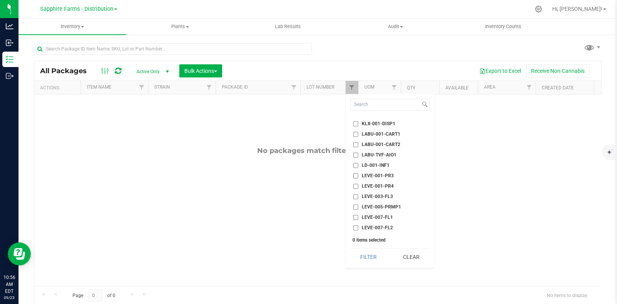
checkbox input "true"
click at [373, 259] on button "Filter" at bounding box center [368, 257] width 37 height 17
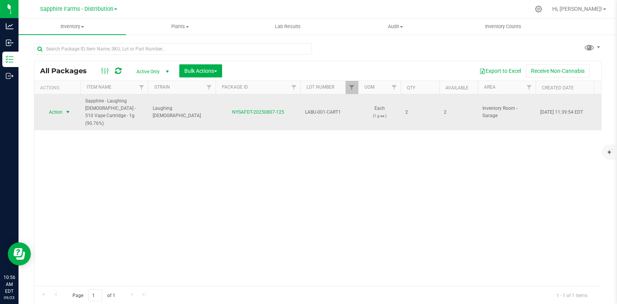
click at [71, 107] on span "select" at bounding box center [68, 112] width 10 height 11
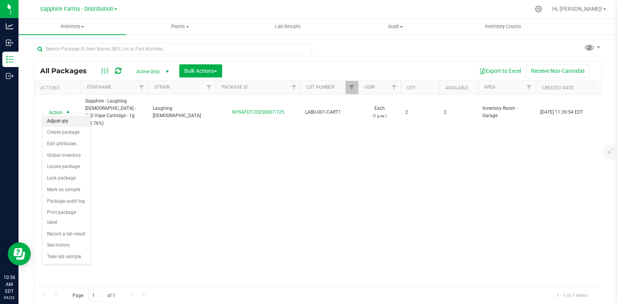
click at [71, 120] on li "Adjust qty" at bounding box center [66, 122] width 48 height 12
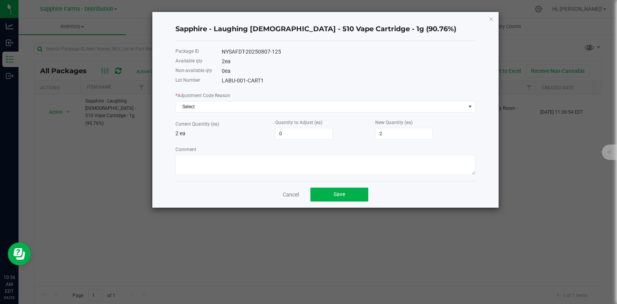
click at [409, 128] on div "New Quantity (ea) 2" at bounding box center [425, 128] width 100 height 21
click at [404, 135] on input "2" at bounding box center [403, 133] width 57 height 11
type input "-2"
type input "0"
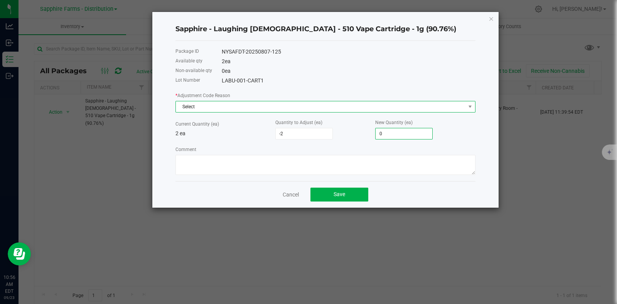
click at [333, 109] on span "Select" at bounding box center [320, 106] width 289 height 11
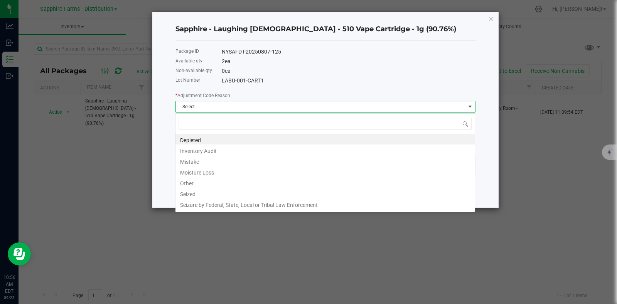
scroll to position [11, 300]
click at [252, 179] on li "Other" at bounding box center [324, 182] width 299 height 11
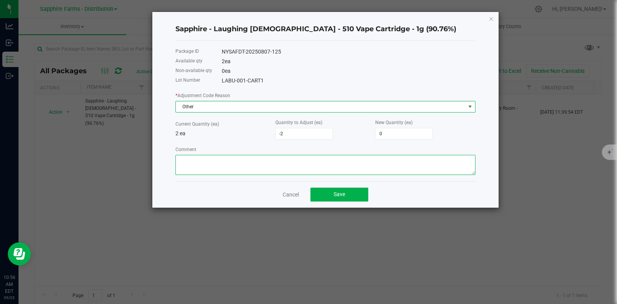
click at [262, 160] on textarea "Comment" at bounding box center [325, 165] width 300 height 20
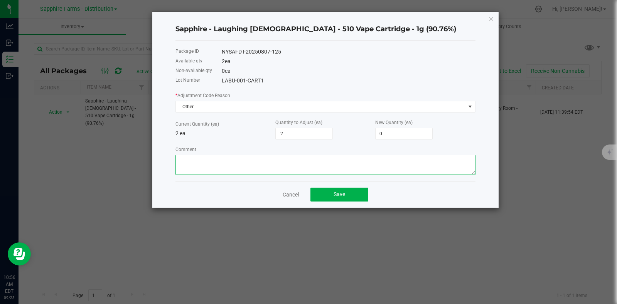
paste textarea "Moved on to new lot"
type textarea "Moved on to new lot"
click at [352, 198] on button "Save" at bounding box center [339, 195] width 58 height 14
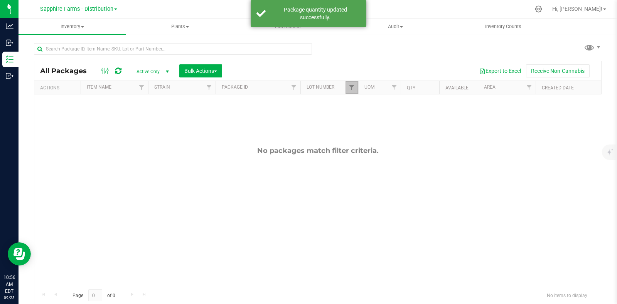
click at [349, 83] on link "Filter" at bounding box center [351, 87] width 13 height 13
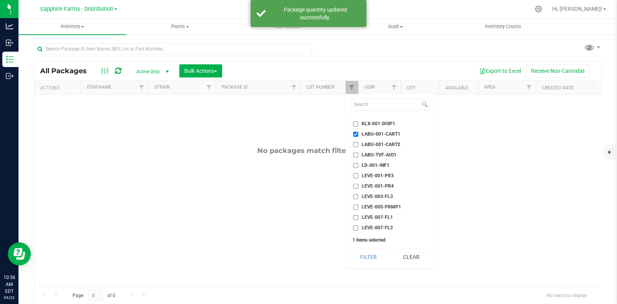
click at [377, 132] on span "LABU-001-CART1" at bounding box center [381, 134] width 39 height 5
click at [358, 132] on input "LABU-001-CART1" at bounding box center [355, 134] width 5 height 5
checkbox input "false"
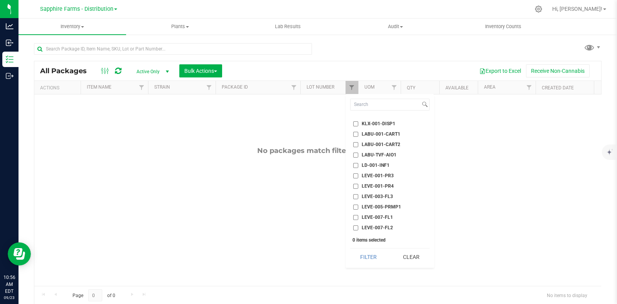
click at [376, 163] on span "LD-001-INF1" at bounding box center [376, 165] width 28 height 5
click at [358, 163] on input "LD-001-INF1" at bounding box center [355, 165] width 5 height 5
checkbox input "true"
click at [372, 256] on button "Filter" at bounding box center [368, 257] width 37 height 17
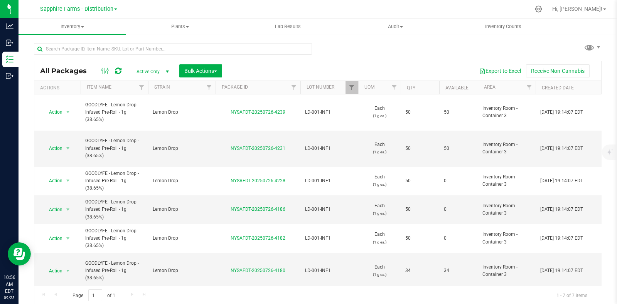
click at [443, 85] on th "Available" at bounding box center [458, 87] width 39 height 13
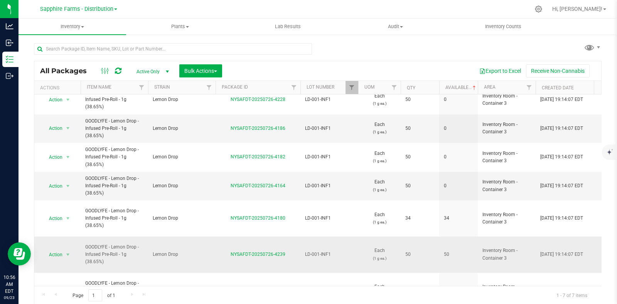
scroll to position [16, 0]
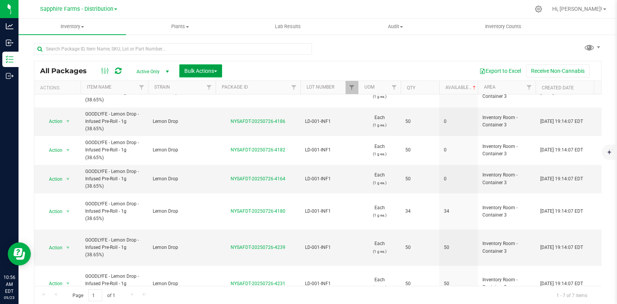
click at [202, 74] on button "Bulk Actions" at bounding box center [200, 70] width 43 height 13
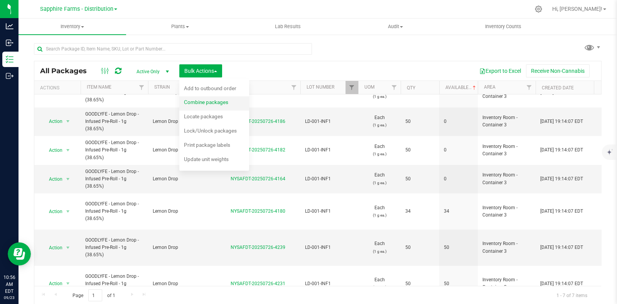
click at [211, 103] on span "Combine packages" at bounding box center [206, 102] width 44 height 6
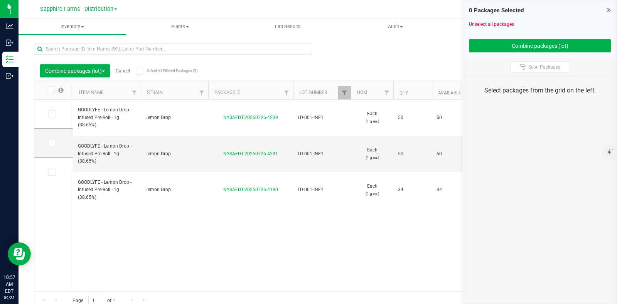
click at [141, 71] on icon at bounding box center [139, 71] width 5 height 0
click at [0, 0] on input "Select All Filtered Packages (3)" at bounding box center [0, 0] width 0 height 0
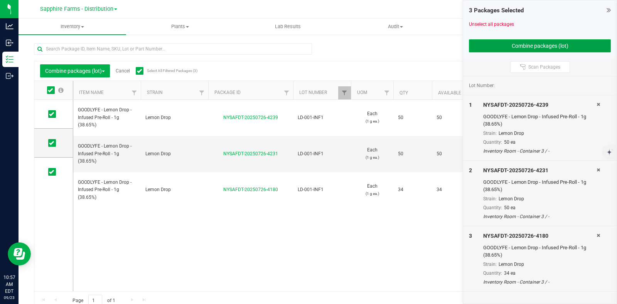
click at [498, 48] on button "Combine packages (lot)" at bounding box center [540, 45] width 142 height 13
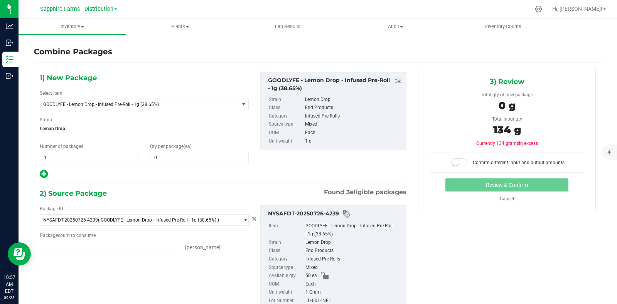
type input "50 ea"
type input "34 ea"
click at [207, 157] on span at bounding box center [199, 158] width 99 height 12
type input "134"
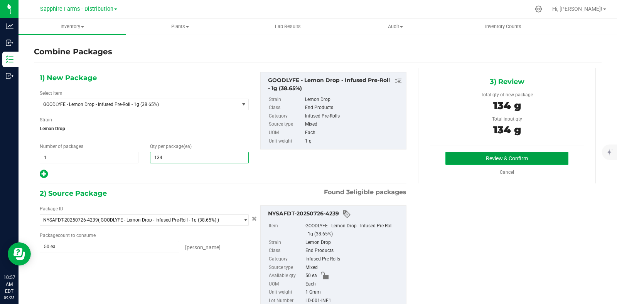
type input "134"
click at [459, 153] on button "Review & Confirm" at bounding box center [506, 158] width 123 height 13
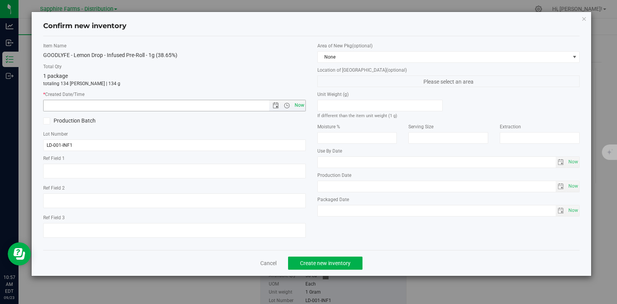
click at [295, 105] on span "Now" at bounding box center [299, 105] width 13 height 11
type input "9/23/2025 10:57 AM"
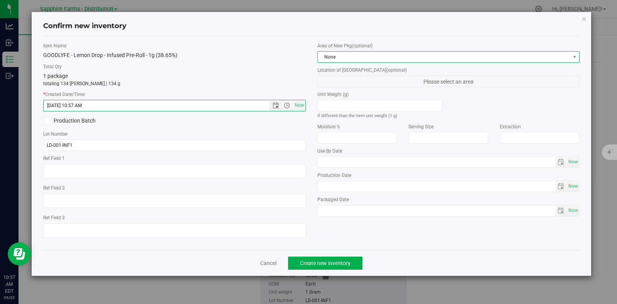
click at [386, 54] on span "None" at bounding box center [444, 57] width 252 height 11
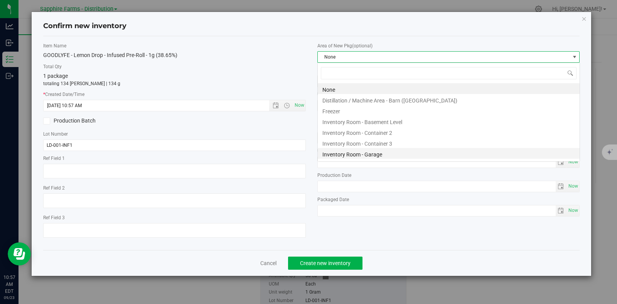
scroll to position [11, 262]
click at [397, 154] on li "Inventory Room - Garage" at bounding box center [449, 153] width 262 height 11
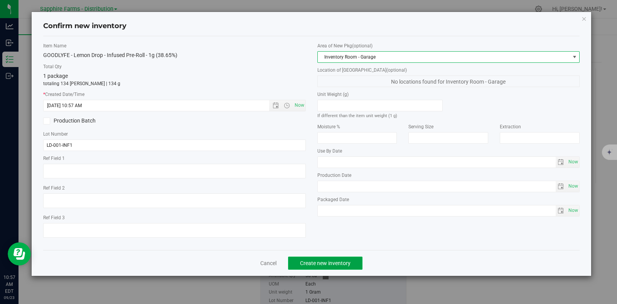
click at [333, 266] on span "Create new inventory" at bounding box center [325, 263] width 50 height 6
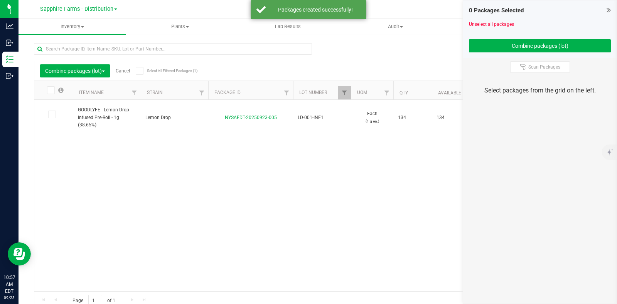
click at [127, 70] on link "Cancel" at bounding box center [123, 70] width 14 height 5
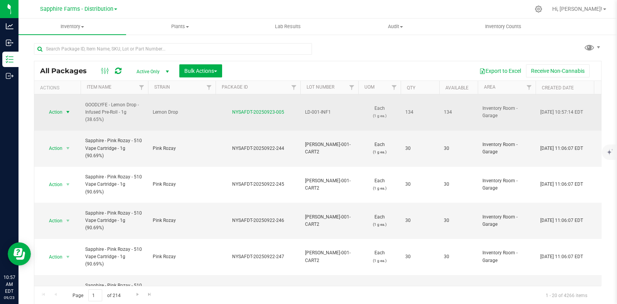
click at [64, 108] on span "select" at bounding box center [68, 112] width 10 height 11
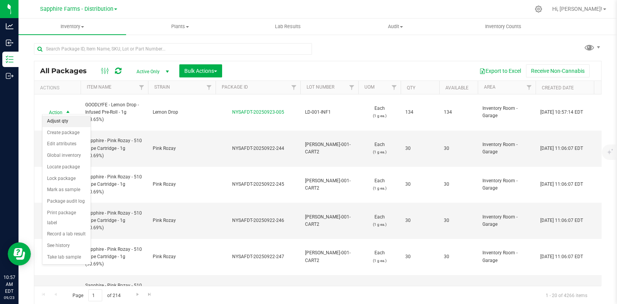
click at [66, 120] on li "Adjust qty" at bounding box center [66, 122] width 48 height 12
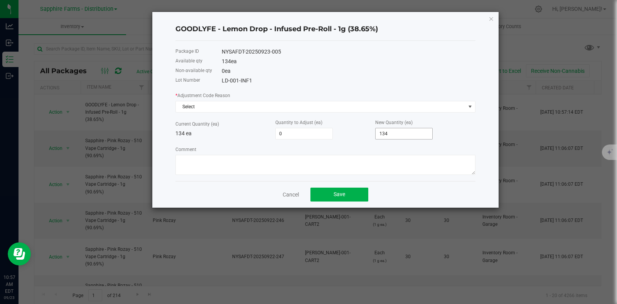
click at [395, 134] on input "134" at bounding box center [403, 133] width 57 height 11
type input "-131"
type input "3"
type input "-100"
type input "34"
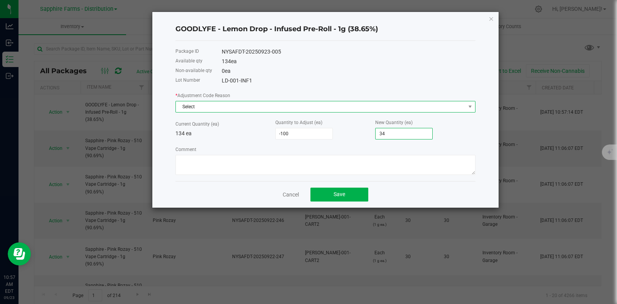
click at [258, 107] on span "Select" at bounding box center [320, 106] width 289 height 11
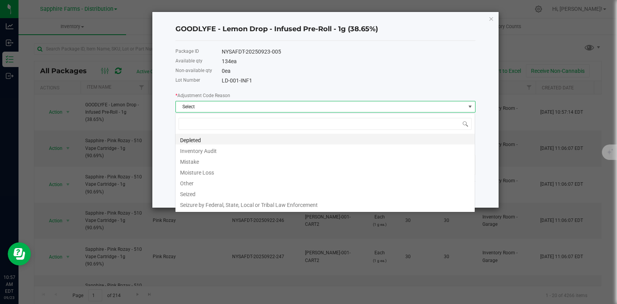
scroll to position [11, 300]
click at [245, 185] on li "Other" at bounding box center [324, 182] width 299 height 11
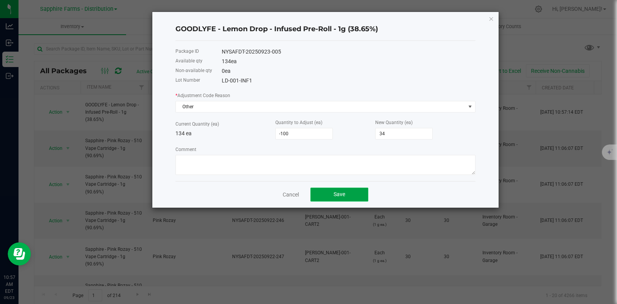
click at [339, 197] on span "Save" at bounding box center [339, 194] width 12 height 6
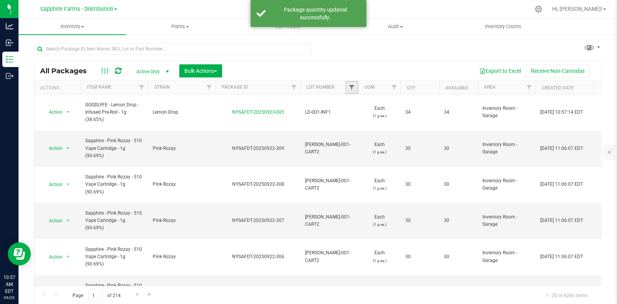
click at [351, 87] on span "Filter" at bounding box center [351, 87] width 6 height 6
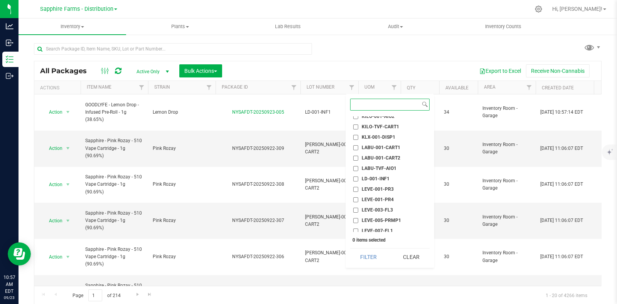
scroll to position [434, 0]
click at [388, 133] on span "LABU-001-CART1" at bounding box center [381, 134] width 39 height 5
click at [358, 133] on input "LABU-001-CART1" at bounding box center [355, 134] width 5 height 5
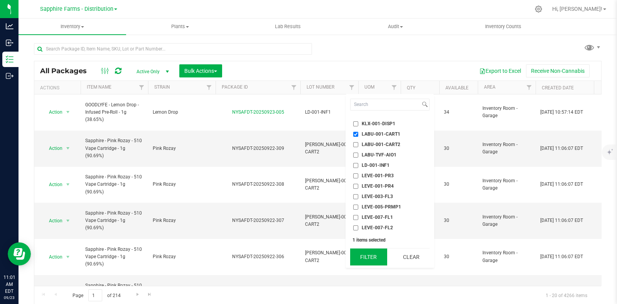
click at [368, 254] on button "Filter" at bounding box center [368, 257] width 37 height 17
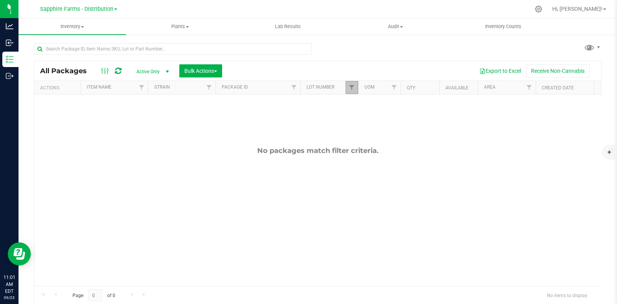
click at [347, 89] on link "Filter" at bounding box center [351, 87] width 13 height 13
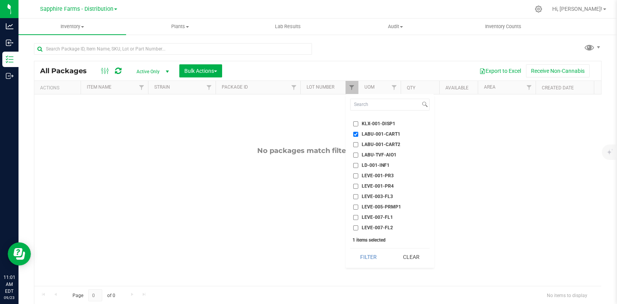
click at [378, 132] on span "LABU-001-CART1" at bounding box center [381, 134] width 39 height 5
click at [358, 132] on input "LABU-001-CART1" at bounding box center [355, 134] width 5 height 5
checkbox input "false"
click at [375, 172] on span "MK-001-INF1" at bounding box center [376, 173] width 29 height 5
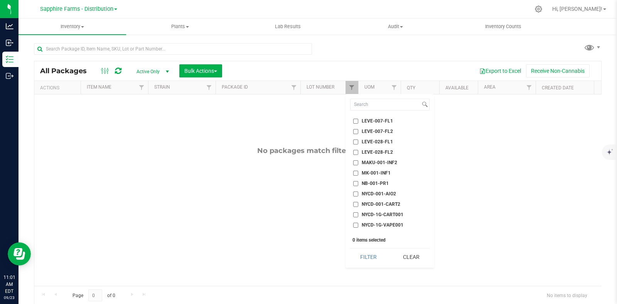
click at [358, 172] on input "MK-001-INF1" at bounding box center [355, 173] width 5 height 5
click at [368, 252] on button "Filter" at bounding box center [368, 257] width 37 height 17
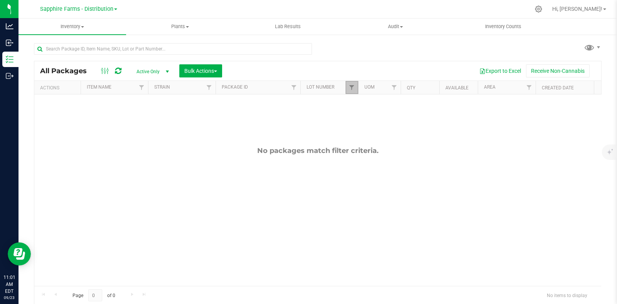
click at [348, 82] on link "Filter" at bounding box center [351, 87] width 13 height 13
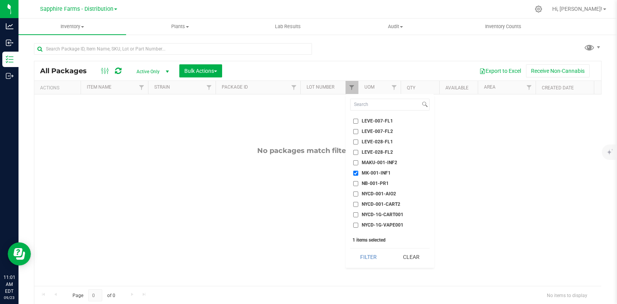
click at [372, 171] on span "MK-001-INF1" at bounding box center [376, 173] width 29 height 5
click at [358, 171] on input "MK-001-INF1" at bounding box center [355, 173] width 5 height 5
checkbox input "false"
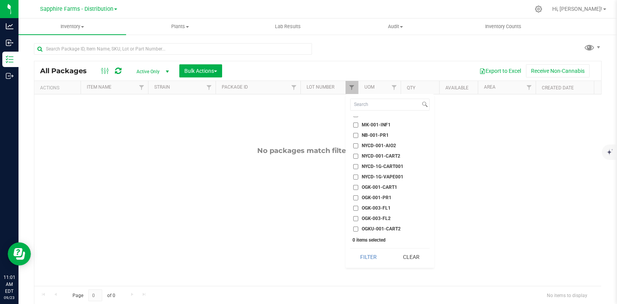
click at [374, 164] on span "NYCD-1G-CART001" at bounding box center [383, 166] width 42 height 5
click at [358, 164] on input "NYCD-1G-CART001" at bounding box center [355, 166] width 5 height 5
checkbox input "true"
click at [370, 254] on button "Filter" at bounding box center [368, 257] width 37 height 17
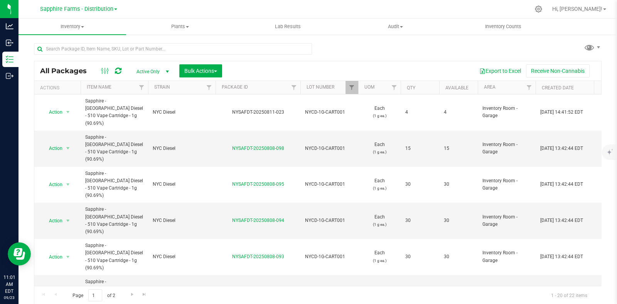
click at [402, 87] on th "Qty" at bounding box center [419, 87] width 39 height 13
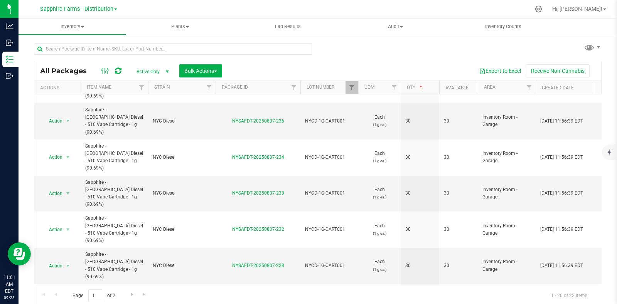
scroll to position [0, 0]
click at [133, 292] on span "Go to the next page" at bounding box center [132, 294] width 6 height 6
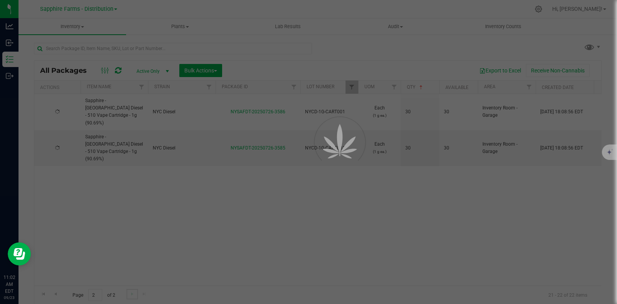
scroll to position [0, 0]
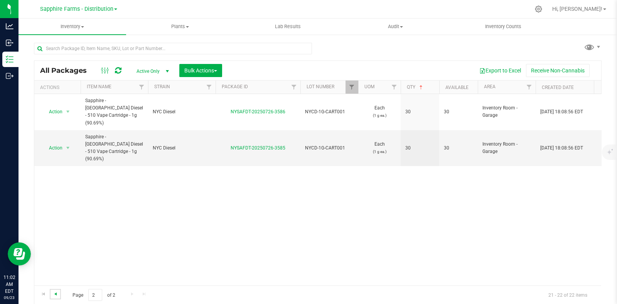
click at [54, 294] on span "Go to the previous page" at bounding box center [55, 294] width 6 height 6
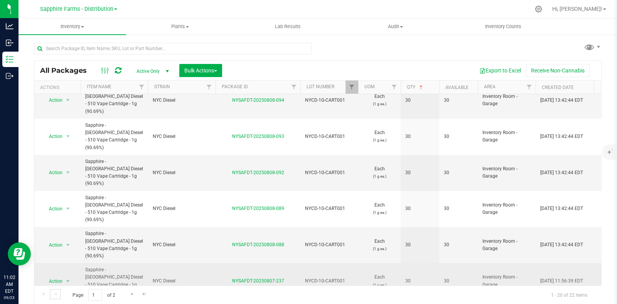
scroll to position [389, 0]
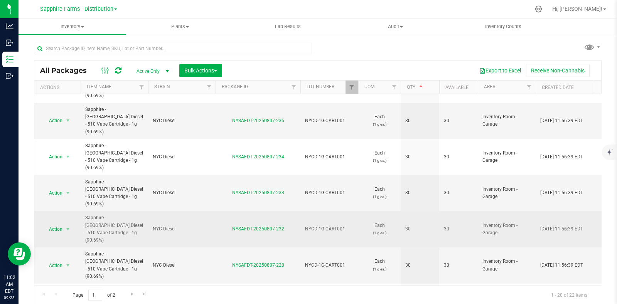
click at [410, 211] on td "30" at bounding box center [419, 229] width 39 height 36
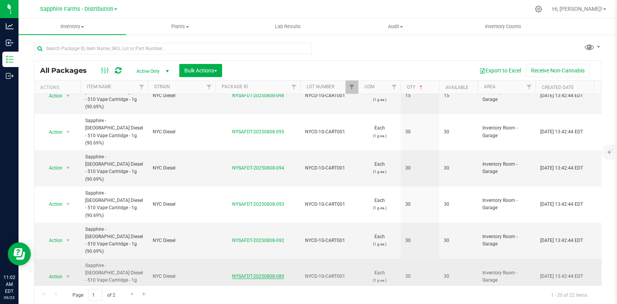
scroll to position [145, 0]
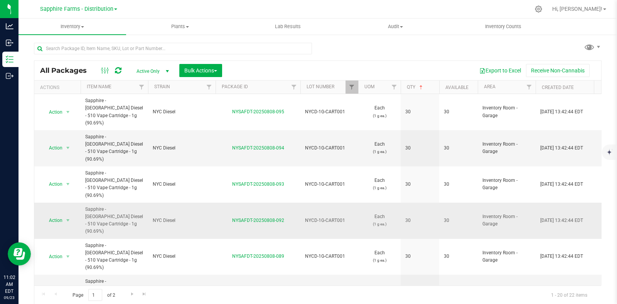
drag, startPoint x: 204, startPoint y: 111, endPoint x: 195, endPoint y: 177, distance: 66.9
click at [202, 130] on td "NYC Diesel" at bounding box center [181, 148] width 67 height 36
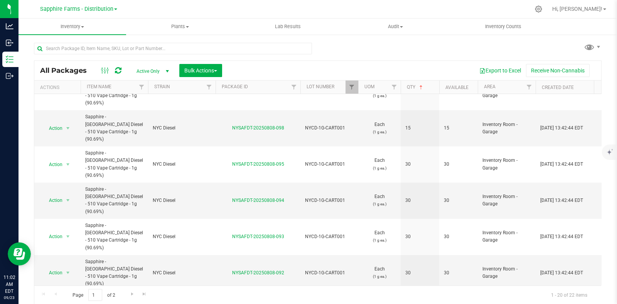
scroll to position [0, 0]
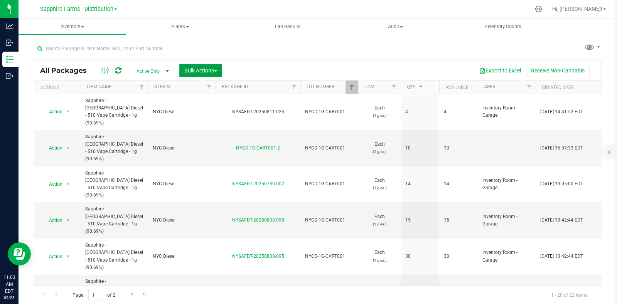
click at [202, 66] on button "Bulk Actions" at bounding box center [200, 70] width 43 height 13
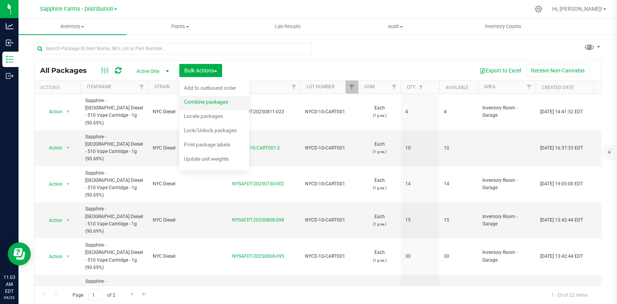
click at [213, 101] on span "Combine packages" at bounding box center [206, 102] width 44 height 6
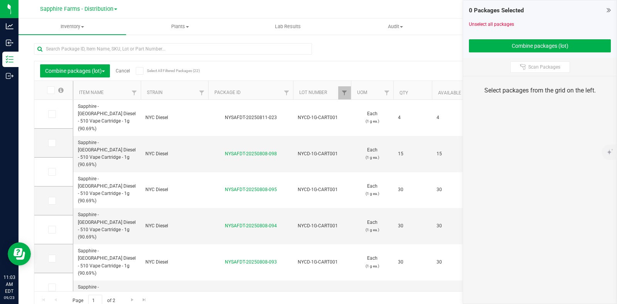
click at [140, 71] on icon at bounding box center [139, 71] width 5 height 0
click at [0, 0] on input "Select All Filtered Packages (22)" at bounding box center [0, 0] width 0 height 0
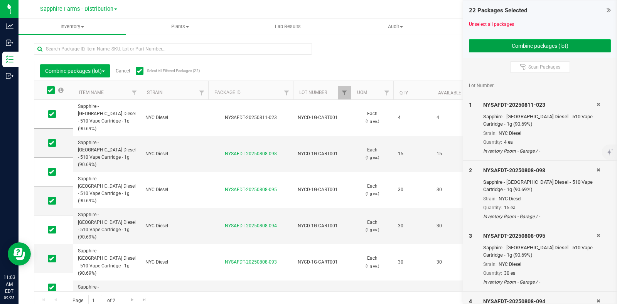
click at [519, 47] on button "Combine packages (lot)" at bounding box center [540, 45] width 142 height 13
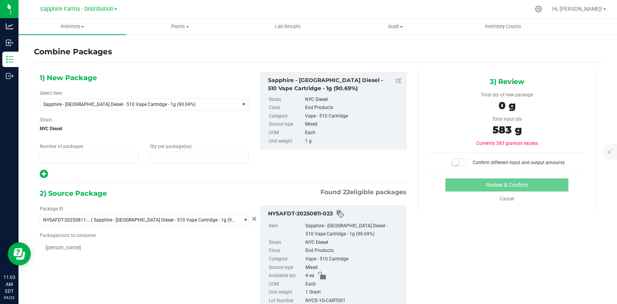
type input "1"
type input "0"
click at [211, 154] on span "0 0" at bounding box center [199, 158] width 99 height 12
type input "643"
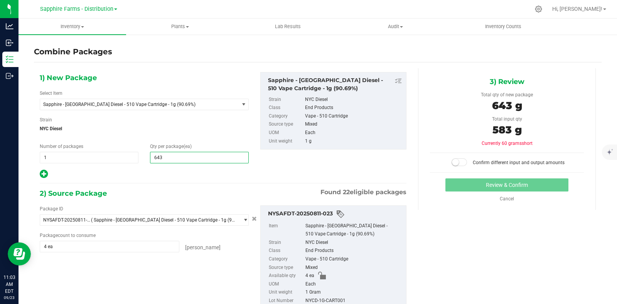
drag, startPoint x: 163, startPoint y: 158, endPoint x: 108, endPoint y: 156, distance: 54.8
click at [108, 156] on div "Number of packages 1 1 Qty per package (ea) 643 643" at bounding box center [144, 153] width 220 height 20
type input "583"
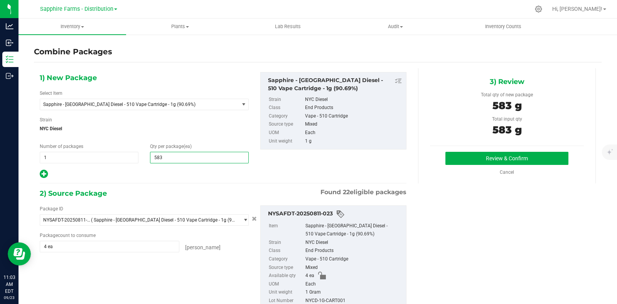
type input "583"
click at [479, 154] on button "Review & Confirm" at bounding box center [506, 158] width 123 height 13
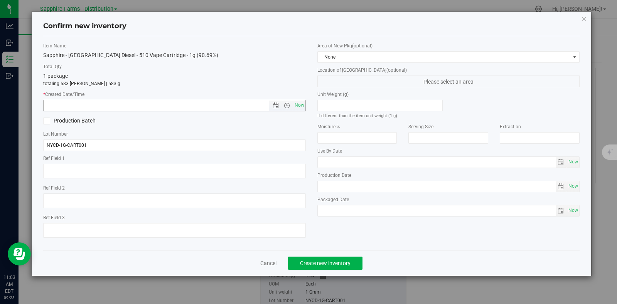
click at [294, 105] on span "Now" at bounding box center [299, 105] width 13 height 11
type input "9/23/2025 11:03 AM"
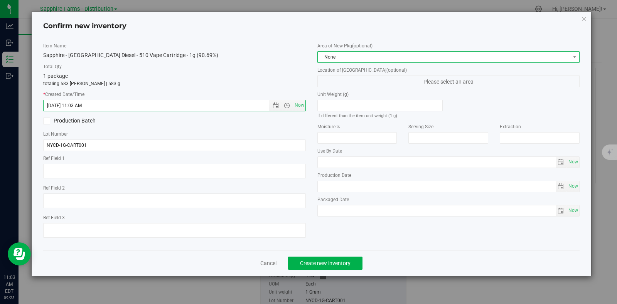
click at [368, 54] on span "None" at bounding box center [444, 57] width 252 height 11
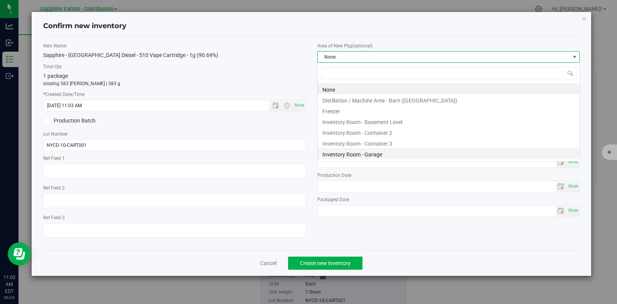
scroll to position [11, 262]
click at [380, 159] on li "Packaging Area 1 - Barn (Morton)" at bounding box center [449, 164] width 262 height 11
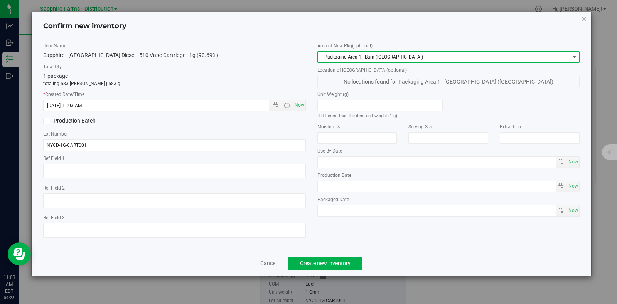
click at [384, 52] on span "Packaging Area 1 - Barn (Morton)" at bounding box center [444, 57] width 252 height 11
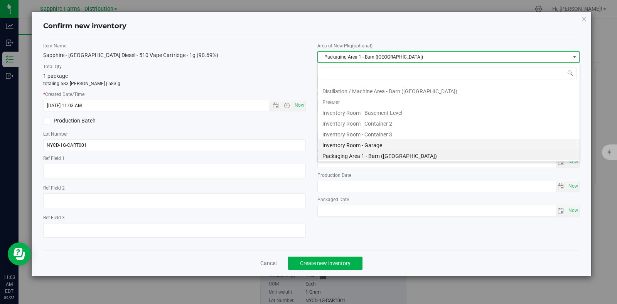
click at [387, 147] on li "Inventory Room - Garage" at bounding box center [449, 144] width 262 height 11
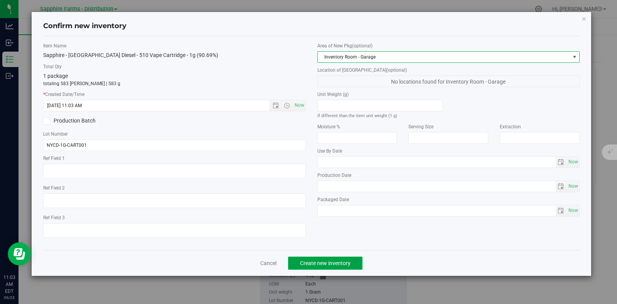
click at [335, 264] on span "Create new inventory" at bounding box center [325, 263] width 50 height 6
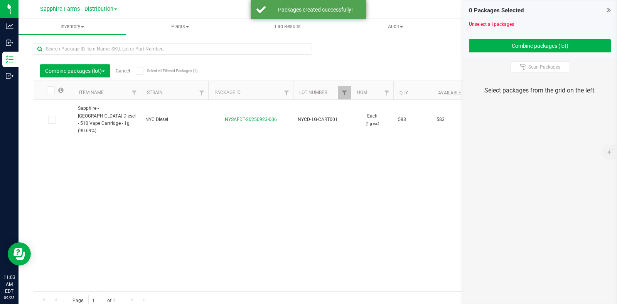
click at [125, 68] on link "Cancel" at bounding box center [123, 70] width 14 height 5
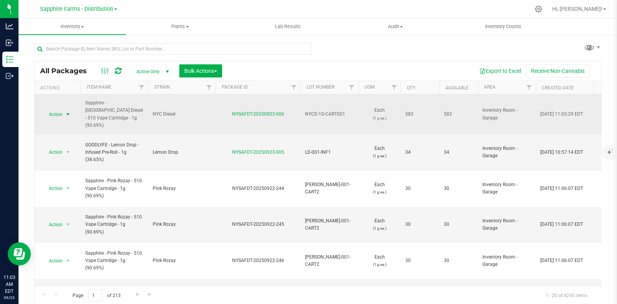
click at [67, 114] on span "select" at bounding box center [68, 114] width 6 height 6
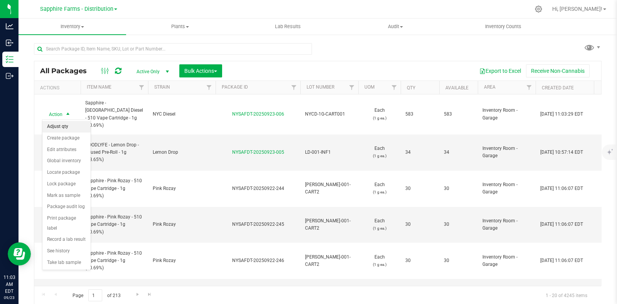
click at [67, 128] on li "Adjust qty" at bounding box center [66, 127] width 48 height 12
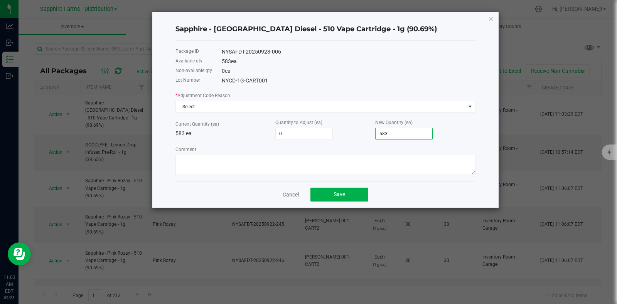
click at [430, 137] on input "583" at bounding box center [403, 133] width 57 height 11
type input "-583"
type input "0"
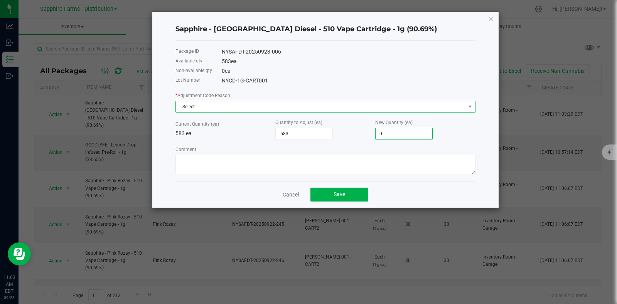
click at [308, 107] on span "Select" at bounding box center [320, 106] width 289 height 11
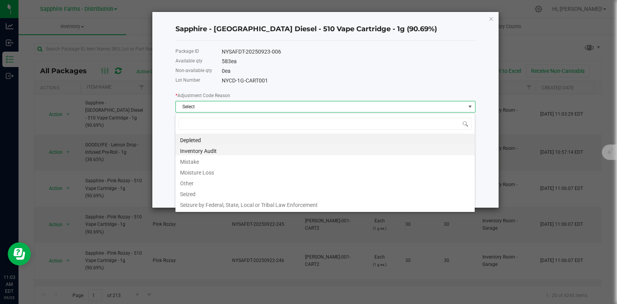
scroll to position [11, 300]
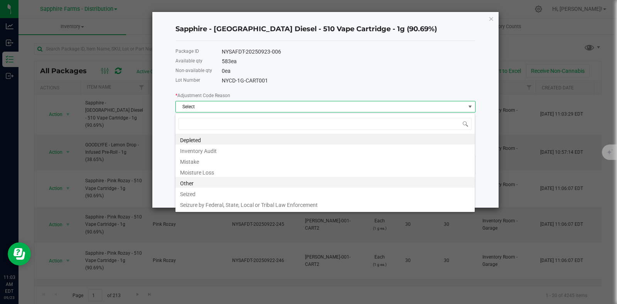
click at [270, 179] on li "Other" at bounding box center [324, 182] width 299 height 11
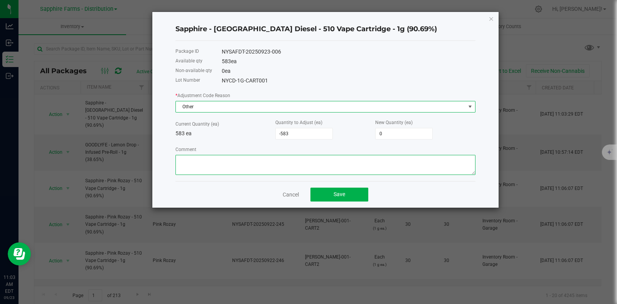
click at [299, 163] on textarea "Comment" at bounding box center [325, 165] width 300 height 20
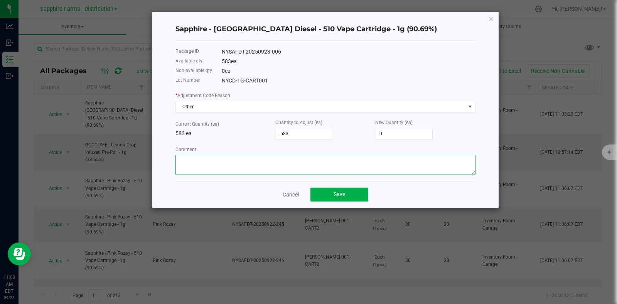
paste textarea "Moved on to new lot"
type textarea "Moved on to new lot"
click at [338, 193] on span "Save" at bounding box center [339, 194] width 12 height 6
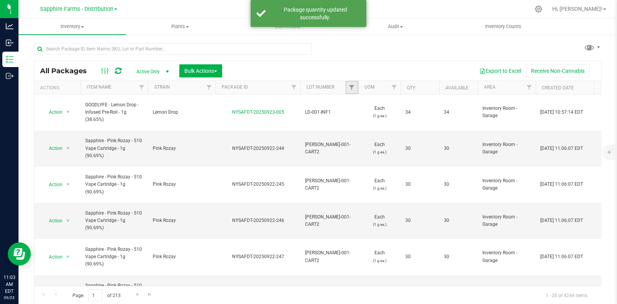
click at [348, 87] on link "Filter" at bounding box center [351, 87] width 13 height 13
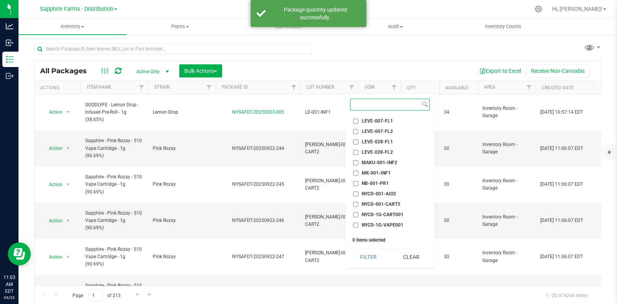
scroll to position [578, 0]
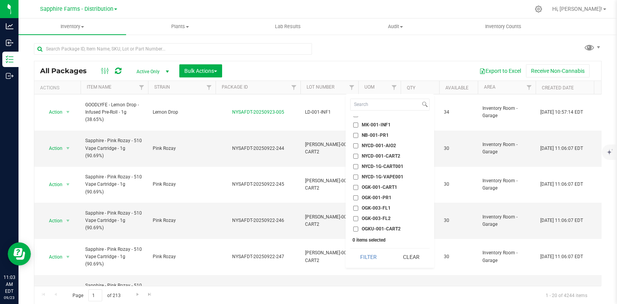
click at [385, 165] on span "NYCD-1G-CART001" at bounding box center [383, 166] width 42 height 5
click at [358, 165] on input "NYCD-1G-CART001" at bounding box center [355, 166] width 5 height 5
click at [367, 257] on button "Filter" at bounding box center [368, 257] width 37 height 17
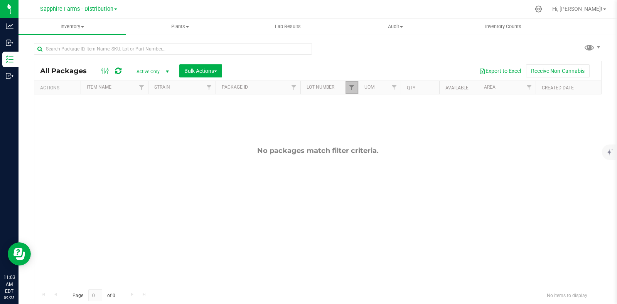
click at [347, 86] on link "Filter" at bounding box center [351, 87] width 13 height 13
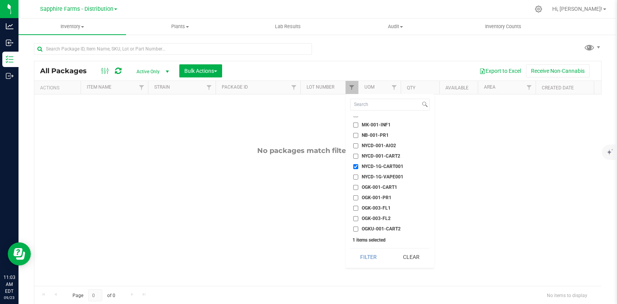
click at [378, 165] on span "NYCD-1G-CART001" at bounding box center [383, 166] width 42 height 5
click at [358, 165] on input "NYCD-1G-CART001" at bounding box center [355, 166] width 5 height 5
checkbox input "false"
click at [376, 177] on span "NYCD-1G-VAPE001" at bounding box center [383, 177] width 42 height 5
click at [358, 177] on input "NYCD-1G-VAPE001" at bounding box center [355, 177] width 5 height 5
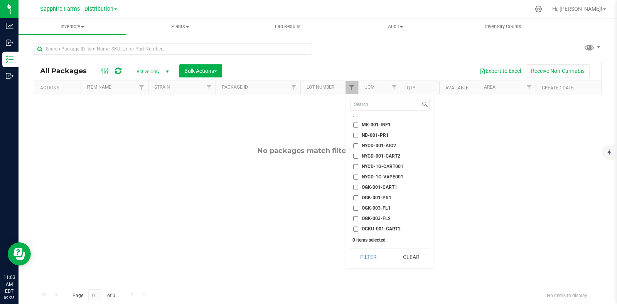
checkbox input "true"
click at [369, 250] on button "Filter" at bounding box center [368, 257] width 37 height 17
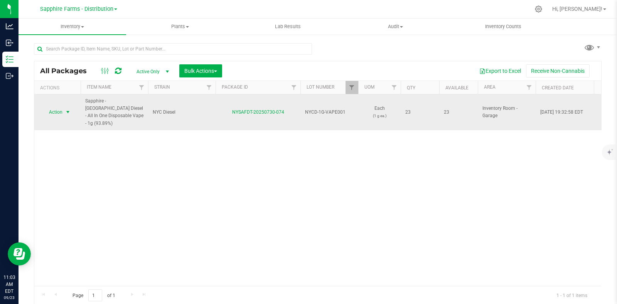
click at [69, 109] on span "select" at bounding box center [68, 112] width 6 height 6
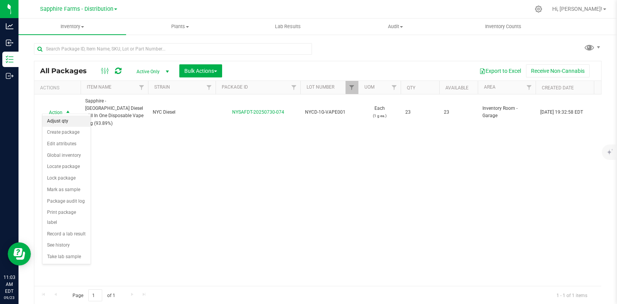
click at [67, 121] on li "Adjust qty" at bounding box center [66, 122] width 48 height 12
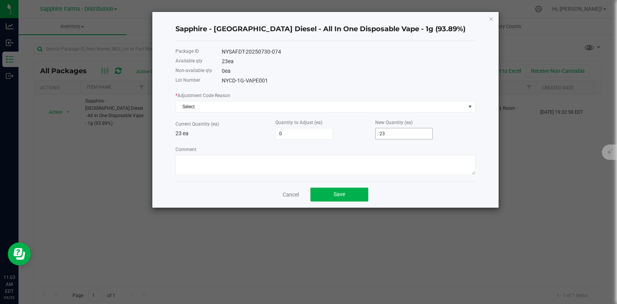
click at [414, 137] on input "23" at bounding box center [403, 133] width 57 height 11
type input "-23"
type input "0"
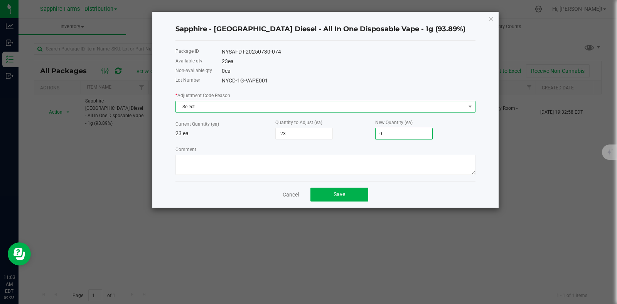
click at [230, 103] on span "Select" at bounding box center [320, 106] width 289 height 11
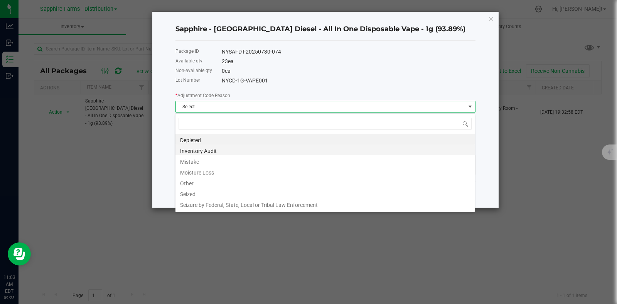
scroll to position [11, 300]
click at [210, 183] on li "Other" at bounding box center [324, 182] width 299 height 11
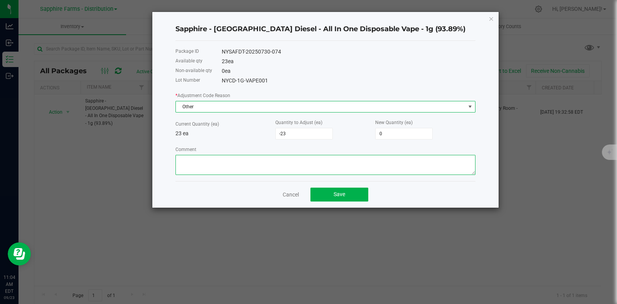
click at [235, 164] on textarea "Comment" at bounding box center [325, 165] width 300 height 20
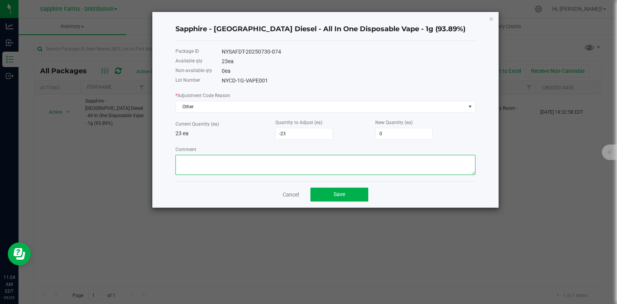
paste textarea "Moved on to new lot"
type textarea "Moved on to new lot"
click at [337, 194] on span "Save" at bounding box center [339, 194] width 12 height 6
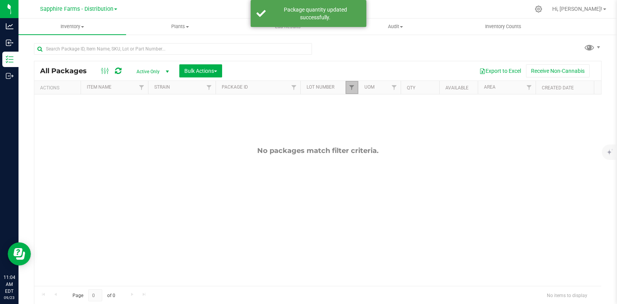
click at [347, 87] on link "Filter" at bounding box center [351, 87] width 13 height 13
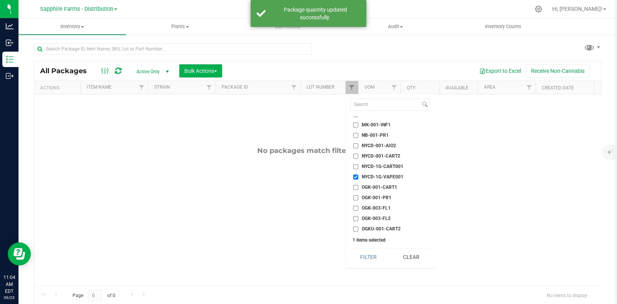
click at [368, 175] on span "NYCD-1G-VAPE001" at bounding box center [383, 177] width 42 height 5
click at [358, 175] on input "NYCD-1G-VAPE001" at bounding box center [355, 177] width 5 height 5
checkbox input "false"
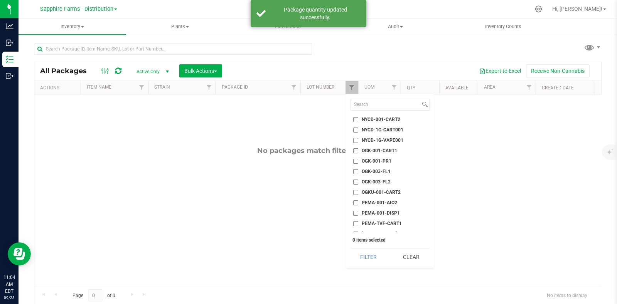
scroll to position [626, 0]
click at [387, 134] on ul "Select All 24K-001-INF1 24K-001-INF2 AF-001-PR1 ALGA-001-PR1 ALGA-003-FL1 ALOG-…" at bounding box center [389, 174] width 79 height 116
click at [385, 137] on span "OGK-001-CART1" at bounding box center [379, 139] width 35 height 5
click at [358, 137] on input "OGK-001-CART1" at bounding box center [355, 139] width 5 height 5
checkbox input "true"
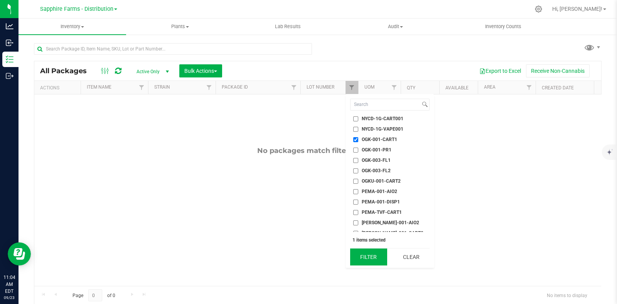
click at [372, 261] on button "Filter" at bounding box center [368, 257] width 37 height 17
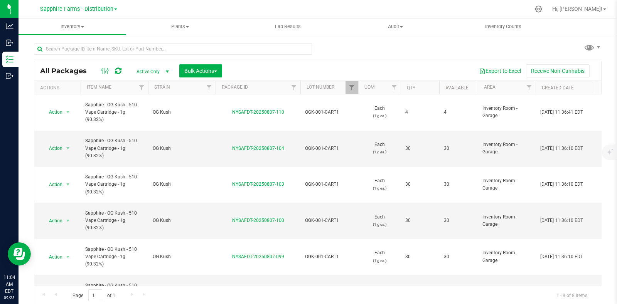
click at [402, 83] on th "Qty" at bounding box center [419, 87] width 39 height 13
click at [189, 68] on span "Bulk Actions" at bounding box center [200, 71] width 33 height 6
click at [214, 105] on span "Combine packages" at bounding box center [206, 102] width 44 height 6
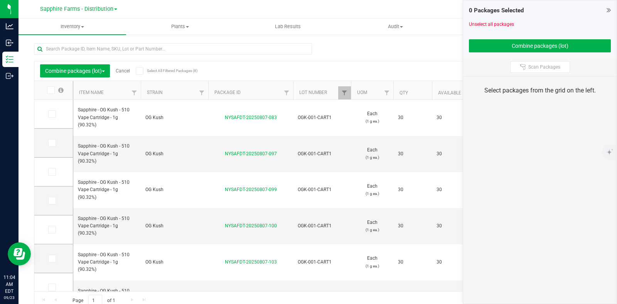
click at [143, 72] on span at bounding box center [140, 71] width 8 height 8
click at [0, 0] on input "Select All Filtered Packages (8)" at bounding box center [0, 0] width 0 height 0
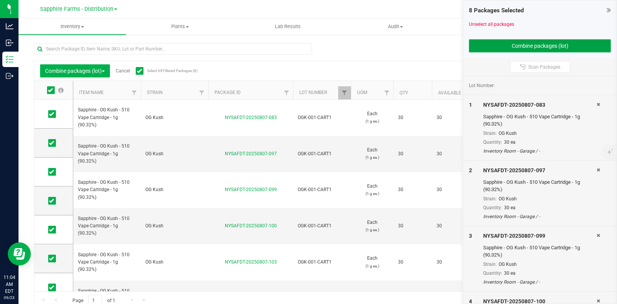
click at [488, 44] on button "Combine packages (lot)" at bounding box center [540, 45] width 142 height 13
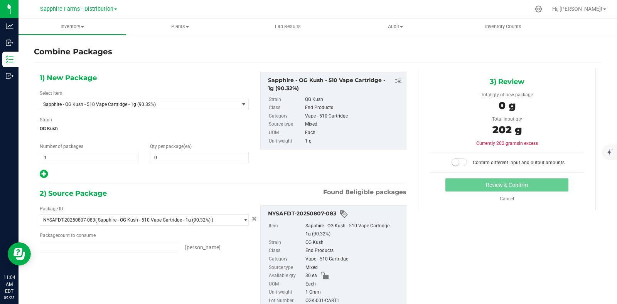
type input "30 ea"
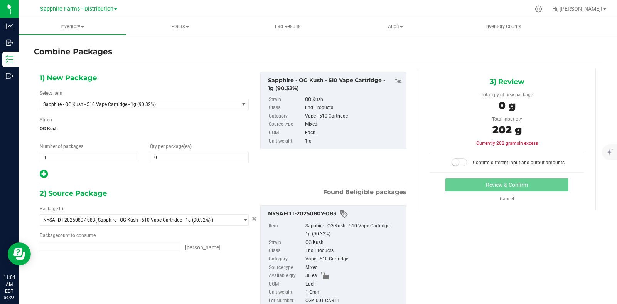
type input "30 ea"
type input "4 ea"
type input "18 ea"
click at [190, 155] on span at bounding box center [199, 158] width 99 height 12
type input "202"
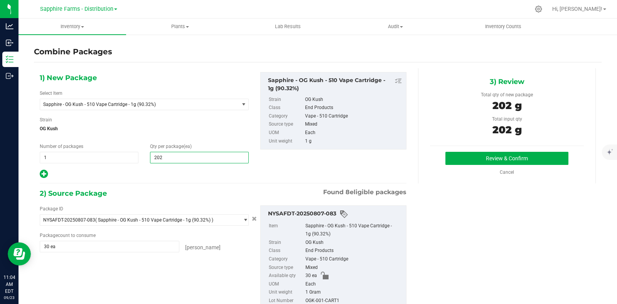
type input "202"
click at [229, 139] on div "1) New Package Select Item Sapphire - OG Kush - 510 Vape Cartridge - 1g (90.32%…" at bounding box center [144, 125] width 220 height 107
click at [466, 158] on button "Review & Confirm" at bounding box center [506, 158] width 123 height 13
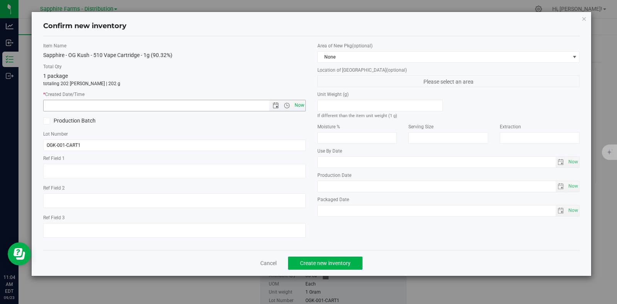
click at [299, 105] on span "Now" at bounding box center [299, 105] width 13 height 11
type input "9/23/2025 11:04 AM"
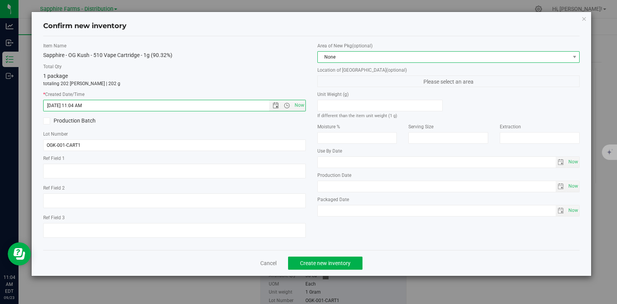
click at [362, 57] on span "None" at bounding box center [444, 57] width 252 height 11
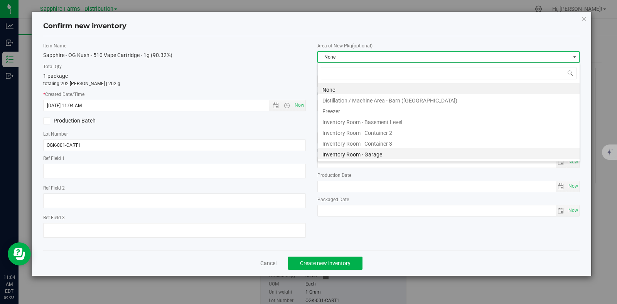
scroll to position [11, 262]
click at [377, 153] on li "Inventory Room - Garage" at bounding box center [449, 153] width 262 height 11
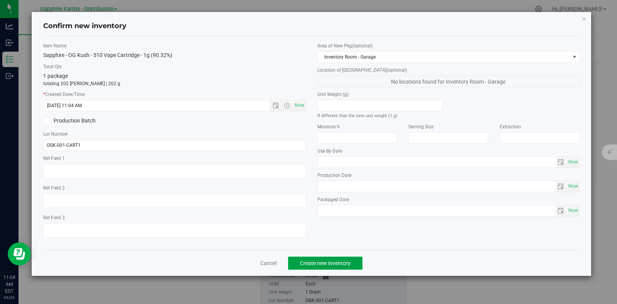
click at [342, 270] on button "Create new inventory" at bounding box center [325, 263] width 74 height 13
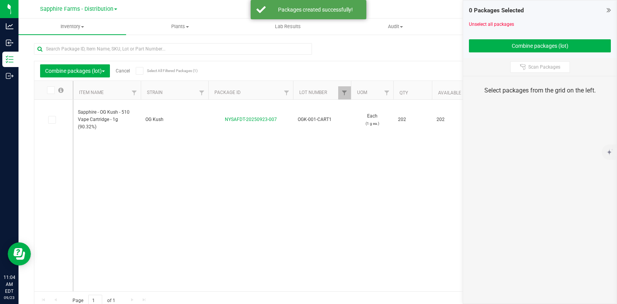
click at [125, 71] on link "Cancel" at bounding box center [123, 70] width 14 height 5
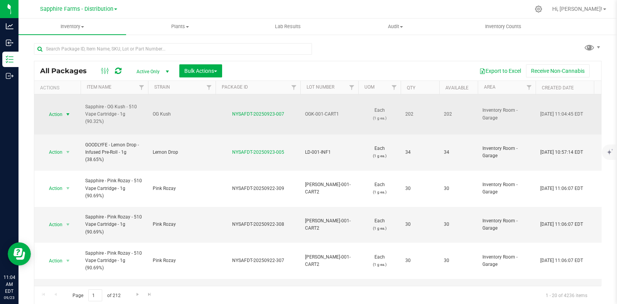
click at [61, 113] on span "Action" at bounding box center [52, 114] width 21 height 11
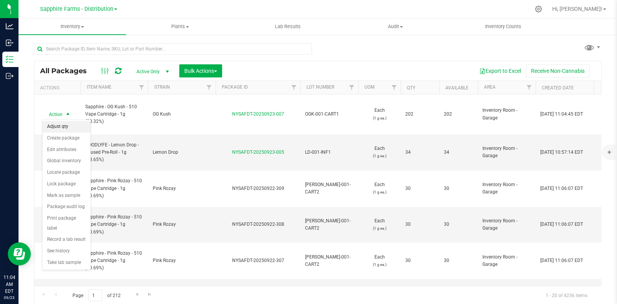
click at [61, 124] on li "Adjust qty" at bounding box center [66, 127] width 48 height 12
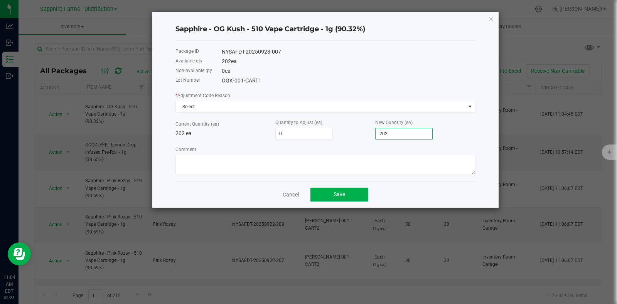
click at [392, 135] on input "202" at bounding box center [403, 133] width 57 height 11
type input "-202"
type input "0"
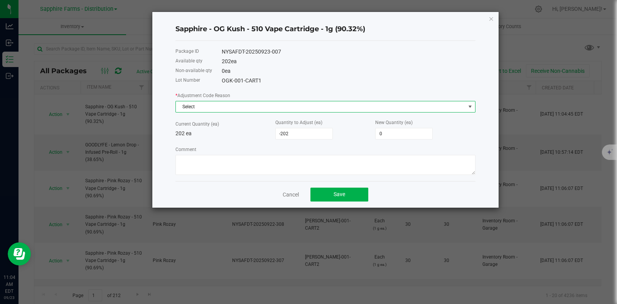
click at [345, 110] on span "Select" at bounding box center [320, 106] width 289 height 11
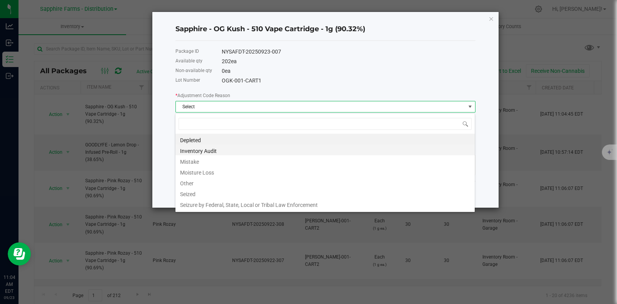
scroll to position [11, 300]
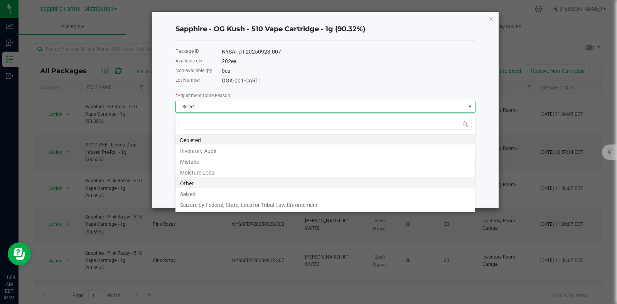
click at [247, 184] on li "Other" at bounding box center [324, 182] width 299 height 11
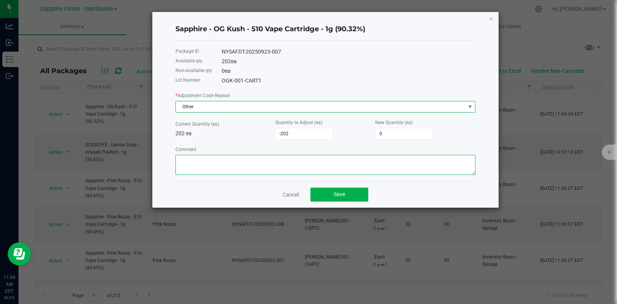
click at [267, 174] on textarea "Comment" at bounding box center [325, 165] width 300 height 20
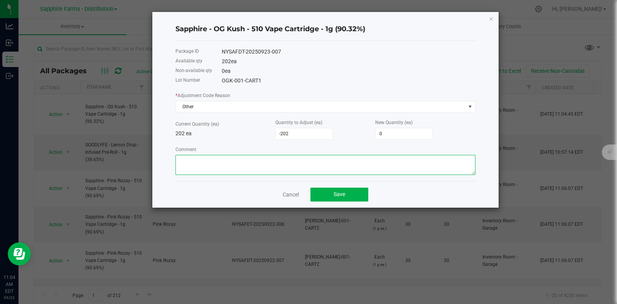
paste textarea "Moved on to new lot"
type textarea "Moved on to new lot"
click at [352, 195] on button "Save" at bounding box center [339, 195] width 58 height 14
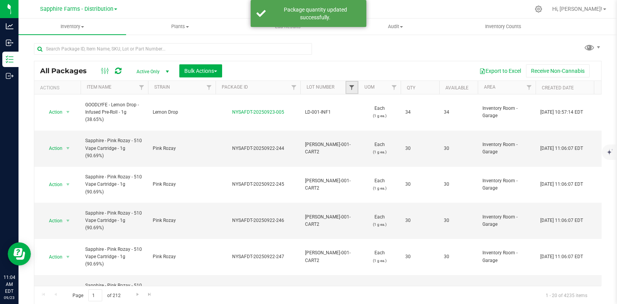
click at [350, 87] on span "Filter" at bounding box center [351, 87] width 6 height 6
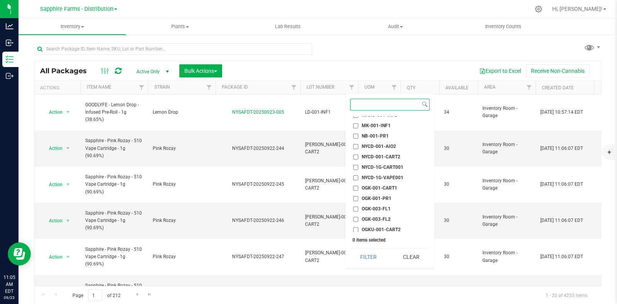
scroll to position [626, 0]
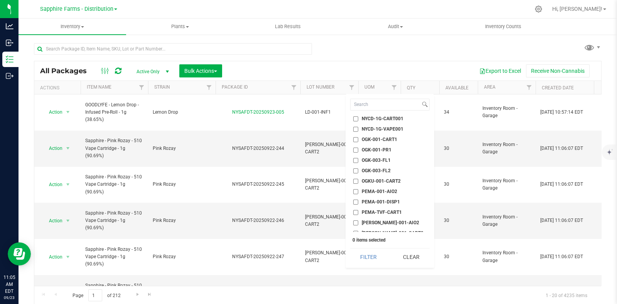
click at [391, 139] on span "OGK-001-CART1" at bounding box center [379, 139] width 35 height 5
click at [358, 139] on input "OGK-001-CART1" at bounding box center [355, 139] width 5 height 5
click at [368, 265] on button "Filter" at bounding box center [368, 257] width 37 height 17
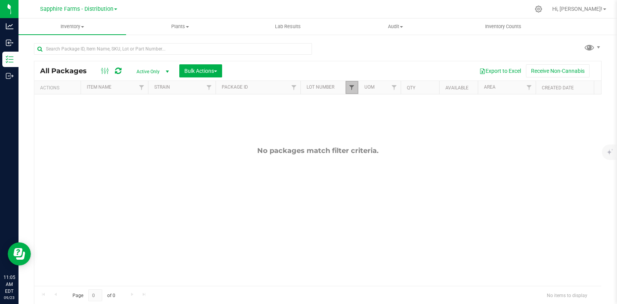
click at [352, 88] on span "Filter" at bounding box center [351, 87] width 6 height 6
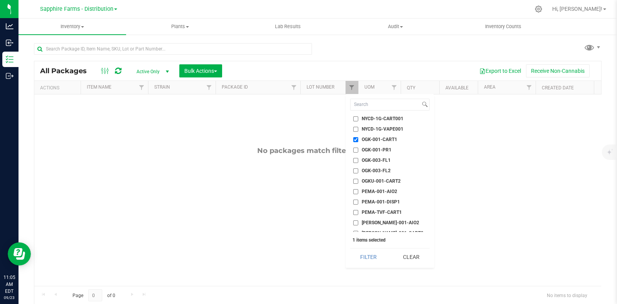
click at [367, 137] on span "OGK-001-CART1" at bounding box center [379, 139] width 35 height 5
click at [358, 137] on input "OGK-001-CART1" at bounding box center [355, 139] width 5 height 5
checkbox input "false"
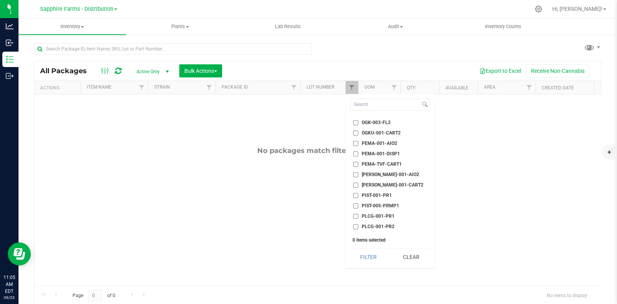
click at [391, 153] on span "PEMA-001-DISP1" at bounding box center [381, 153] width 38 height 5
click at [358, 153] on input "PEMA-001-DISP1" at bounding box center [355, 153] width 5 height 5
checkbox input "true"
click at [369, 256] on button "Filter" at bounding box center [368, 257] width 37 height 17
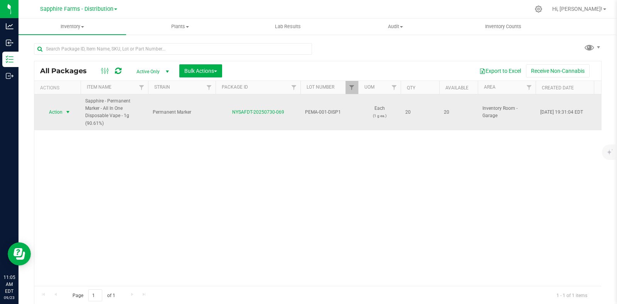
click at [69, 113] on span "select" at bounding box center [68, 112] width 6 height 6
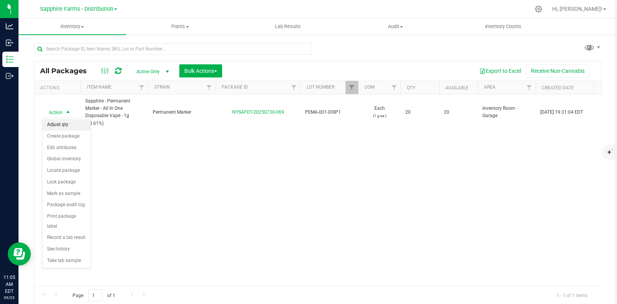
click at [69, 126] on li "Adjust qty" at bounding box center [66, 125] width 48 height 12
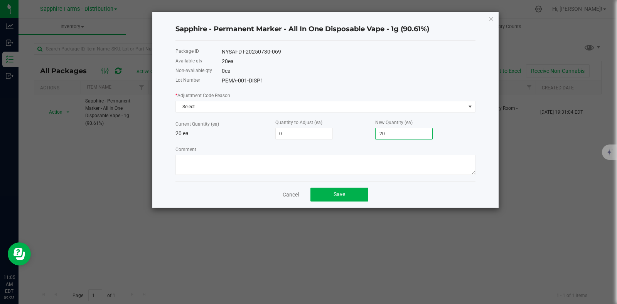
click at [389, 131] on input "20" at bounding box center [403, 133] width 57 height 11
type input "-20"
type input "0"
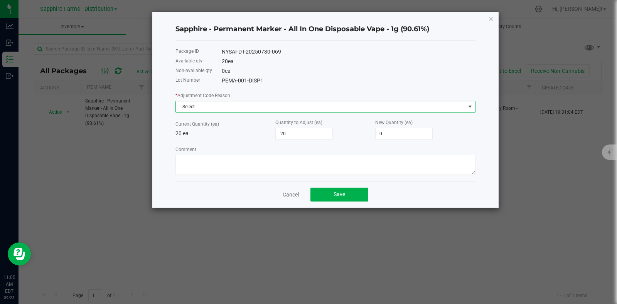
click at [343, 106] on span "Select" at bounding box center [320, 106] width 289 height 11
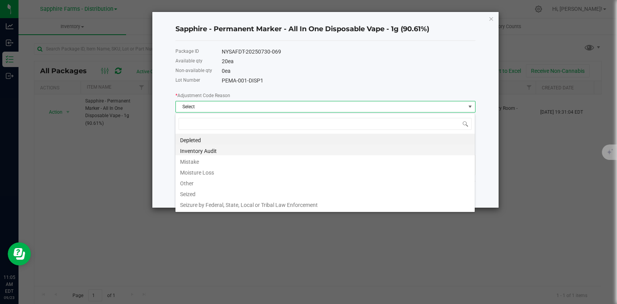
scroll to position [11, 300]
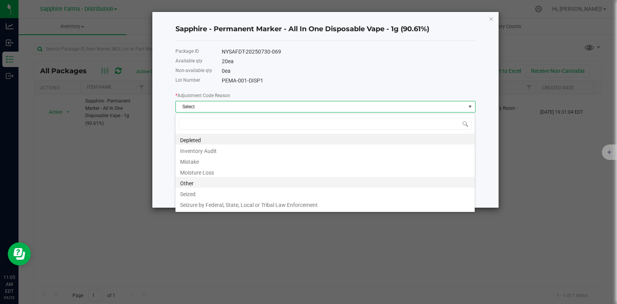
click at [188, 180] on li "Other" at bounding box center [324, 182] width 299 height 11
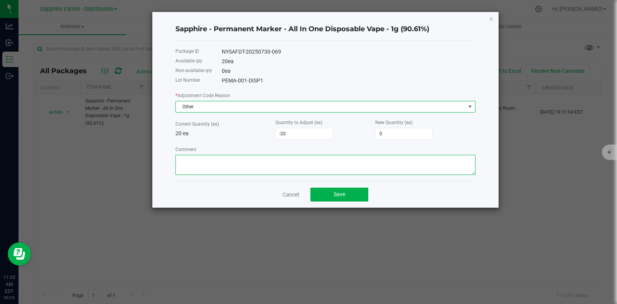
click at [231, 163] on textarea "Comment" at bounding box center [325, 165] width 300 height 20
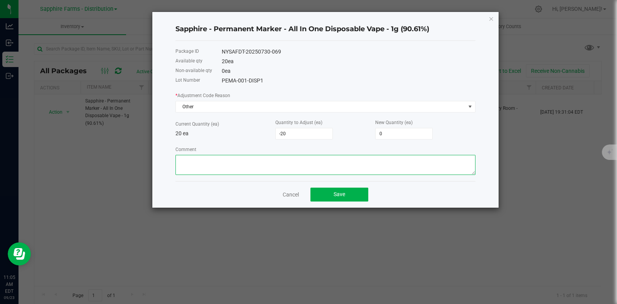
paste textarea "Moved on to new lot"
type textarea "Moved on to new lot"
click at [325, 188] on div "Cancel Save" at bounding box center [325, 194] width 300 height 27
click at [325, 192] on button "Save" at bounding box center [339, 195] width 58 height 14
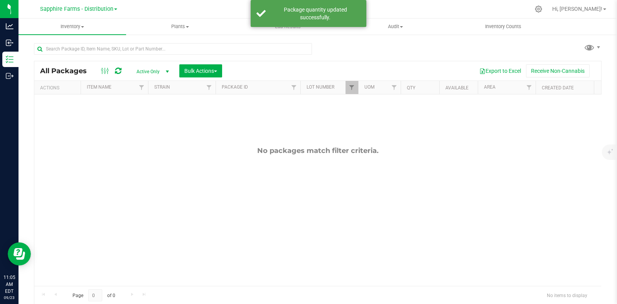
click at [357, 86] on div at bounding box center [358, 87] width 3 height 13
click at [354, 86] on span "Filter" at bounding box center [351, 87] width 6 height 6
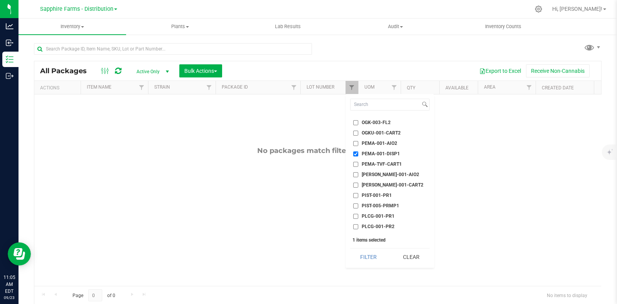
click at [389, 151] on span "PEMA-001-DISP1" at bounding box center [381, 153] width 38 height 5
click at [358, 151] on input "PEMA-001-DISP1" at bounding box center [355, 153] width 5 height 5
checkbox input "false"
click at [380, 195] on span "PR-1G-CART001" at bounding box center [380, 196] width 36 height 5
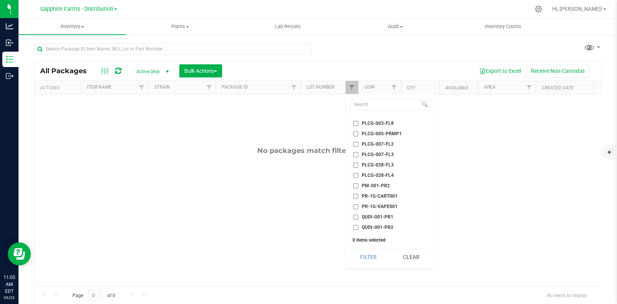
click at [358, 195] on input "PR-1G-CART001" at bounding box center [355, 196] width 5 height 5
checkbox input "true"
click at [370, 256] on button "Filter" at bounding box center [368, 257] width 37 height 17
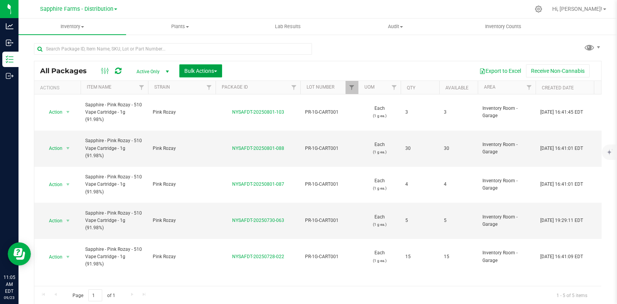
click at [192, 65] on button "Bulk Actions" at bounding box center [200, 70] width 43 height 13
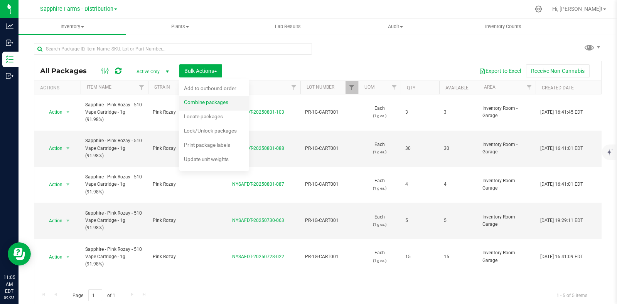
click at [210, 105] on div "Combine packages" at bounding box center [211, 103] width 55 height 12
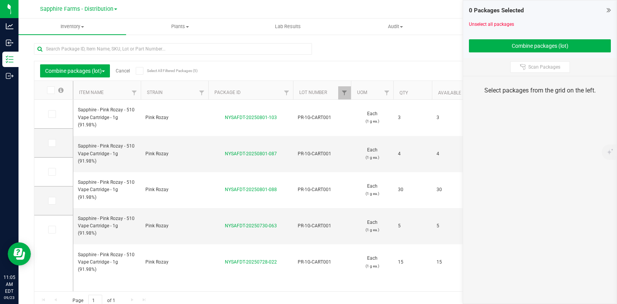
click at [135, 69] on div "Combine packages (lot) Cancel Select All Filtered Packages (5)" at bounding box center [112, 70] width 145 height 13
click at [137, 69] on span at bounding box center [140, 71] width 8 height 8
click at [0, 0] on input "Select All Filtered Packages (5)" at bounding box center [0, 0] width 0 height 0
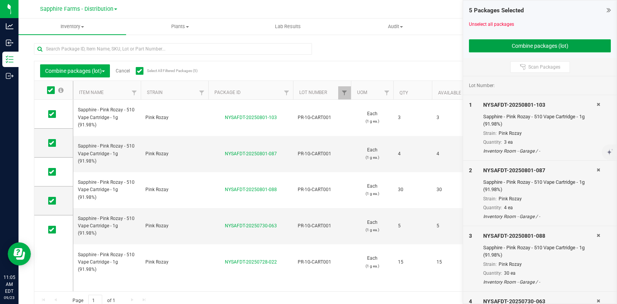
click at [516, 47] on button "Combine packages (lot)" at bounding box center [540, 45] width 142 height 13
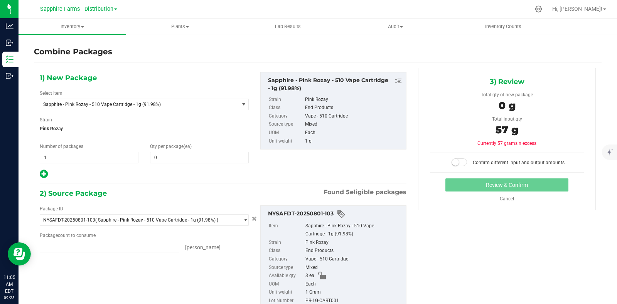
type input "3 ea"
type input "4 ea"
type input "30 ea"
type input "5 ea"
type input "15 ea"
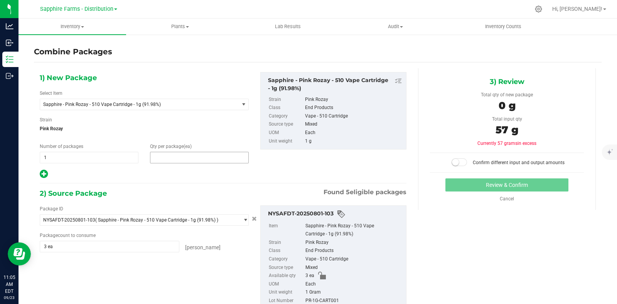
click at [199, 159] on span at bounding box center [199, 158] width 99 height 12
type input "57"
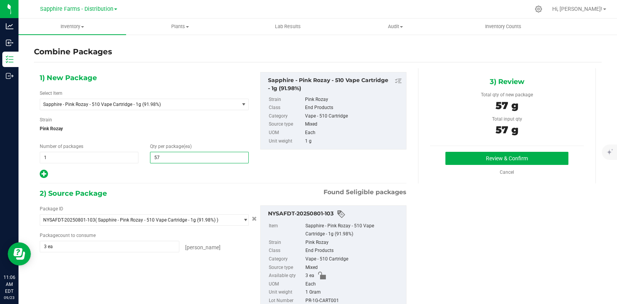
type input "57"
click at [281, 170] on div "1) New Package Select Item Sapphire - Pink Rozay - 510 Vape Cartridge - 1g (91.…" at bounding box center [223, 125] width 378 height 107
click at [453, 155] on button "Review & Confirm" at bounding box center [506, 158] width 123 height 13
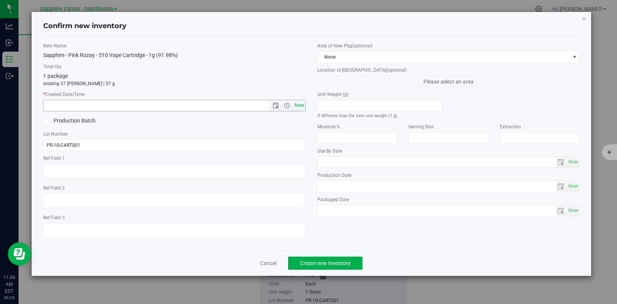
click at [299, 104] on span "Now" at bounding box center [299, 105] width 13 height 11
type input "9/23/2025 11:06 AM"
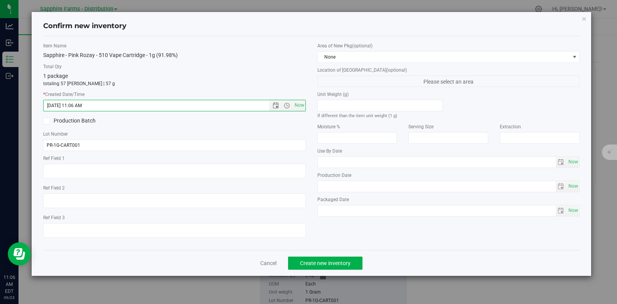
click at [365, 50] on div "Area of New Pkg (optional) None" at bounding box center [448, 52] width 262 height 20
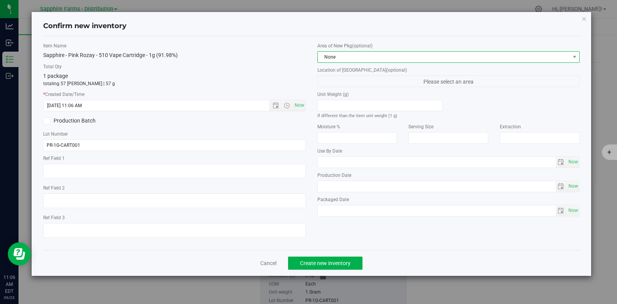
click at [365, 59] on span "None" at bounding box center [444, 57] width 252 height 11
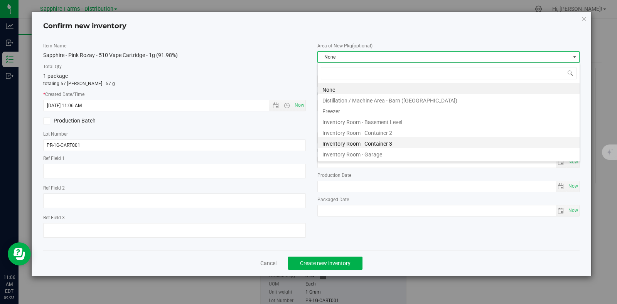
scroll to position [11, 262]
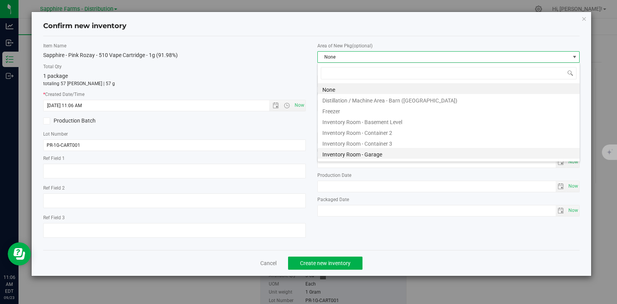
click at [369, 155] on li "Inventory Room - Garage" at bounding box center [449, 153] width 262 height 11
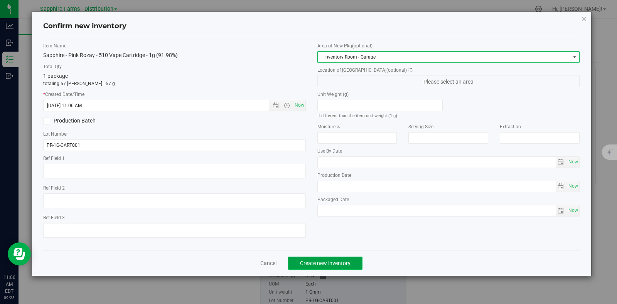
click at [341, 259] on button "Create new inventory" at bounding box center [325, 263] width 74 height 13
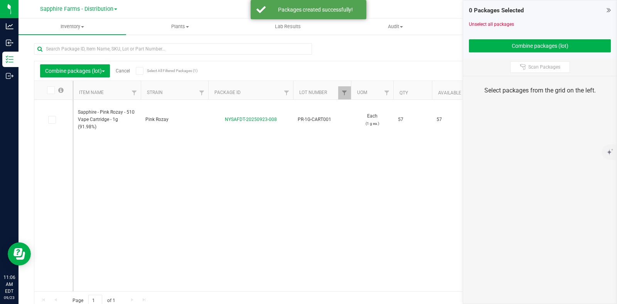
click at [123, 68] on link "Cancel" at bounding box center [123, 70] width 14 height 5
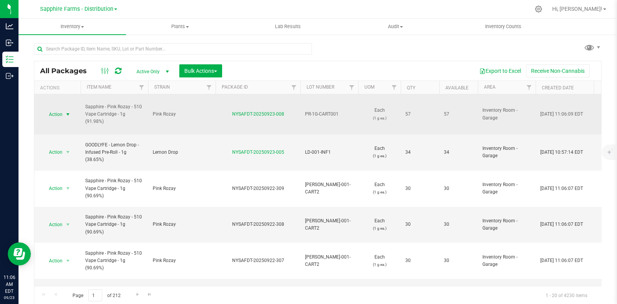
click at [69, 113] on span "select" at bounding box center [68, 114] width 6 height 6
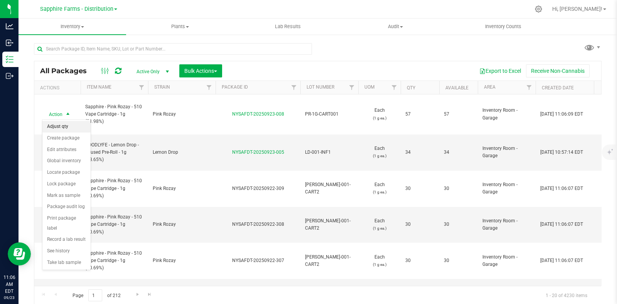
click at [67, 126] on li "Adjust qty" at bounding box center [66, 127] width 48 height 12
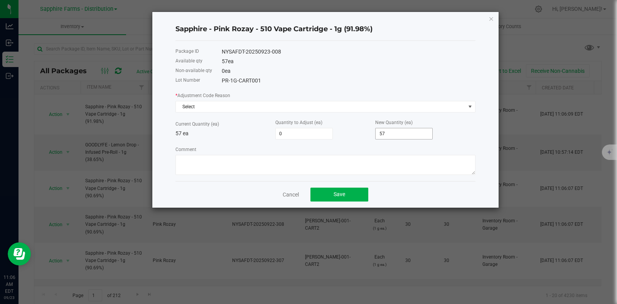
click at [408, 136] on input "57" at bounding box center [403, 133] width 57 height 11
type input "-57"
type input "0"
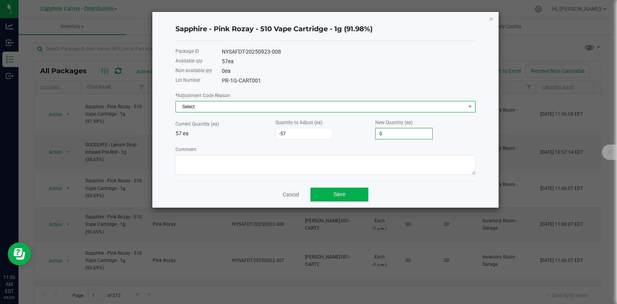
click at [281, 108] on span "Select" at bounding box center [320, 106] width 289 height 11
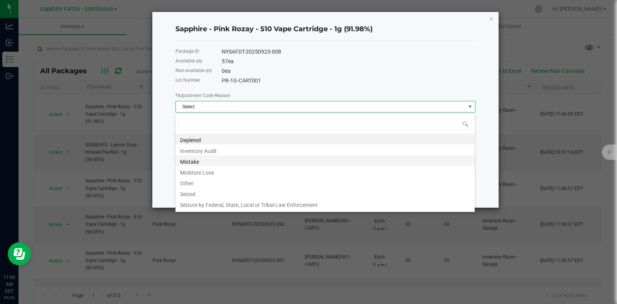
scroll to position [11, 300]
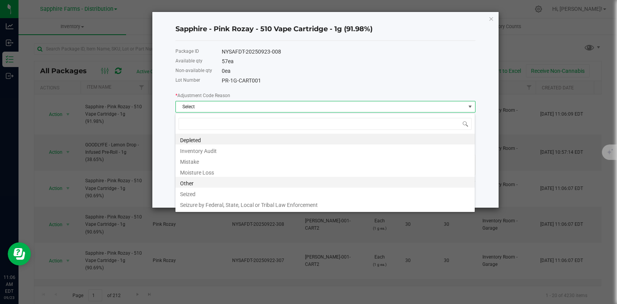
click at [246, 186] on li "Other" at bounding box center [324, 182] width 299 height 11
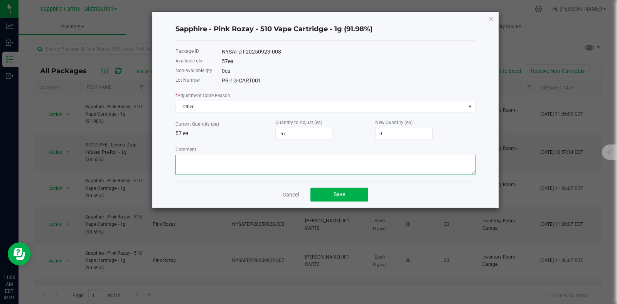
click at [264, 165] on textarea "Comment" at bounding box center [325, 165] width 300 height 20
paste textarea "Moved on to new lot"
type textarea "Moved on to new lot"
click at [329, 195] on button "Save" at bounding box center [339, 195] width 58 height 14
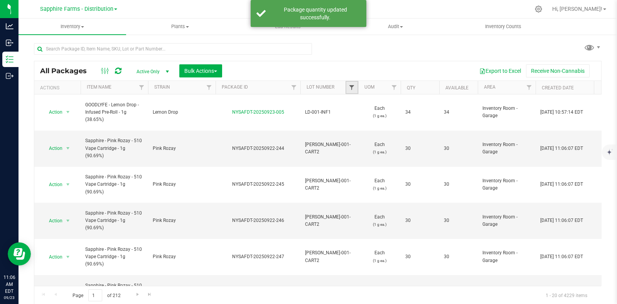
click at [354, 88] on span "Filter" at bounding box center [351, 87] width 6 height 6
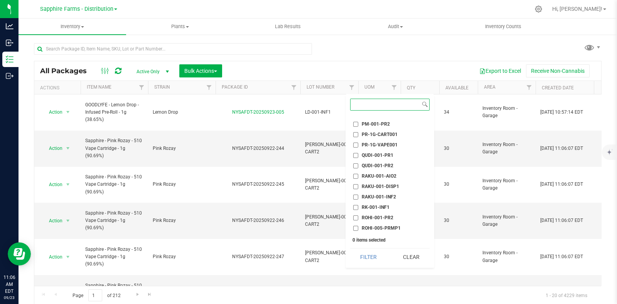
scroll to position [867, 0]
click at [392, 160] on li "PR-1G-VAPE001" at bounding box center [389, 159] width 79 height 8
click at [365, 156] on span "PR-1G-VAPE001" at bounding box center [380, 158] width 36 height 5
click at [358, 156] on input "PR-1G-VAPE001" at bounding box center [355, 158] width 5 height 5
checkbox input "true"
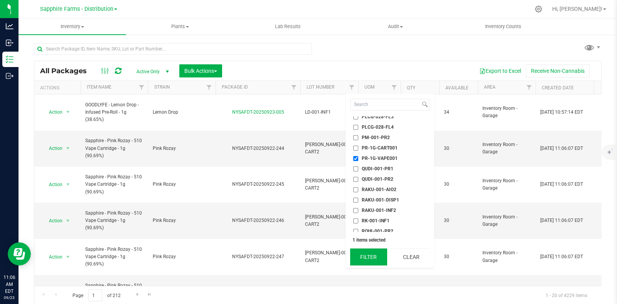
click at [374, 261] on button "Filter" at bounding box center [368, 257] width 37 height 17
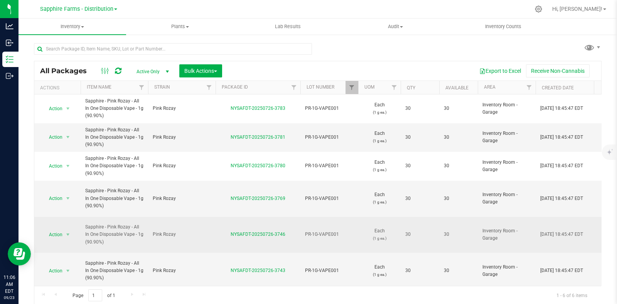
scroll to position [0, 0]
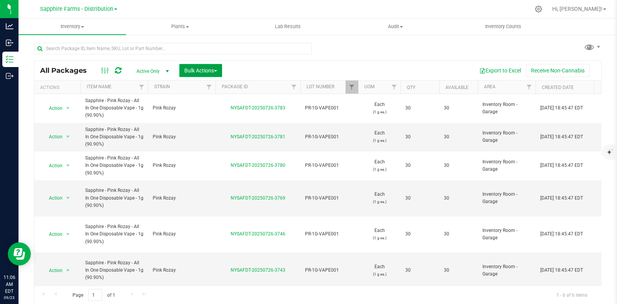
click at [200, 65] on button "Bulk Actions" at bounding box center [200, 70] width 43 height 13
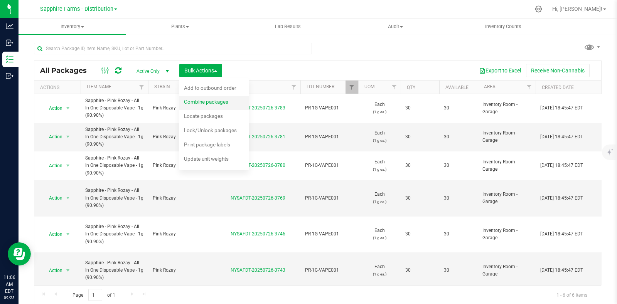
click at [216, 103] on span "Combine packages" at bounding box center [206, 102] width 44 height 6
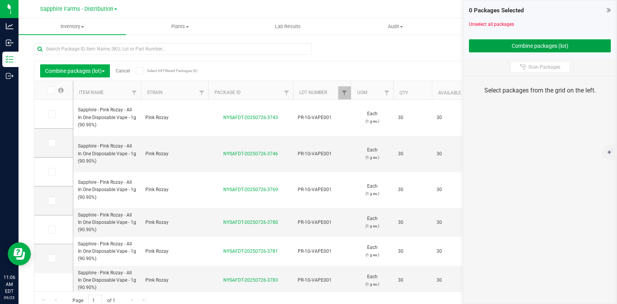
click at [501, 48] on button "Combine packages (lot)" at bounding box center [540, 45] width 142 height 13
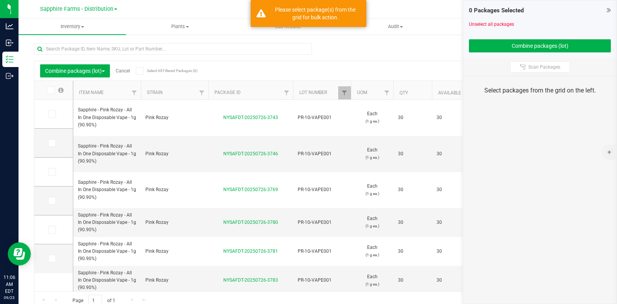
click at [139, 71] on icon at bounding box center [139, 71] width 5 height 0
click at [0, 0] on input "Select All Filtered Packages (6)" at bounding box center [0, 0] width 0 height 0
click at [514, 51] on button "Combine packages (lot)" at bounding box center [540, 45] width 142 height 13
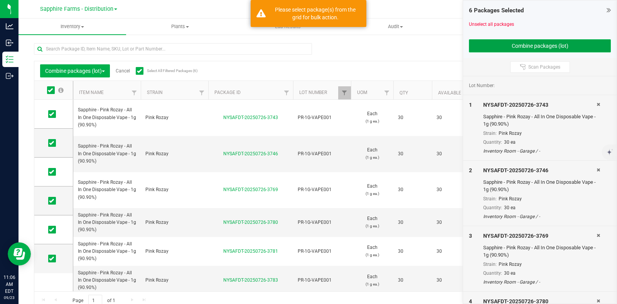
click at [533, 48] on button "Combine packages (lot)" at bounding box center [540, 45] width 142 height 13
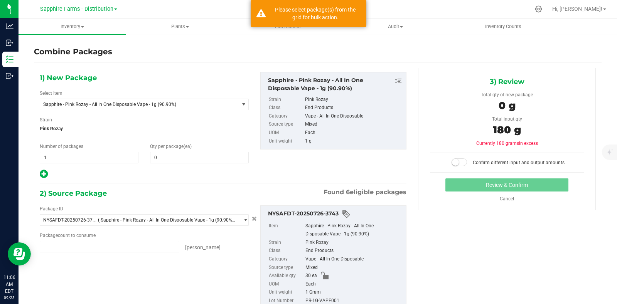
type input "30 ea"
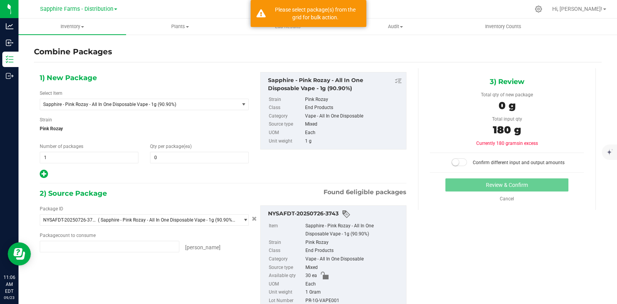
type input "30 ea"
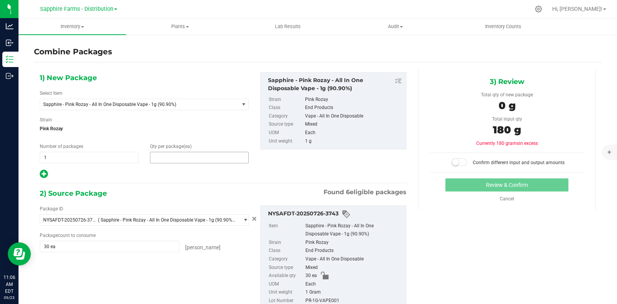
click at [196, 154] on span at bounding box center [199, 158] width 99 height 12
type input "180"
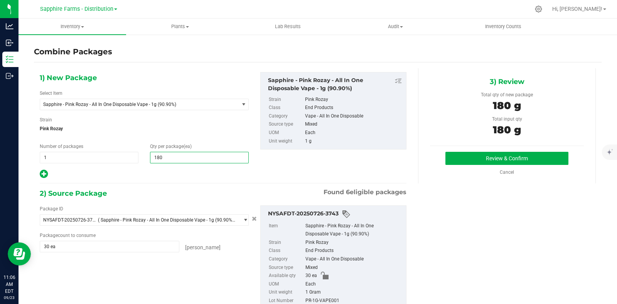
type input "180"
drag, startPoint x: 301, startPoint y: 172, endPoint x: 319, endPoint y: 170, distance: 18.6
click at [312, 171] on div "1) New Package Select Item Sapphire - Pink Rozay - All In One Disposable Vape -…" at bounding box center [223, 125] width 378 height 107
click at [506, 160] on button "Review & Confirm" at bounding box center [506, 158] width 123 height 13
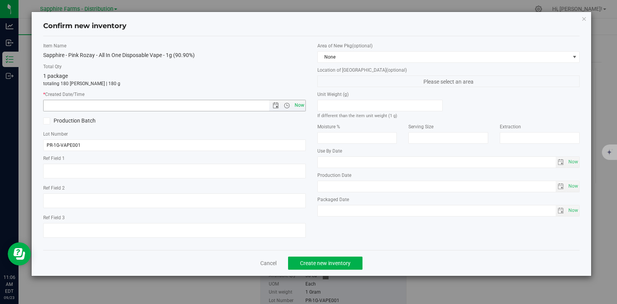
click at [298, 103] on span "Now" at bounding box center [299, 105] width 13 height 11
type input "9/23/2025 11:07 AM"
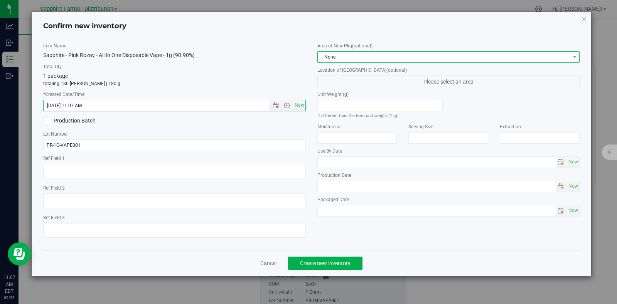
click at [364, 52] on span "None" at bounding box center [444, 57] width 252 height 11
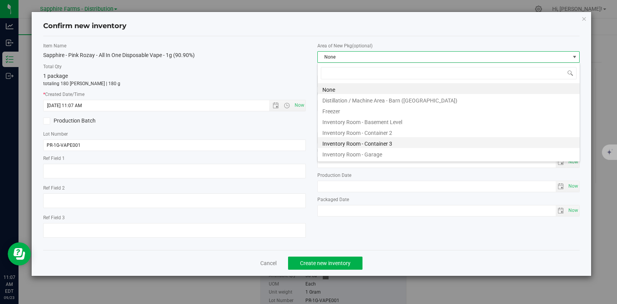
scroll to position [11, 262]
click at [376, 152] on li "Inventory Room - Garage" at bounding box center [449, 153] width 262 height 11
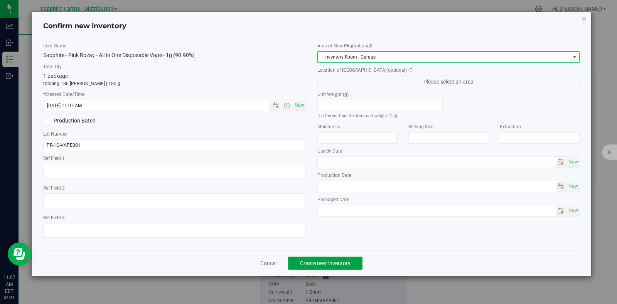
click at [340, 259] on button "Create new inventory" at bounding box center [325, 263] width 74 height 13
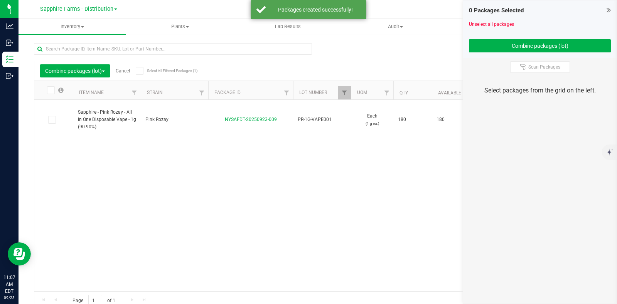
click at [128, 69] on link "Cancel" at bounding box center [123, 70] width 14 height 5
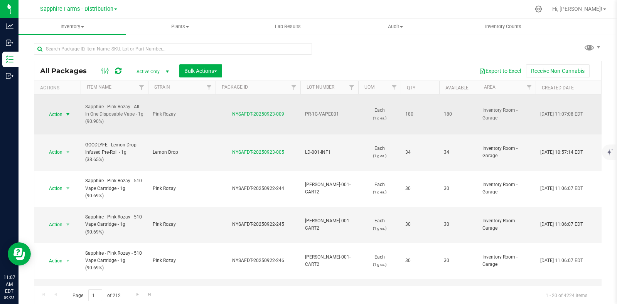
click at [61, 113] on span "Action" at bounding box center [52, 114] width 21 height 11
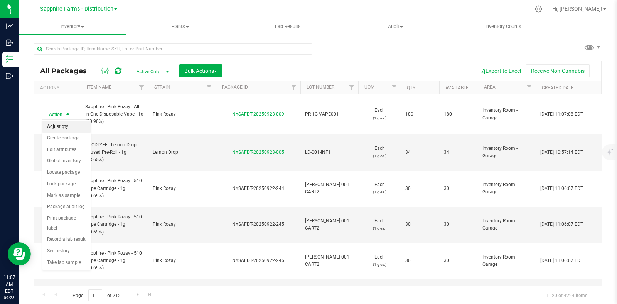
drag, startPoint x: 64, startPoint y: 124, endPoint x: 80, endPoint y: 129, distance: 16.2
click at [65, 124] on li "Adjust qty" at bounding box center [66, 127] width 48 height 12
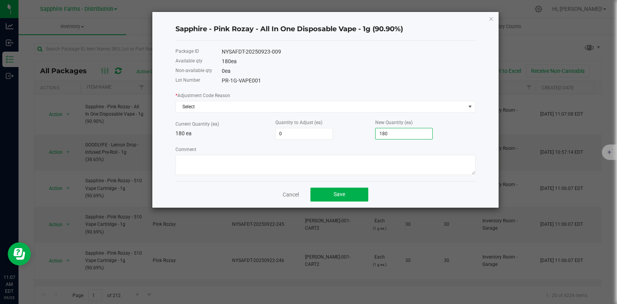
click at [409, 136] on input "180" at bounding box center [403, 133] width 57 height 11
type input "-180"
type input "0"
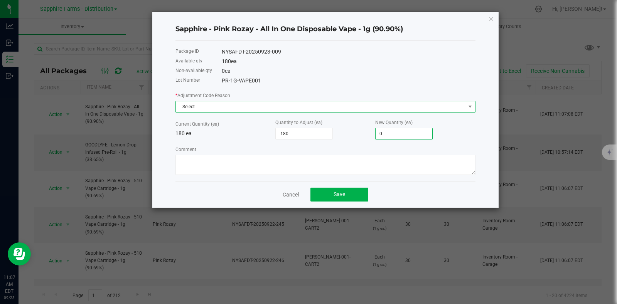
click at [368, 113] on span "Select" at bounding box center [325, 107] width 300 height 12
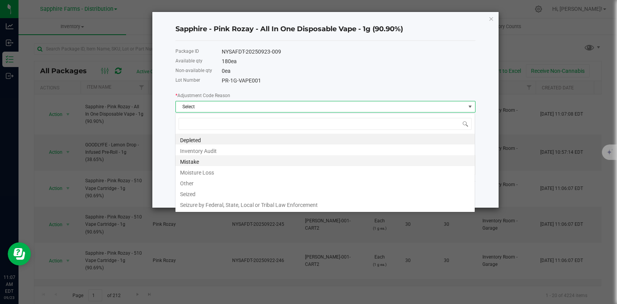
scroll to position [11, 300]
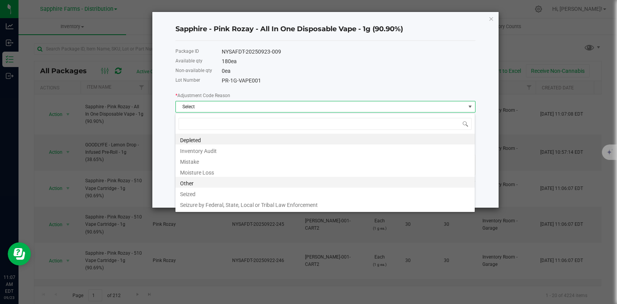
click at [205, 182] on li "Other" at bounding box center [324, 182] width 299 height 11
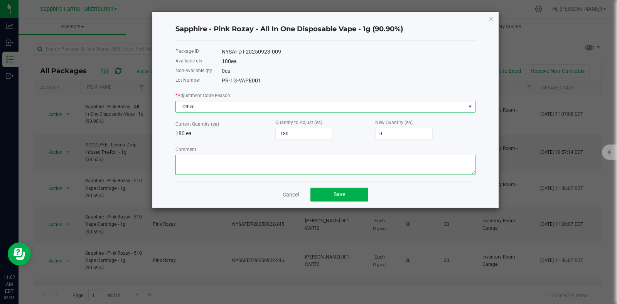
click at [252, 165] on textarea "Comment" at bounding box center [325, 165] width 300 height 20
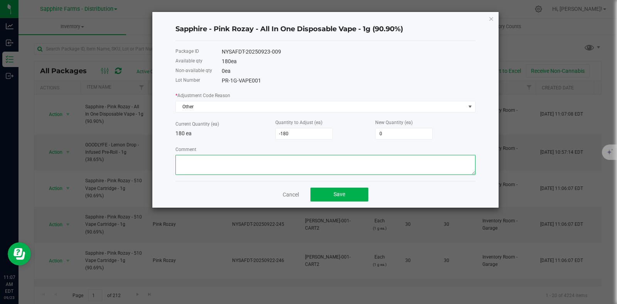
paste textarea "Moved on to new lot"
type textarea "Moved on to new lot"
click at [339, 195] on span "Save" at bounding box center [339, 194] width 12 height 6
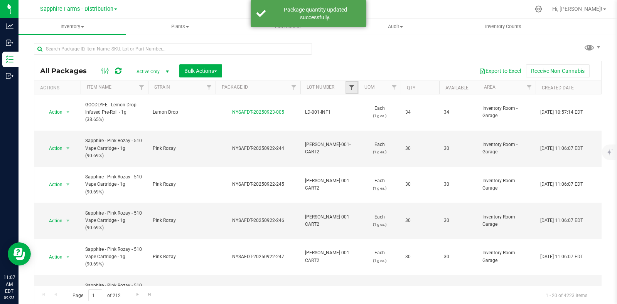
click at [349, 85] on span "Filter" at bounding box center [351, 87] width 6 height 6
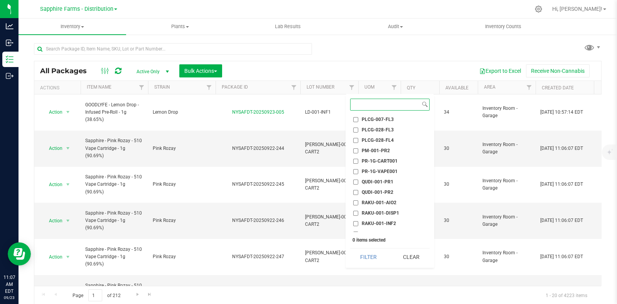
scroll to position [867, 0]
click at [378, 160] on span "PR-1G-VAPE001" at bounding box center [380, 158] width 36 height 5
click at [358, 160] on input "PR-1G-VAPE001" at bounding box center [355, 158] width 5 height 5
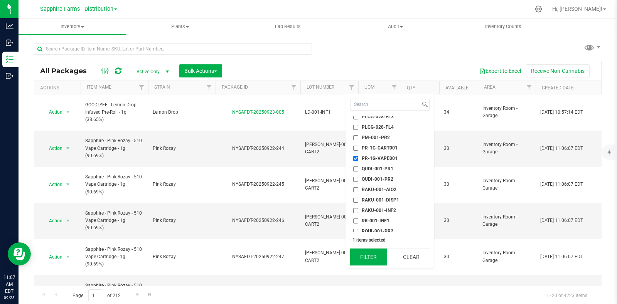
click at [370, 256] on button "Filter" at bounding box center [368, 257] width 37 height 17
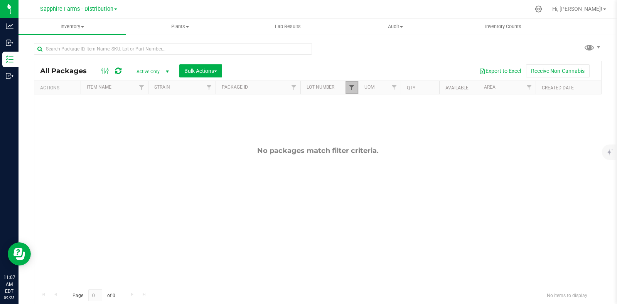
click at [352, 87] on span "Filter" at bounding box center [351, 87] width 6 height 6
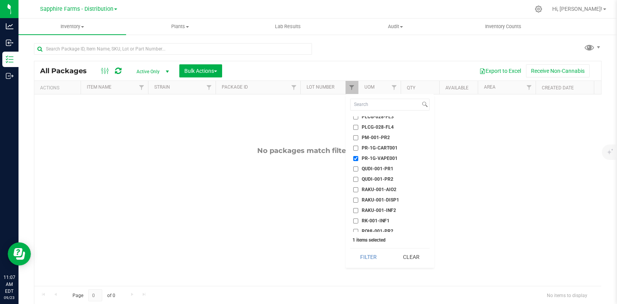
click at [374, 158] on span "PR-1G-VAPE001" at bounding box center [380, 158] width 36 height 5
click at [358, 158] on input "PR-1G-VAPE001" at bounding box center [355, 158] width 5 height 5
checkbox input "false"
click at [383, 199] on span "RAKU-001-DISP1" at bounding box center [380, 200] width 37 height 5
click at [358, 199] on input "RAKU-001-DISP1" at bounding box center [355, 200] width 5 height 5
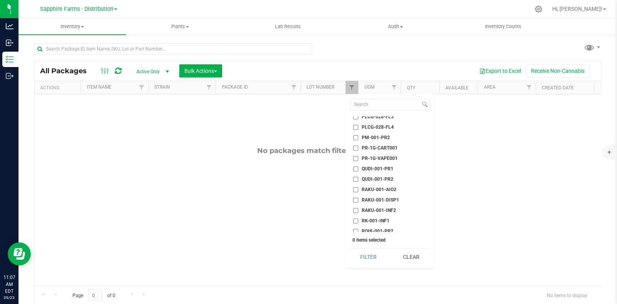
checkbox input "true"
click at [368, 253] on button "Filter" at bounding box center [368, 257] width 37 height 17
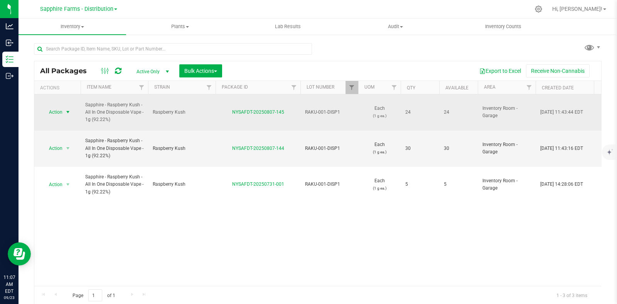
click at [66, 109] on span "select" at bounding box center [68, 112] width 6 height 6
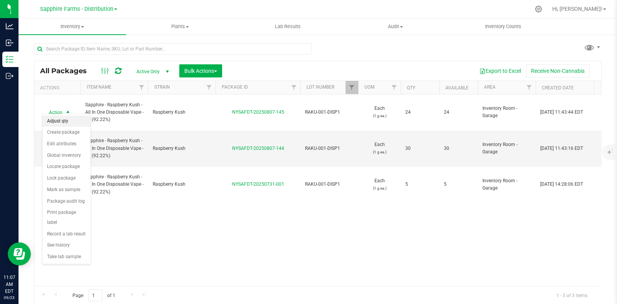
click at [69, 121] on li "Adjust qty" at bounding box center [66, 122] width 48 height 12
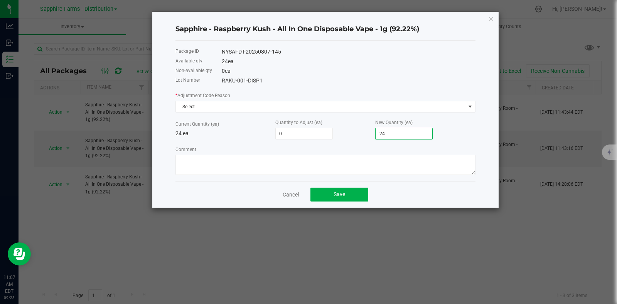
click at [397, 135] on input "24" at bounding box center [403, 133] width 57 height 11
type input "-24"
type input "0"
click at [355, 164] on textarea "Comment" at bounding box center [325, 165] width 300 height 20
paste textarea "Moved on to new lot"
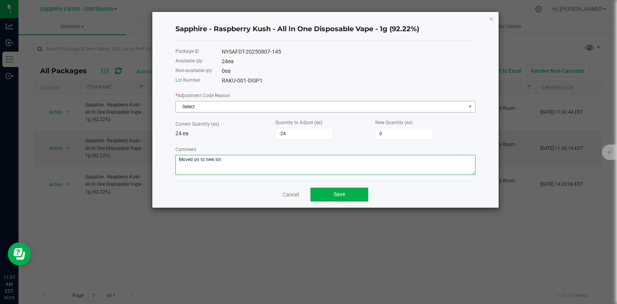
type textarea "Moved on to new lot"
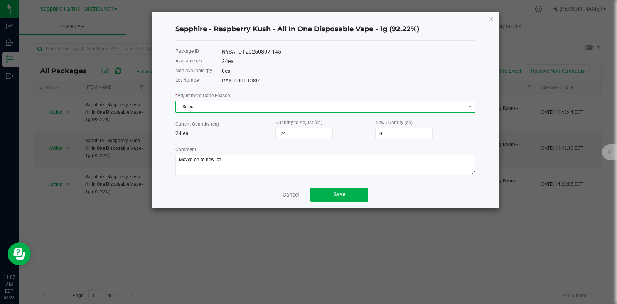
click at [284, 104] on span "Select" at bounding box center [320, 106] width 289 height 11
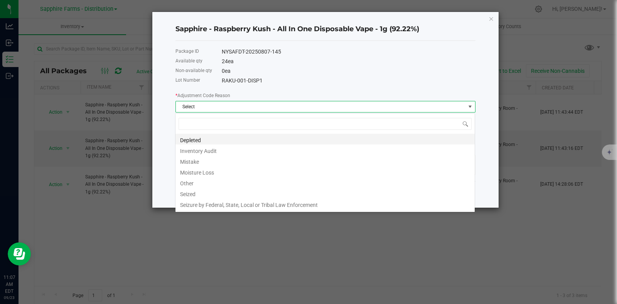
scroll to position [11, 300]
click at [229, 178] on li "Other" at bounding box center [324, 182] width 299 height 11
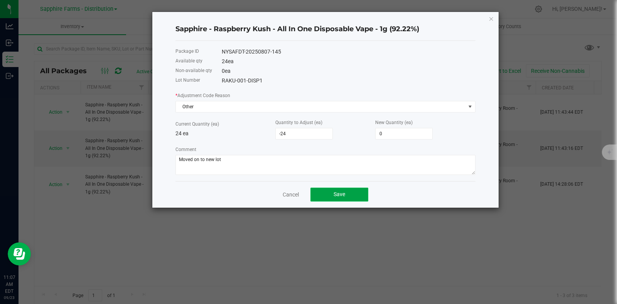
click at [320, 191] on button "Save" at bounding box center [339, 195] width 58 height 14
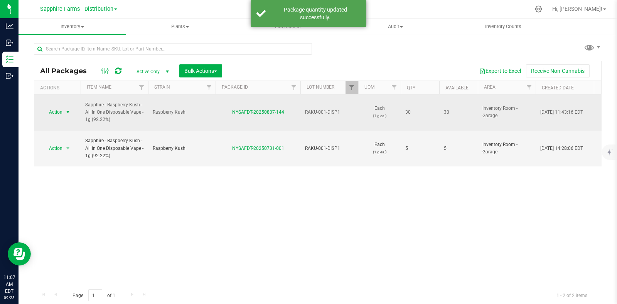
click at [56, 110] on span "Action" at bounding box center [52, 112] width 21 height 11
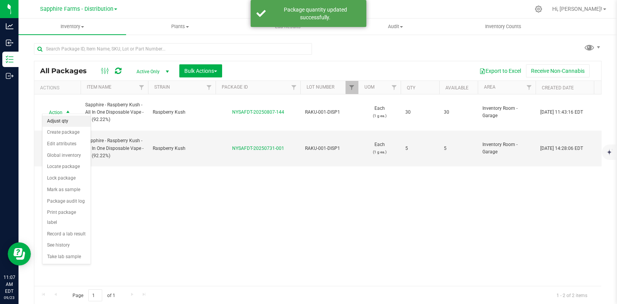
click at [70, 122] on li "Adjust qty" at bounding box center [66, 122] width 48 height 12
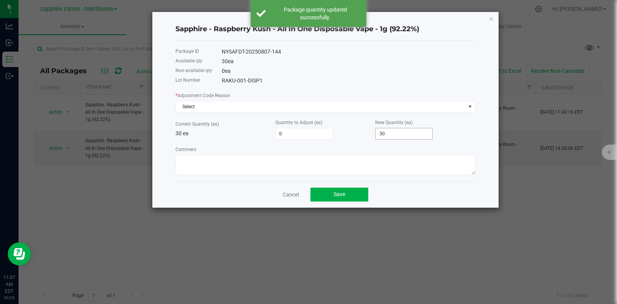
click at [405, 136] on input "30" at bounding box center [403, 133] width 57 height 11
type input "-30"
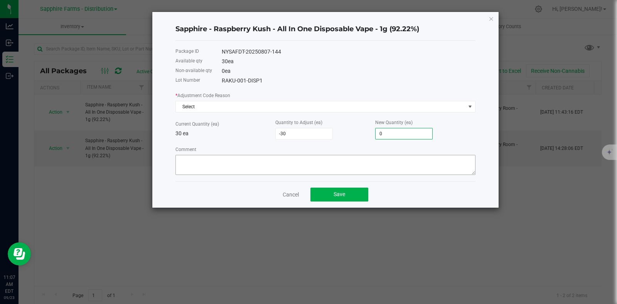
type input "0"
click at [378, 162] on textarea "Comment" at bounding box center [325, 165] width 300 height 20
paste textarea "Moved on to new lot"
type textarea "Moved on to new lot"
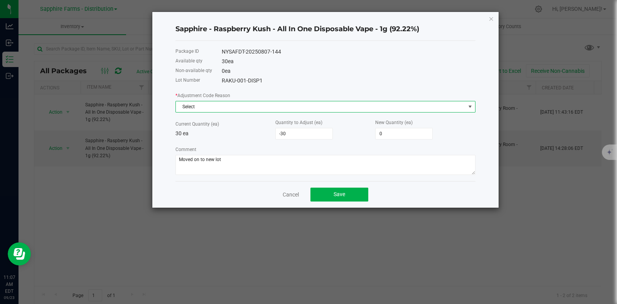
click at [254, 105] on span "Select" at bounding box center [320, 106] width 289 height 11
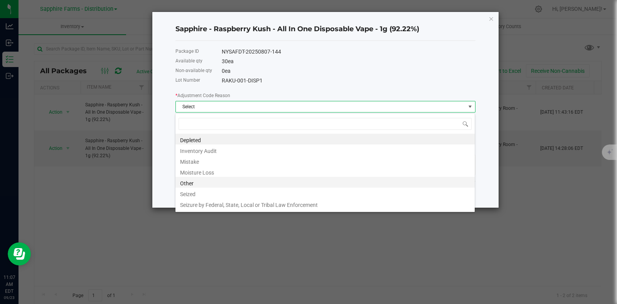
click at [210, 183] on li "Other" at bounding box center [324, 182] width 299 height 11
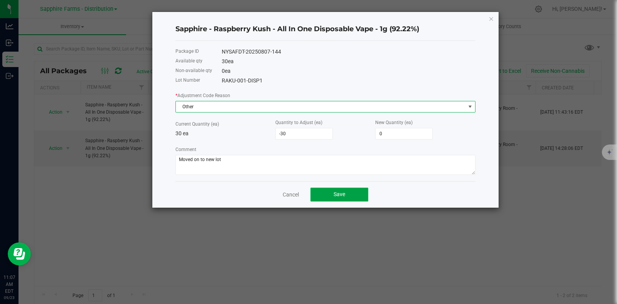
click at [339, 192] on button "Save" at bounding box center [339, 195] width 58 height 14
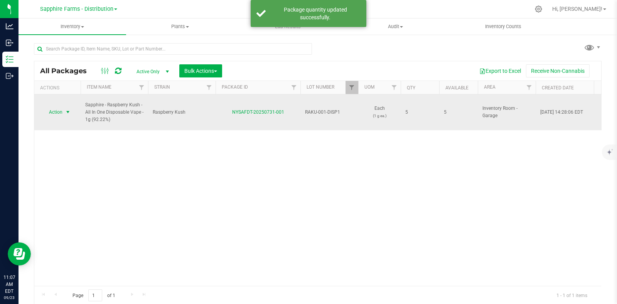
click at [65, 109] on span "select" at bounding box center [68, 112] width 6 height 6
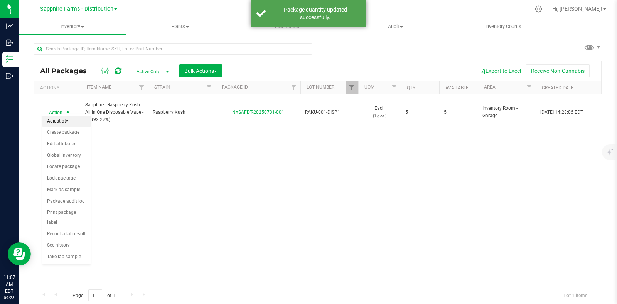
click at [67, 124] on li "Adjust qty" at bounding box center [66, 122] width 48 height 12
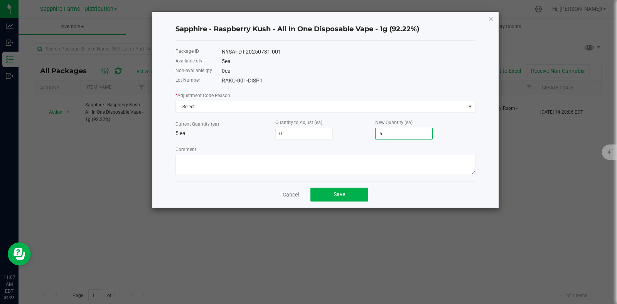
click at [389, 132] on input "5" at bounding box center [403, 133] width 57 height 11
type input "-5"
type input "0"
click at [380, 165] on textarea "Comment" at bounding box center [325, 165] width 300 height 20
paste textarea "Moved on to new lot"
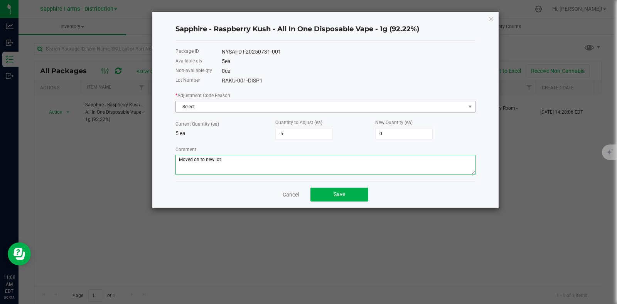
type textarea "Moved on to new lot"
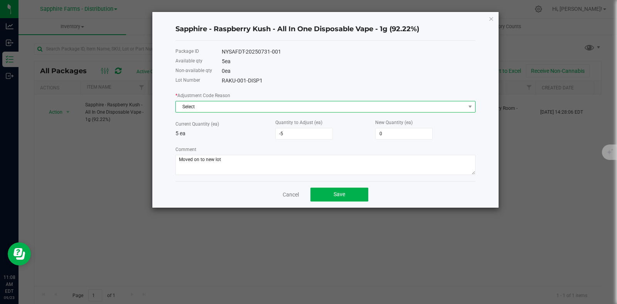
click at [245, 110] on span "Select" at bounding box center [320, 106] width 289 height 11
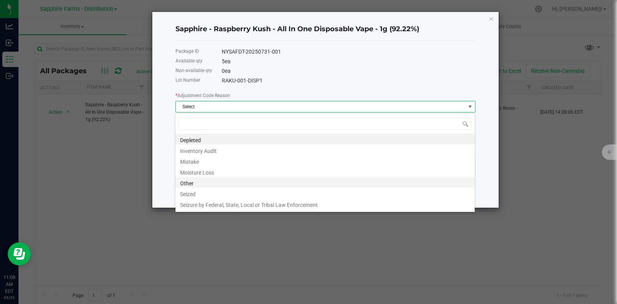
click at [224, 182] on li "Other" at bounding box center [324, 182] width 299 height 11
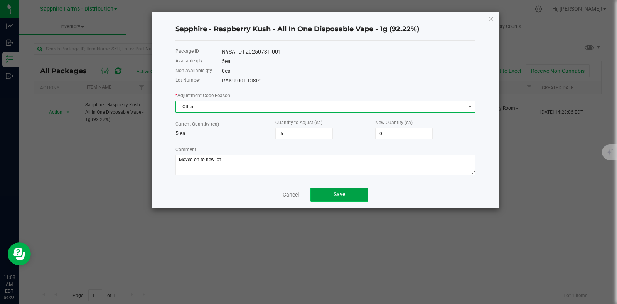
click at [328, 192] on button "Save" at bounding box center [339, 195] width 58 height 14
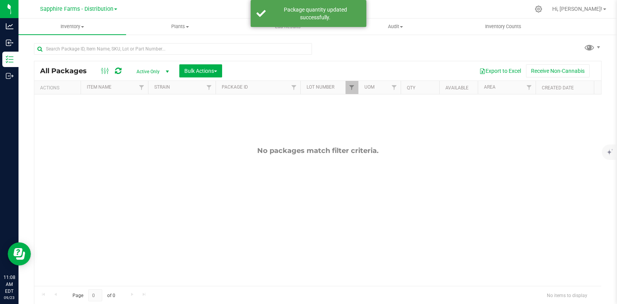
click at [357, 84] on div at bounding box center [358, 87] width 3 height 13
click at [349, 88] on span "Filter" at bounding box center [351, 87] width 6 height 6
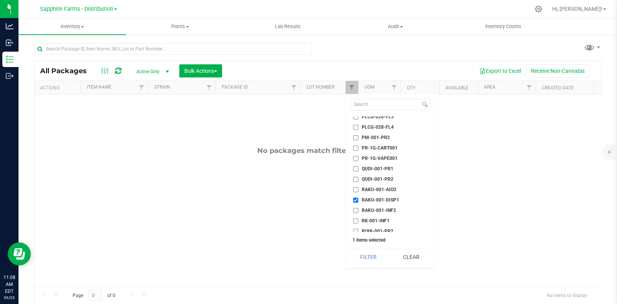
click at [376, 198] on span "RAKU-001-DISP1" at bounding box center [380, 200] width 37 height 5
click at [358, 198] on input "RAKU-001-DISP1" at bounding box center [355, 200] width 5 height 5
checkbox input "false"
click at [392, 178] on span "SSD-1G-CART001" at bounding box center [381, 180] width 38 height 5
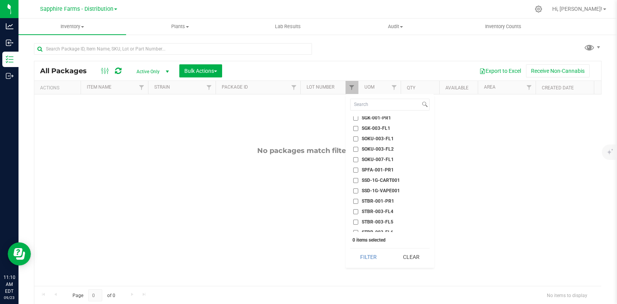
click at [358, 178] on input "SSD-1G-CART001" at bounding box center [355, 180] width 5 height 5
checkbox input "true"
click at [368, 257] on button "Filter" at bounding box center [368, 257] width 37 height 17
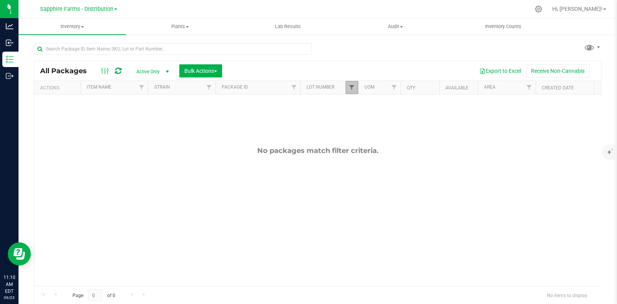
click at [353, 86] on span "Filter" at bounding box center [351, 87] width 6 height 6
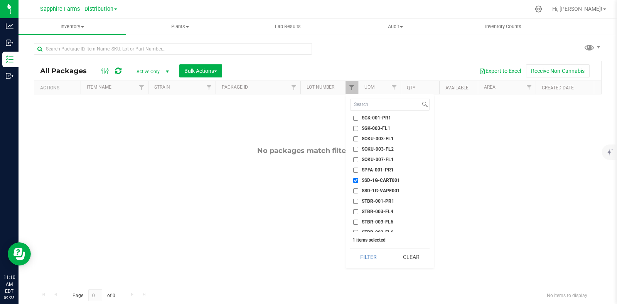
click at [382, 188] on span "SSD-1G-VAPE001" at bounding box center [381, 190] width 38 height 5
click at [358, 188] on input "SSD-1G-VAPE001" at bounding box center [355, 190] width 5 height 5
checkbox input "true"
click at [363, 178] on span "SSD-1G-CART001" at bounding box center [381, 180] width 38 height 5
click at [358, 178] on input "SSD-1G-CART001" at bounding box center [355, 180] width 5 height 5
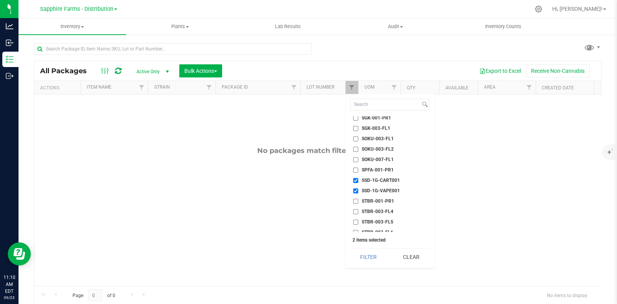
checkbox input "false"
click at [373, 259] on button "Filter" at bounding box center [368, 257] width 37 height 17
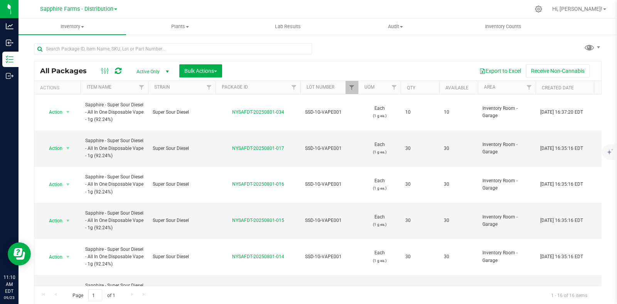
click at [403, 85] on th "Qty" at bounding box center [419, 87] width 39 height 13
click at [192, 65] on button "Bulk Actions" at bounding box center [200, 70] width 43 height 13
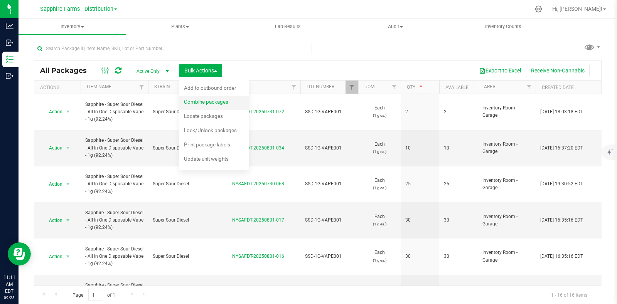
click at [224, 104] on span "Combine packages" at bounding box center [206, 102] width 44 height 6
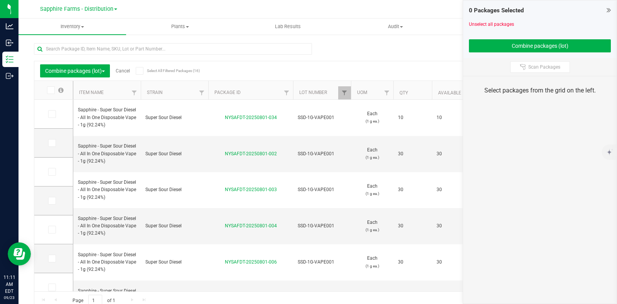
click at [140, 71] on icon at bounding box center [139, 71] width 5 height 0
click at [0, 0] on input "Select All Filtered Packages (16)" at bounding box center [0, 0] width 0 height 0
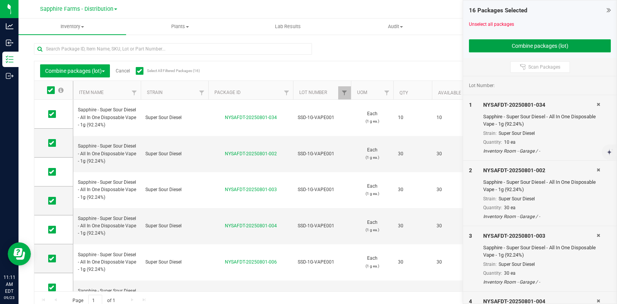
click at [507, 45] on button "Combine packages (lot)" at bounding box center [540, 45] width 142 height 13
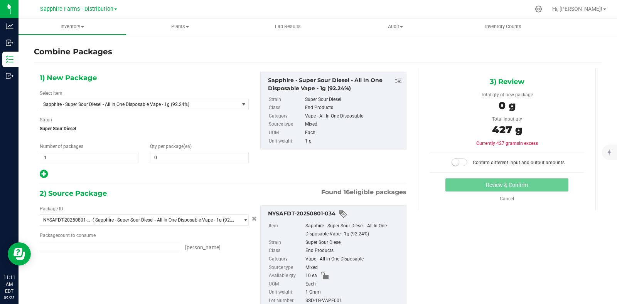
type input "10 ea"
type input "30 ea"
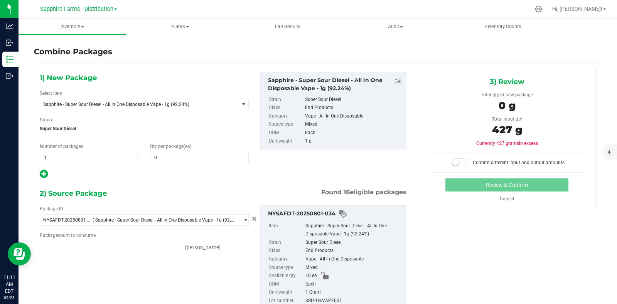
type input "30 ea"
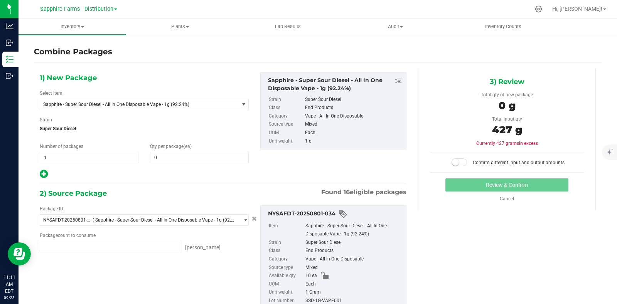
type input "30 ea"
type input "2 ea"
type input "25 ea"
type input "30 ea"
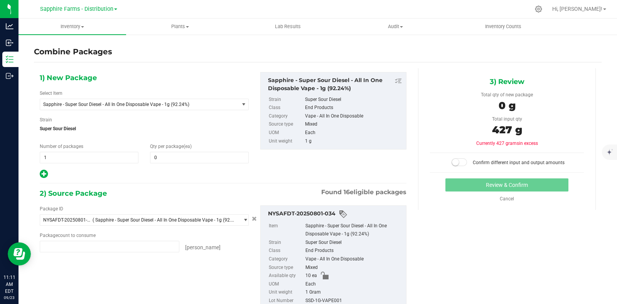
type input "30 ea"
click at [206, 155] on span "0 0" at bounding box center [199, 158] width 99 height 12
type input "427"
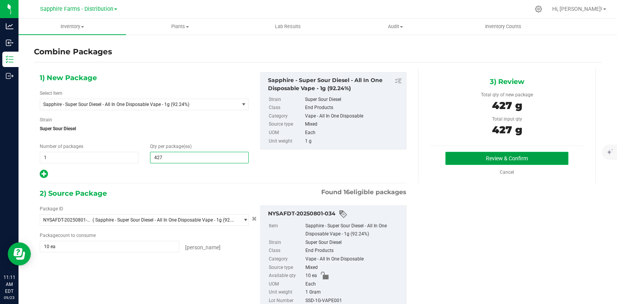
type input "427"
click at [455, 161] on button "Review & Confirm" at bounding box center [506, 158] width 123 height 13
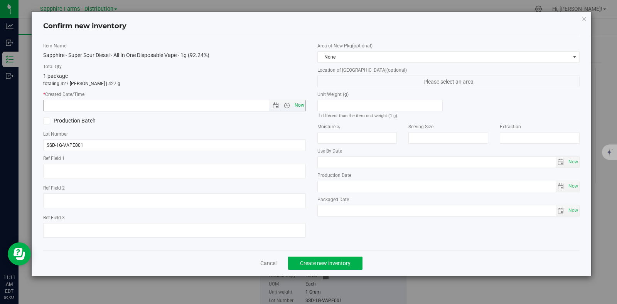
click at [298, 103] on span "Now" at bounding box center [299, 105] width 13 height 11
type input "9/23/2025 11:11 AM"
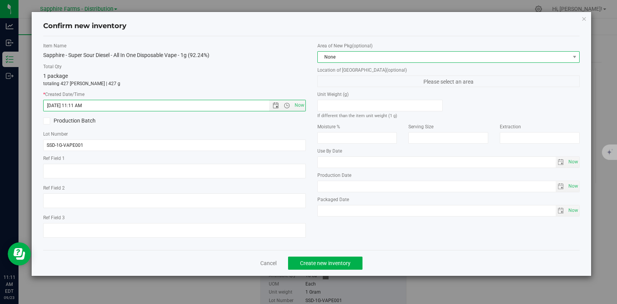
click at [337, 55] on span "None" at bounding box center [444, 57] width 252 height 11
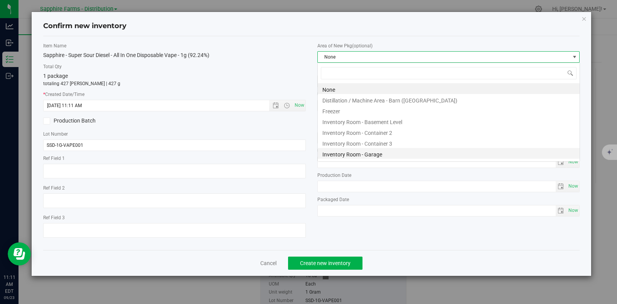
scroll to position [11, 262]
click at [380, 153] on li "Inventory Room - Garage" at bounding box center [449, 153] width 262 height 11
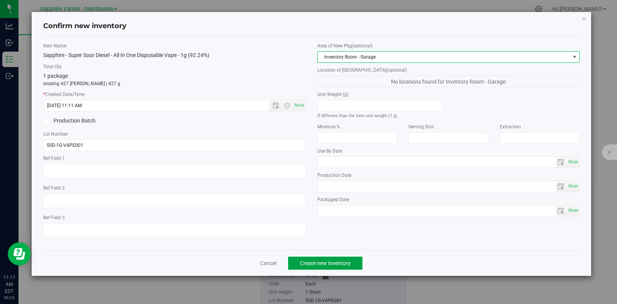
click at [333, 264] on span "Create new inventory" at bounding box center [325, 263] width 50 height 6
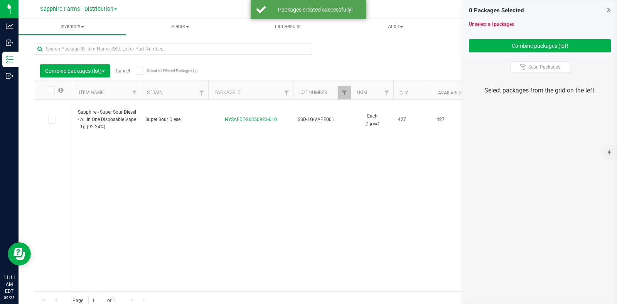
click at [129, 69] on link "Cancel" at bounding box center [123, 70] width 14 height 5
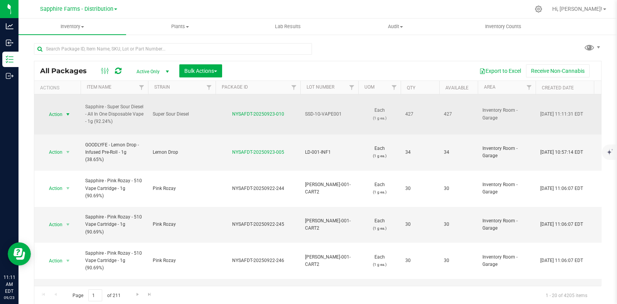
click at [67, 113] on span "select" at bounding box center [68, 114] width 6 height 6
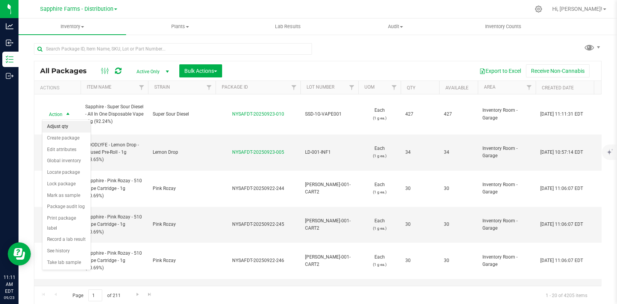
click at [66, 123] on li "Adjust qty" at bounding box center [66, 127] width 48 height 12
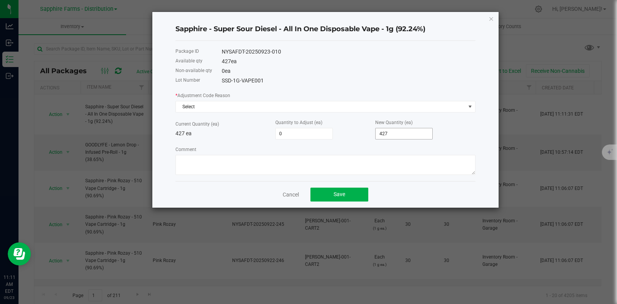
click at [405, 134] on input "427" at bounding box center [403, 133] width 57 height 11
type input "-427"
type input "0"
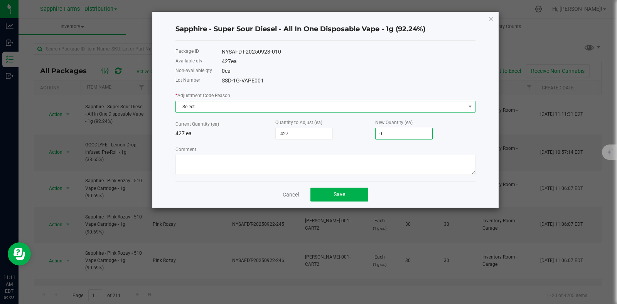
click at [305, 108] on span "Select" at bounding box center [320, 106] width 289 height 11
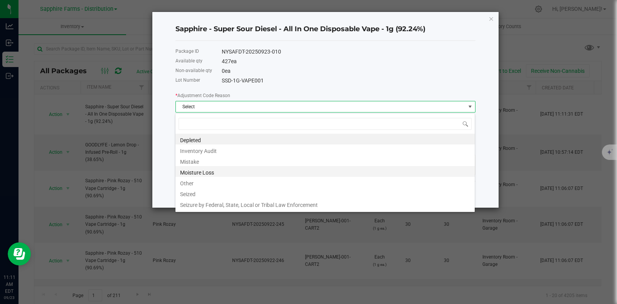
scroll to position [11, 300]
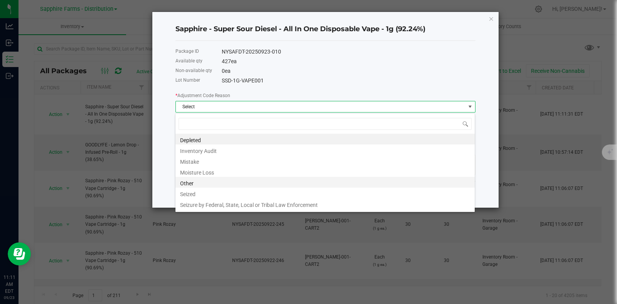
click at [222, 185] on li "Other" at bounding box center [324, 182] width 299 height 11
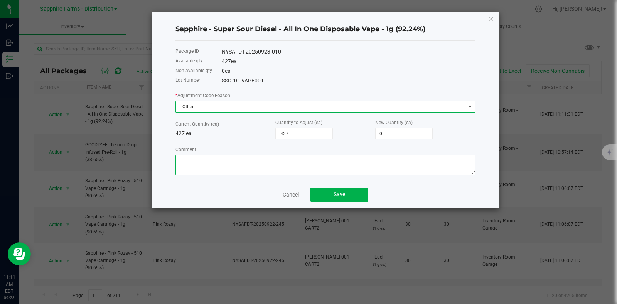
click at [262, 167] on textarea "Comment" at bounding box center [325, 165] width 300 height 20
paste textarea "Moved on to new lot"
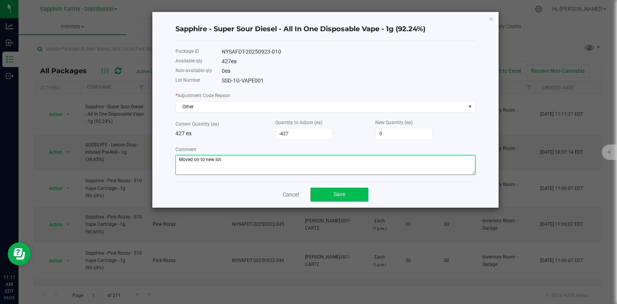
type textarea "Moved on to new lot"
click at [341, 192] on button "Save" at bounding box center [339, 195] width 58 height 14
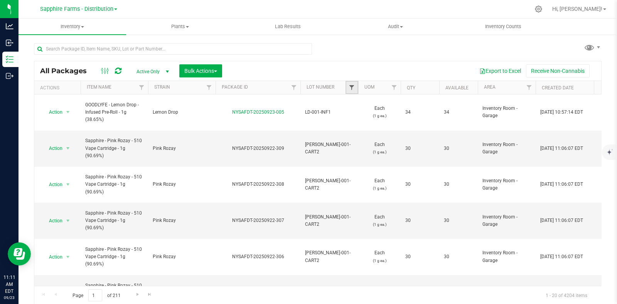
click at [353, 86] on span "Filter" at bounding box center [351, 87] width 6 height 6
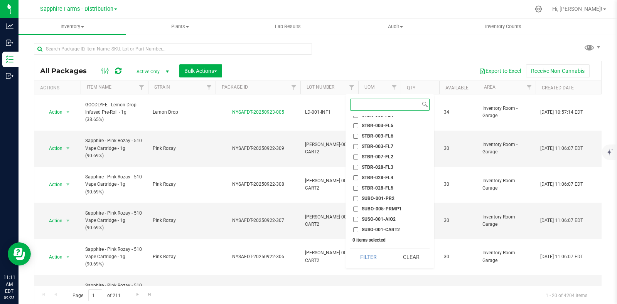
scroll to position [1156, 0]
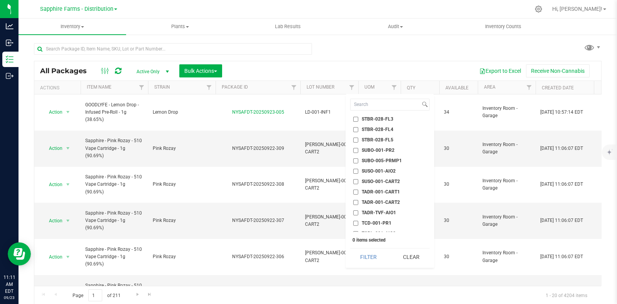
click at [385, 190] on span "TADR-001-CART1" at bounding box center [381, 192] width 38 height 5
click at [358, 190] on input "TADR-001-CART1" at bounding box center [355, 192] width 5 height 5
checkbox input "true"
click at [362, 249] on button "Filter" at bounding box center [368, 257] width 37 height 17
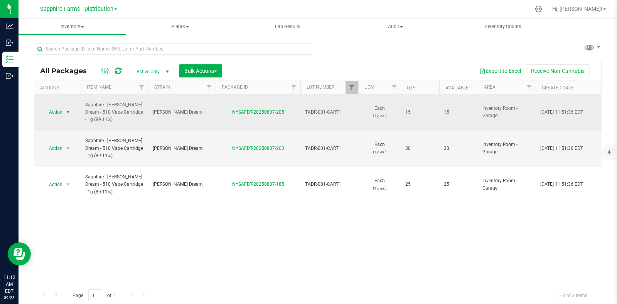
click at [64, 107] on span "select" at bounding box center [68, 112] width 10 height 11
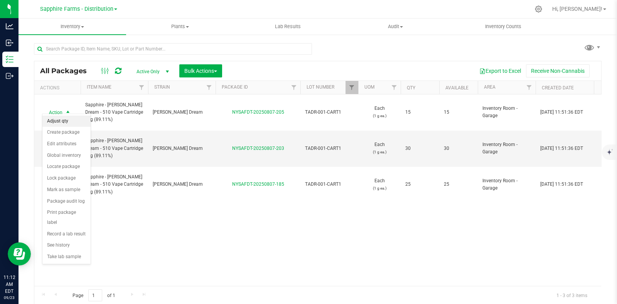
click at [77, 120] on li "Adjust qty" at bounding box center [66, 122] width 48 height 12
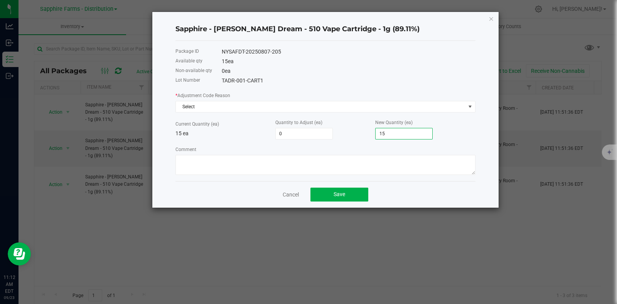
click at [400, 135] on input "15" at bounding box center [403, 133] width 57 height 11
type input "-15"
type input "0"
click at [294, 168] on textarea "Comment" at bounding box center [325, 165] width 300 height 20
paste textarea "Moved on to new lot"
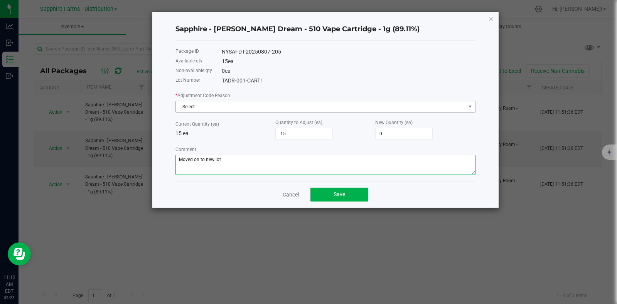
type textarea "Moved on to new lot"
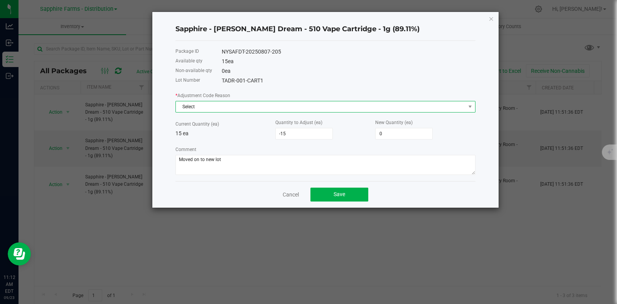
click at [240, 108] on span "Select" at bounding box center [320, 106] width 289 height 11
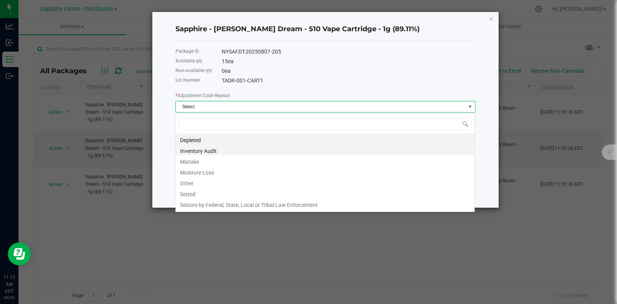
scroll to position [11, 300]
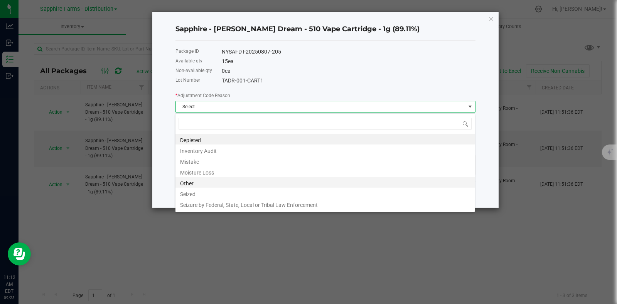
click at [205, 183] on li "Other" at bounding box center [324, 182] width 299 height 11
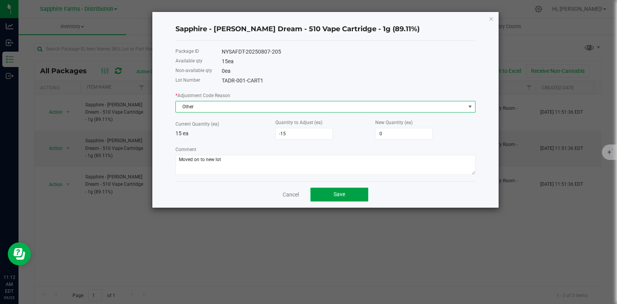
click at [342, 194] on span "Save" at bounding box center [339, 194] width 12 height 6
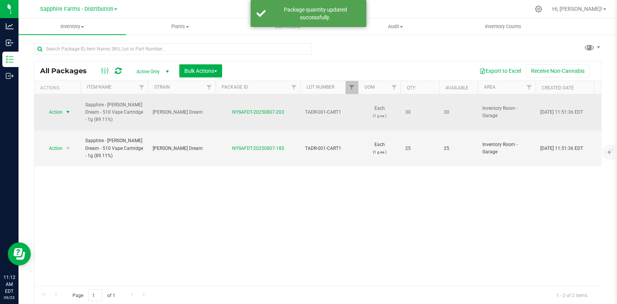
click at [69, 109] on span "select" at bounding box center [68, 112] width 6 height 6
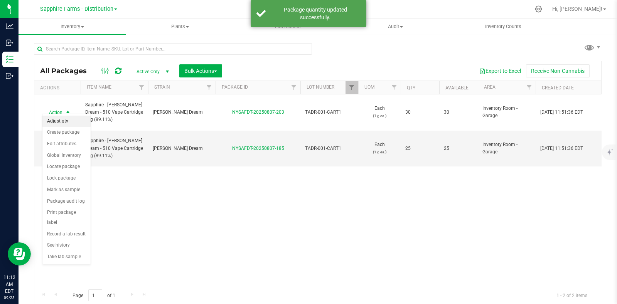
click at [74, 122] on li "Adjust qty" at bounding box center [66, 122] width 48 height 12
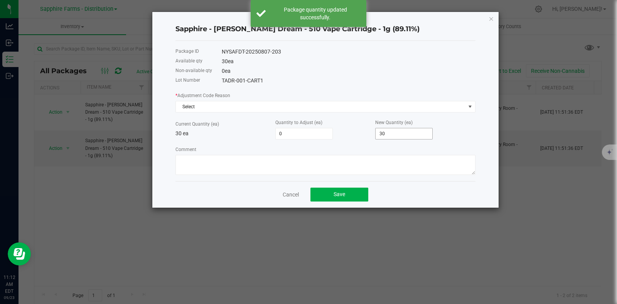
click at [404, 134] on input "30" at bounding box center [403, 133] width 57 height 11
type input "-30"
type input "0"
click at [353, 164] on textarea "Comment" at bounding box center [325, 165] width 300 height 20
paste textarea "Moved on to new lot"
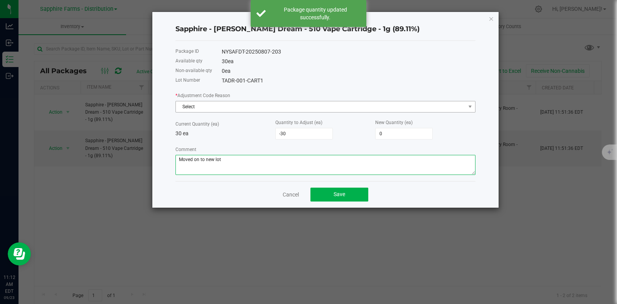
type textarea "Moved on to new lot"
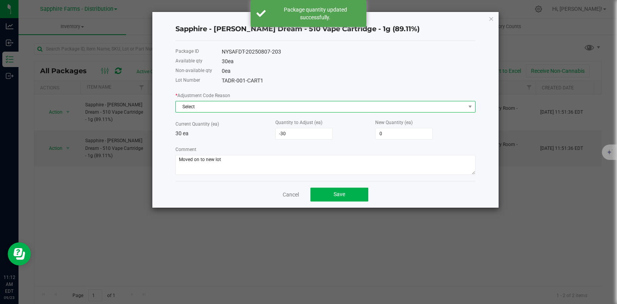
click at [222, 109] on span "Select" at bounding box center [320, 106] width 289 height 11
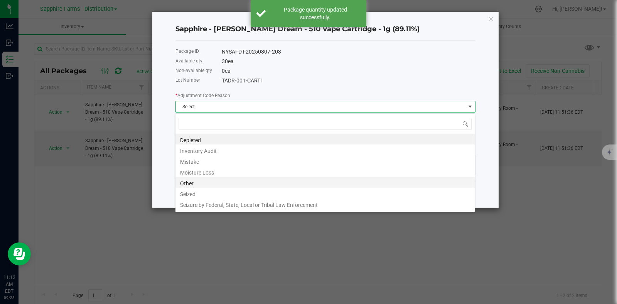
click at [206, 182] on li "Other" at bounding box center [324, 182] width 299 height 11
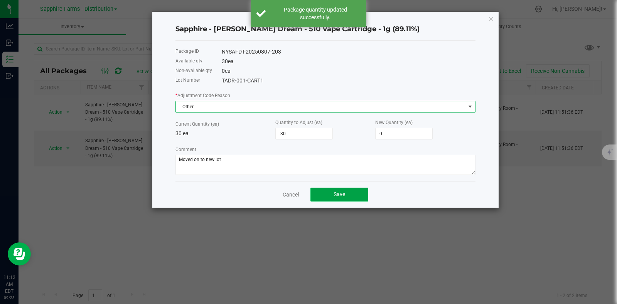
click at [351, 193] on button "Save" at bounding box center [339, 195] width 58 height 14
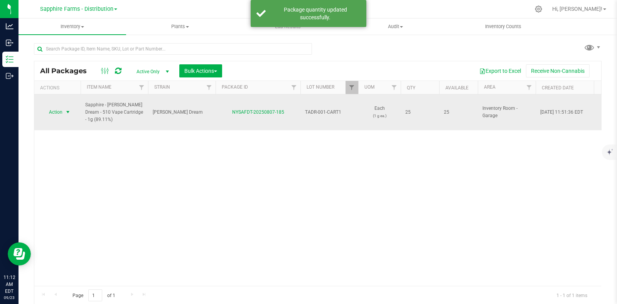
click at [62, 107] on span "Action" at bounding box center [52, 112] width 21 height 11
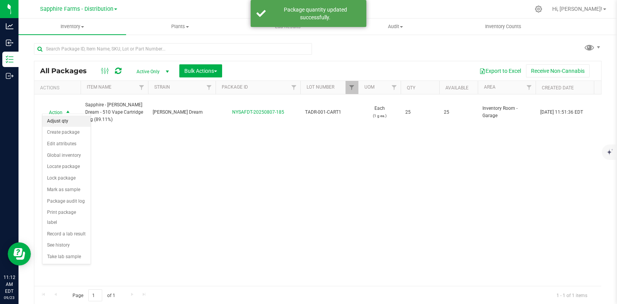
click at [67, 122] on li "Adjust qty" at bounding box center [66, 122] width 48 height 12
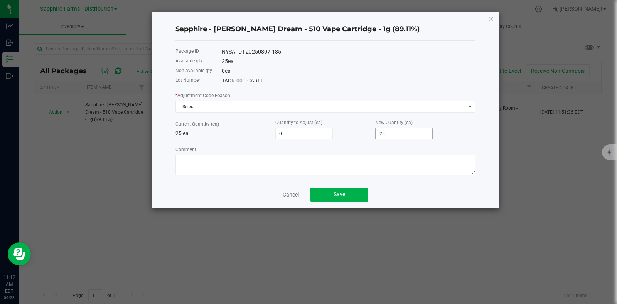
click at [408, 133] on input "25" at bounding box center [403, 133] width 57 height 11
type input "-25"
type input "0"
click at [378, 162] on textarea "Comment" at bounding box center [325, 165] width 300 height 20
paste textarea "Moved on to new lot"
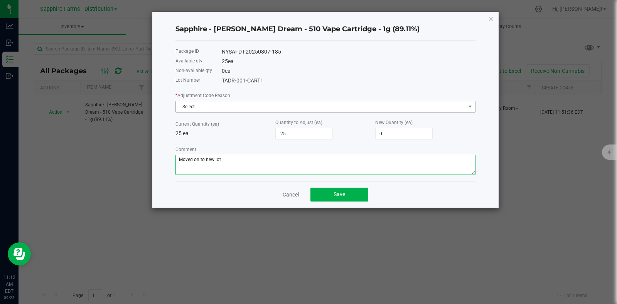
type textarea "Moved on to new lot"
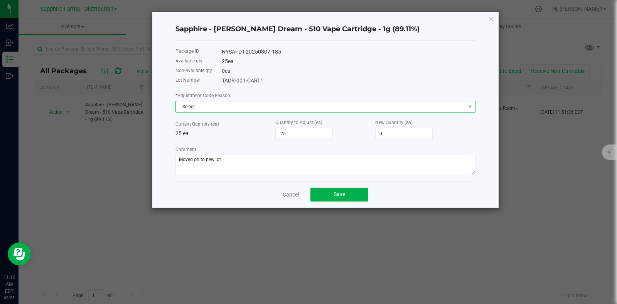
click at [232, 101] on span "Select" at bounding box center [325, 107] width 300 height 12
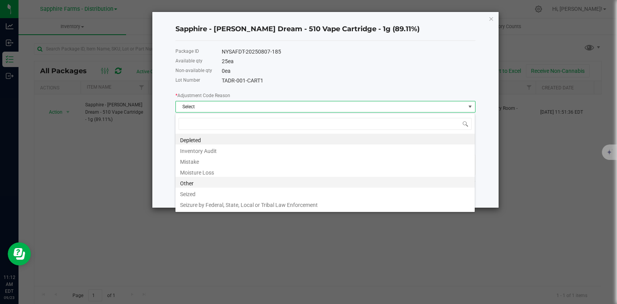
click at [218, 186] on li "Other" at bounding box center [324, 182] width 299 height 11
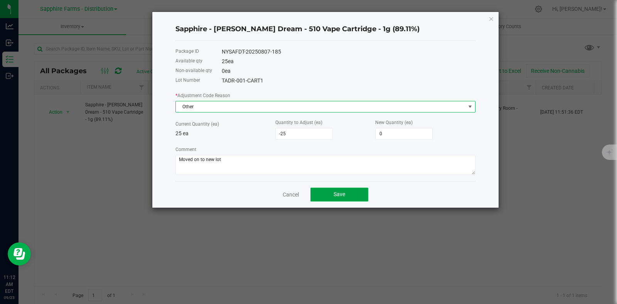
click at [353, 200] on button "Save" at bounding box center [339, 195] width 58 height 14
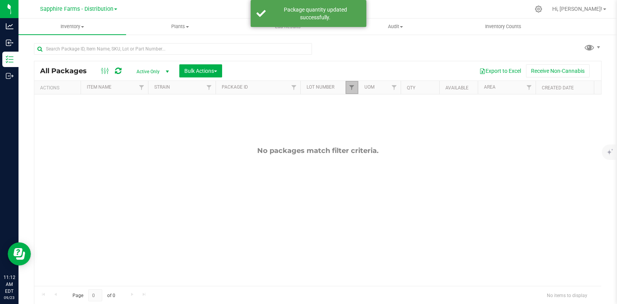
click at [348, 85] on link "Filter" at bounding box center [351, 87] width 13 height 13
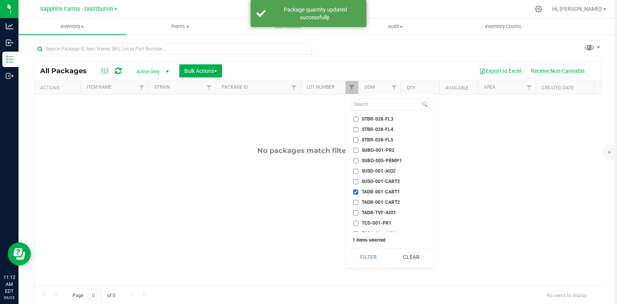
click at [375, 190] on span "TADR-001-CART1" at bounding box center [381, 192] width 38 height 5
click at [358, 190] on input "TADR-001-CART1" at bounding box center [355, 192] width 5 height 5
checkbox input "false"
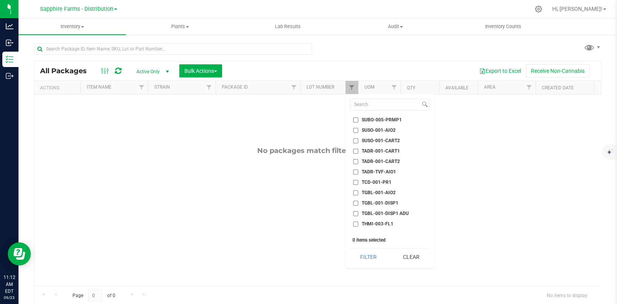
scroll to position [1204, 0]
click at [383, 195] on span "TGBL-001-DISP1" at bounding box center [380, 196] width 37 height 5
click at [358, 195] on input "TGBL-001-DISP1" at bounding box center [355, 196] width 5 height 5
checkbox input "true"
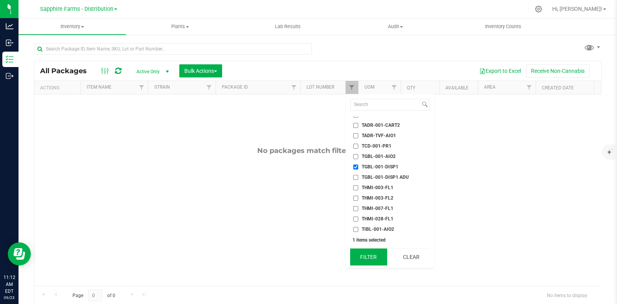
click at [369, 254] on button "Filter" at bounding box center [368, 257] width 37 height 17
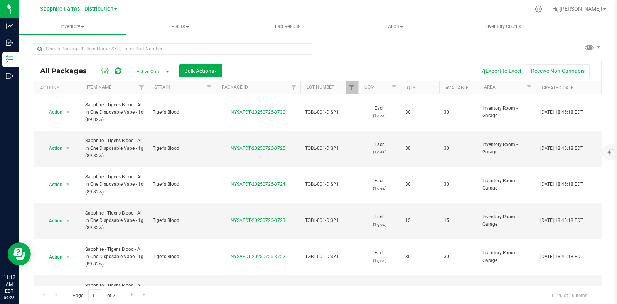
click at [402, 87] on th "Qty" at bounding box center [419, 87] width 39 height 13
click at [196, 72] on span "Bulk Actions" at bounding box center [200, 71] width 33 height 6
click at [222, 106] on div "Combine packages" at bounding box center [211, 103] width 55 height 12
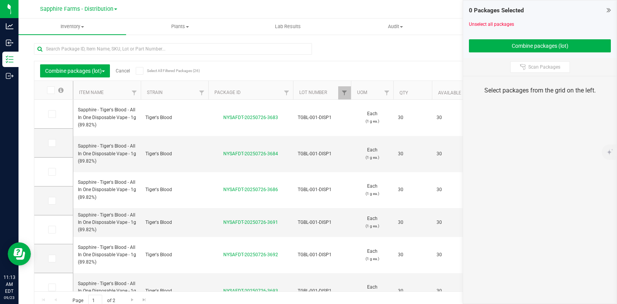
click at [141, 71] on icon at bounding box center [139, 71] width 5 height 0
click at [0, 0] on input "Select All Filtered Packages (26)" at bounding box center [0, 0] width 0 height 0
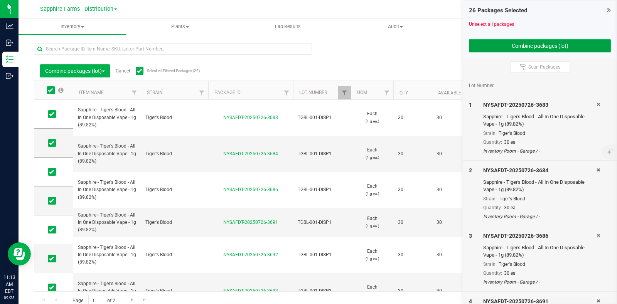
click at [488, 45] on button "Combine packages (lot)" at bounding box center [540, 45] width 142 height 13
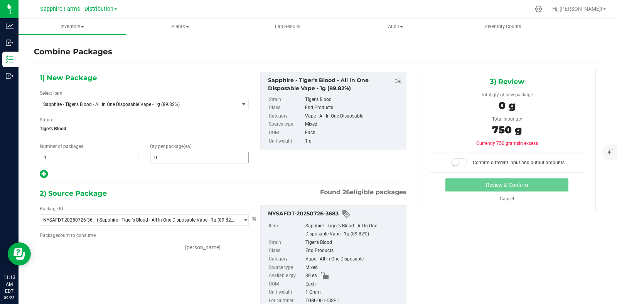
type input "30 ea"
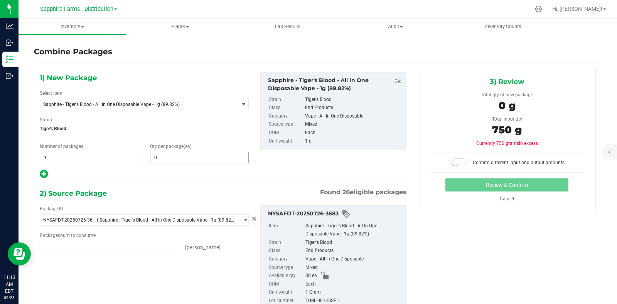
type input "30 ea"
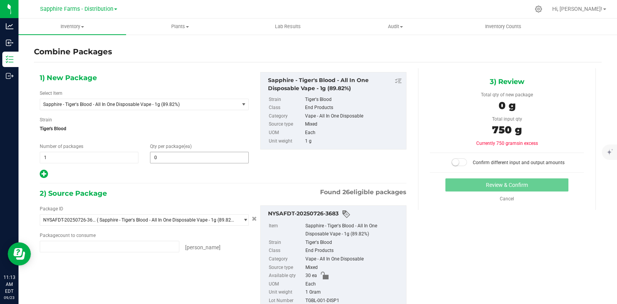
type input "30 ea"
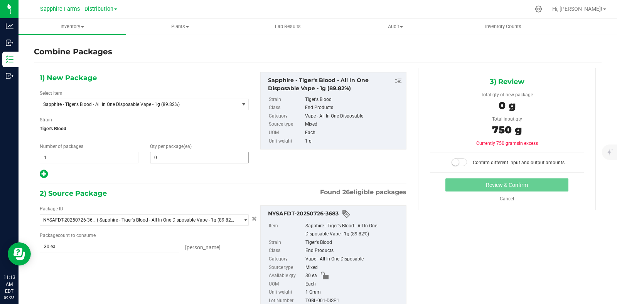
type input "30 ea"
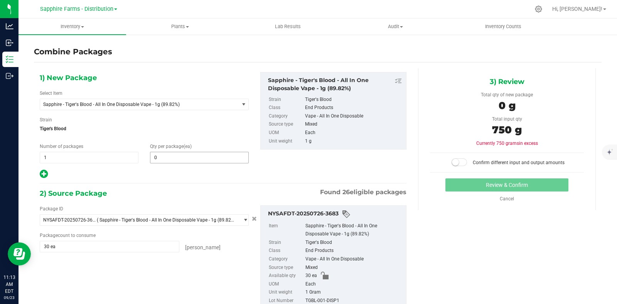
type input "15 ea"
type input "30 ea"
type input "15 ea"
type input "30 ea"
click at [172, 159] on input "0" at bounding box center [199, 157] width 98 height 11
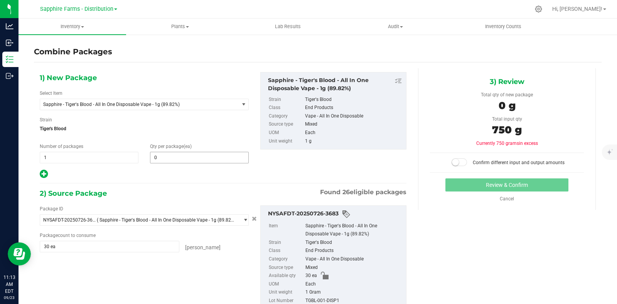
type input "30 ea"
type input "750"
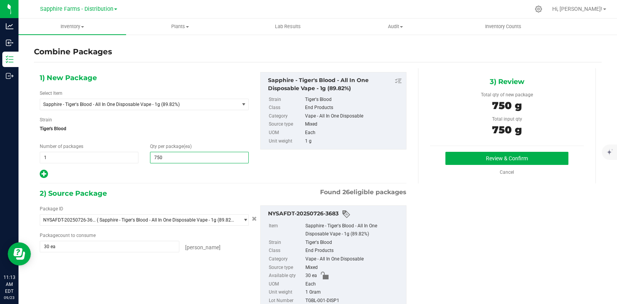
type input "750"
click at [183, 175] on div at bounding box center [144, 174] width 209 height 10
click at [463, 160] on button "Review & Confirm" at bounding box center [506, 158] width 123 height 13
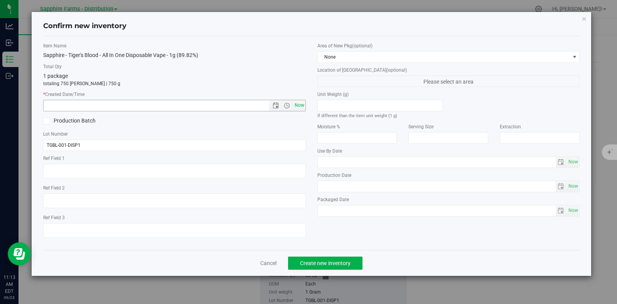
click at [299, 108] on span "Now" at bounding box center [299, 105] width 13 height 11
type input "9/23/2025 11:13 AM"
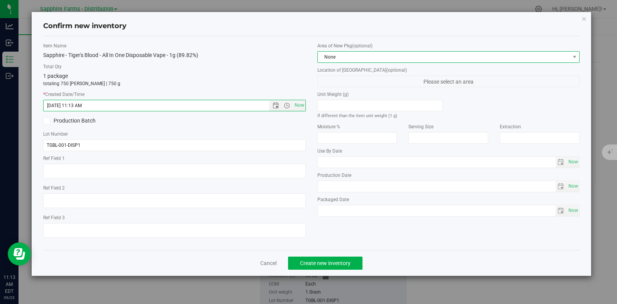
click at [368, 53] on span "None" at bounding box center [444, 57] width 252 height 11
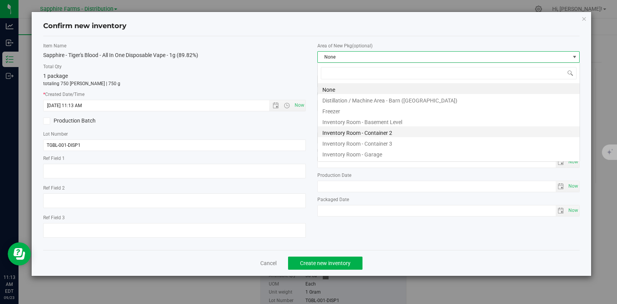
scroll to position [11, 262]
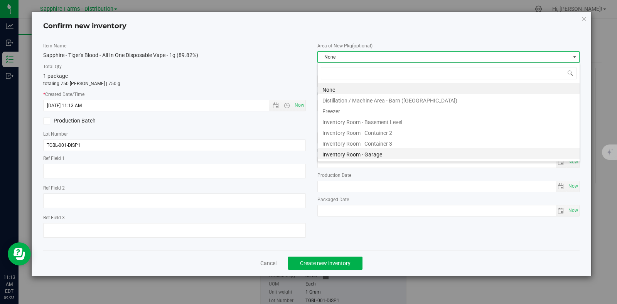
click at [366, 156] on li "Inventory Room - Garage" at bounding box center [449, 153] width 262 height 11
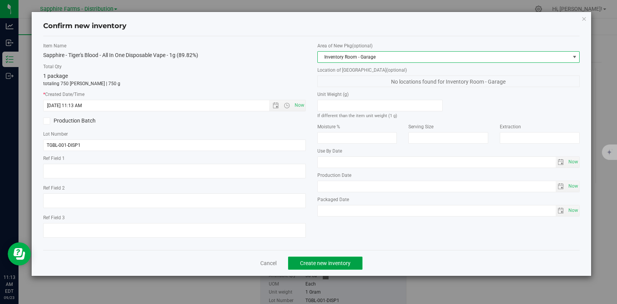
click at [344, 260] on button "Create new inventory" at bounding box center [325, 263] width 74 height 13
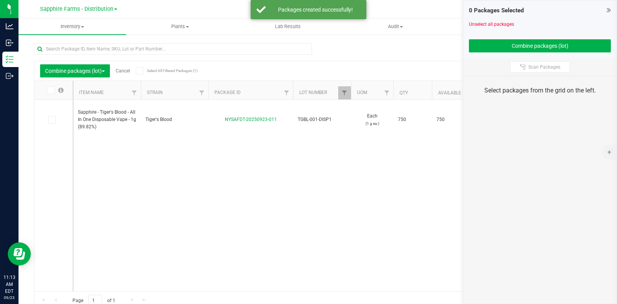
click at [124, 67] on div "Combine packages (lot) Cancel Select All Filtered Packages (1)" at bounding box center [112, 70] width 145 height 13
click at [122, 70] on link "Cancel" at bounding box center [123, 70] width 14 height 5
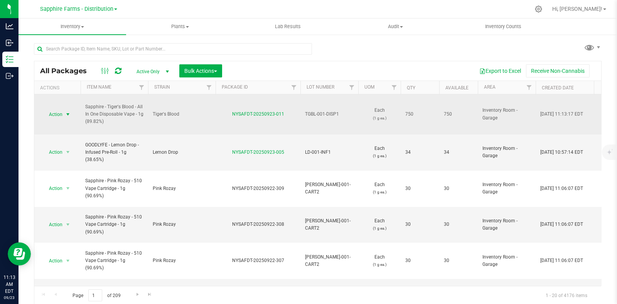
click at [65, 113] on span "select" at bounding box center [68, 114] width 6 height 6
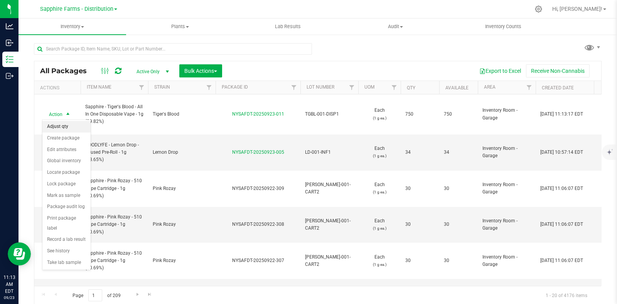
click at [66, 126] on li "Adjust qty" at bounding box center [66, 127] width 48 height 12
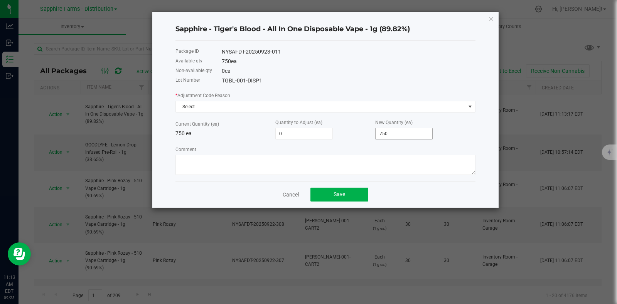
click at [412, 135] on input "750" at bounding box center [403, 133] width 57 height 11
type input "-750"
type input "0"
click at [286, 175] on textarea "Comment" at bounding box center [325, 165] width 300 height 20
paste textarea "Moved on to new lot"
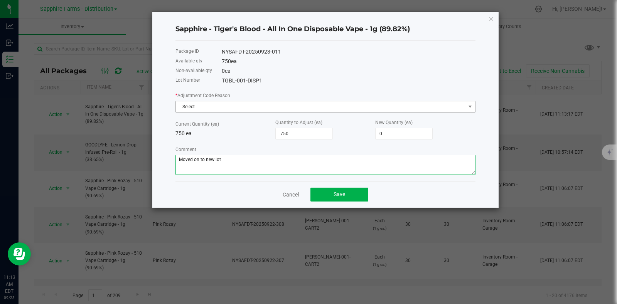
type textarea "Moved on to new lot"
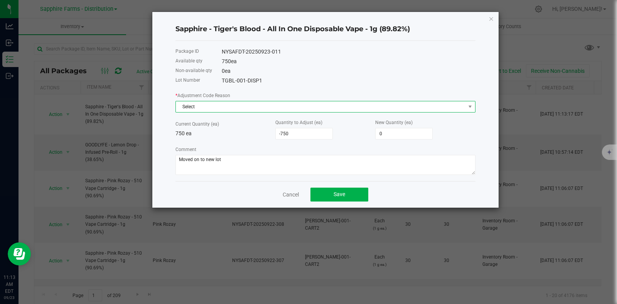
click at [237, 108] on span "Select" at bounding box center [320, 106] width 289 height 11
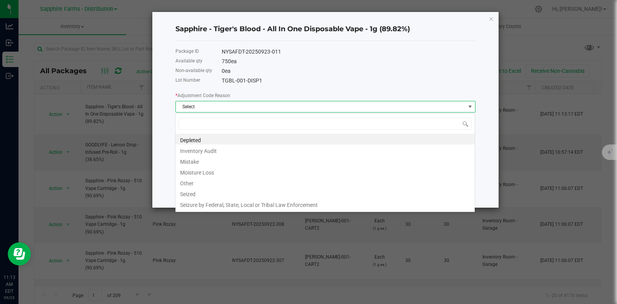
scroll to position [11, 300]
click at [222, 185] on li "Other" at bounding box center [324, 182] width 299 height 11
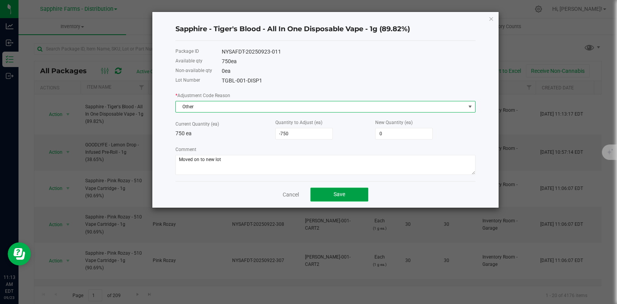
click at [342, 195] on span "Save" at bounding box center [339, 194] width 12 height 6
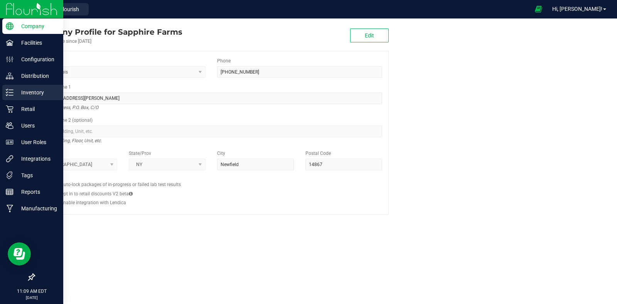
click at [11, 94] on icon at bounding box center [10, 93] width 8 height 8
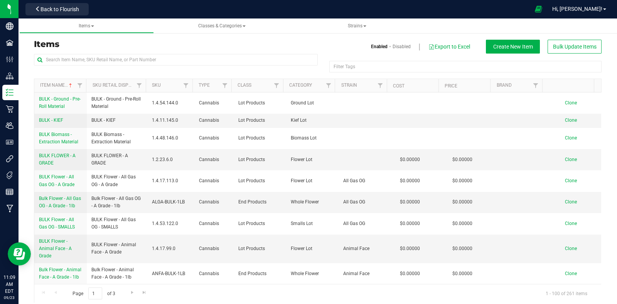
click at [170, 53] on div "Items Enabled Disabled Export to Excel Create New Item Bulk Update Items" at bounding box center [317, 47] width 579 height 14
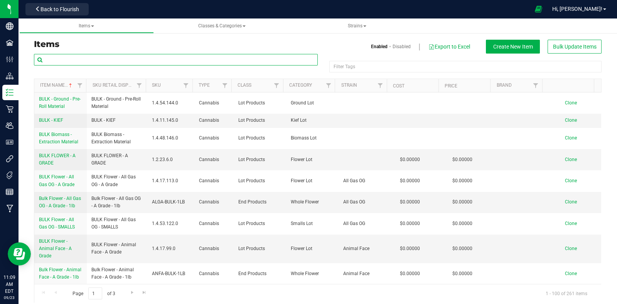
click at [169, 59] on input "text" at bounding box center [176, 60] width 284 height 12
type input "JEALOUSY"
